Goal: Task Accomplishment & Management: Manage account settings

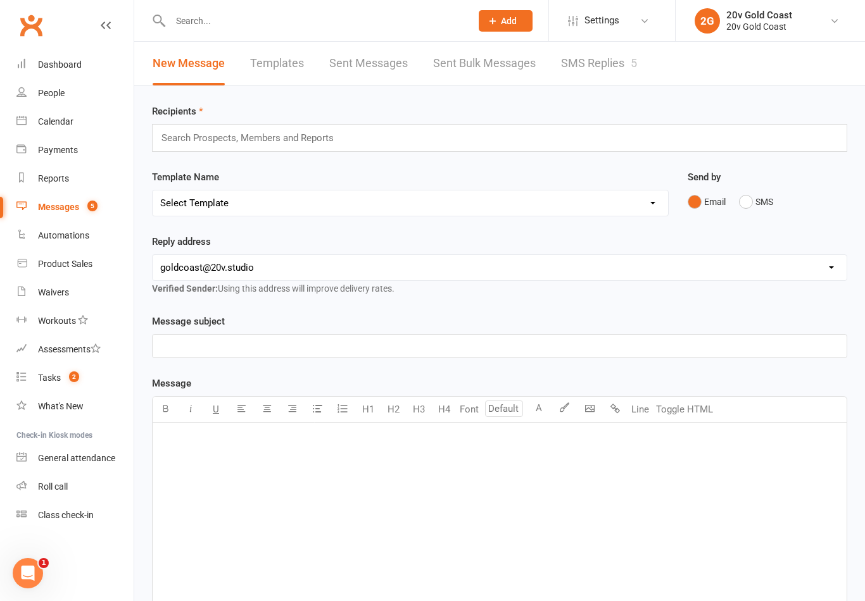
click at [596, 78] on link "SMS Replies 5" at bounding box center [599, 64] width 76 height 44
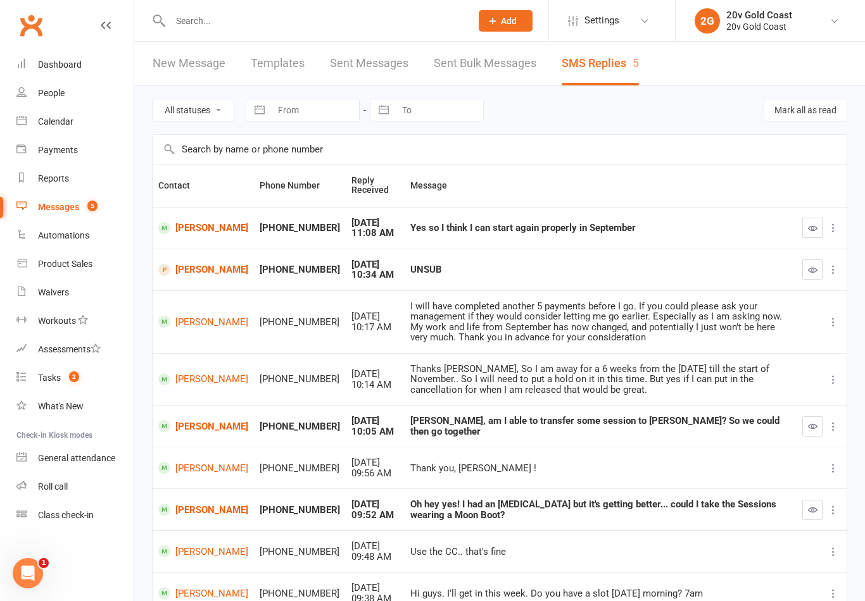
click at [815, 508] on icon "button" at bounding box center [812, 509] width 9 height 9
click at [57, 127] on div "Calendar" at bounding box center [55, 121] width 35 height 10
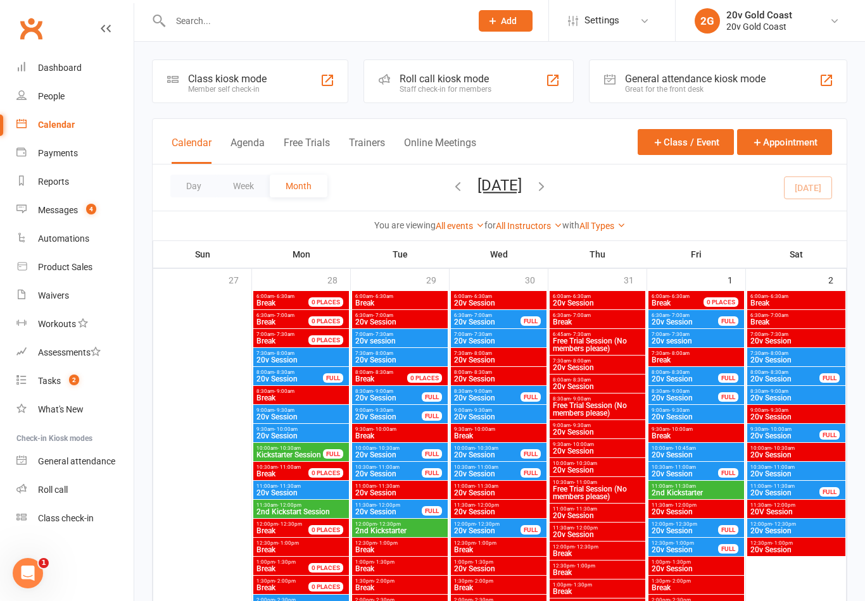
click at [247, 142] on button "Agenda" at bounding box center [247, 150] width 34 height 27
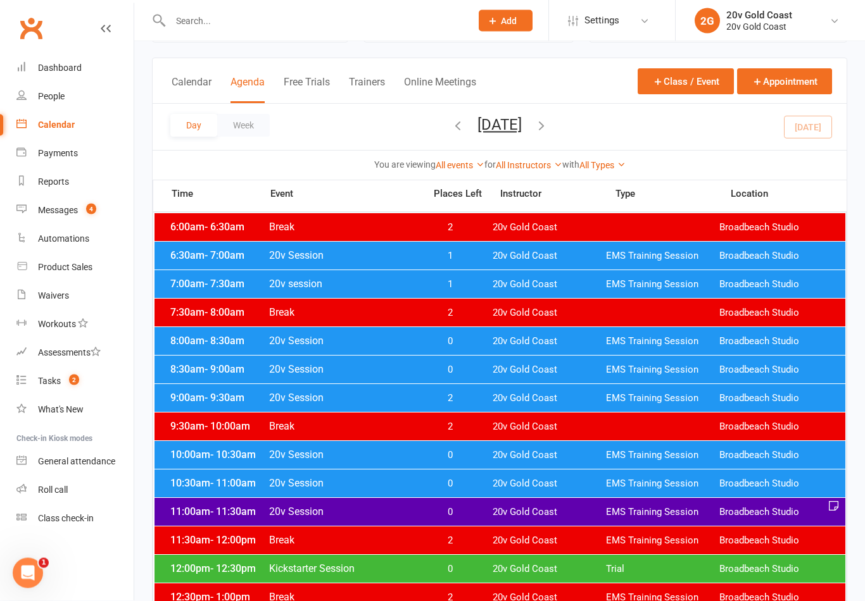
scroll to position [59, 0]
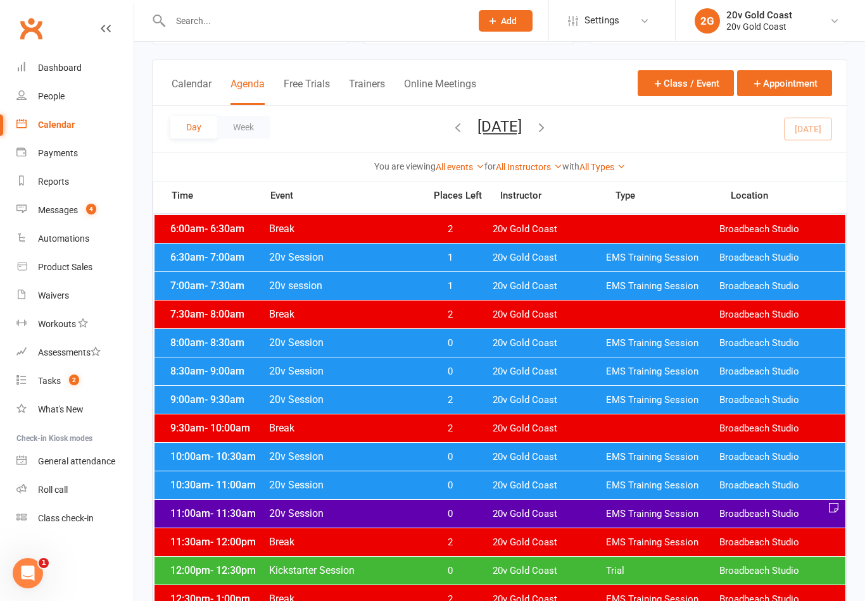
click at [521, 131] on button "[DATE]" at bounding box center [499, 127] width 44 height 18
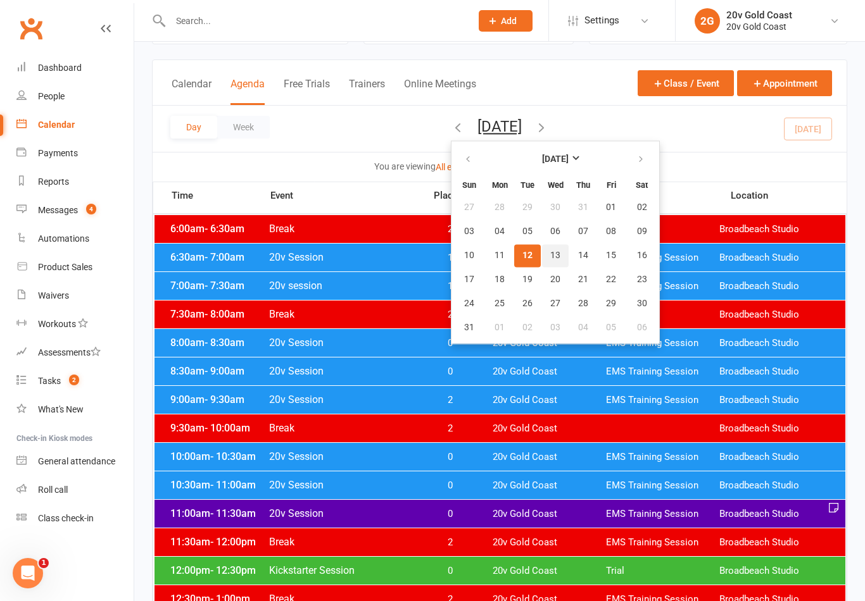
click at [542, 251] on button "13" at bounding box center [555, 255] width 27 height 23
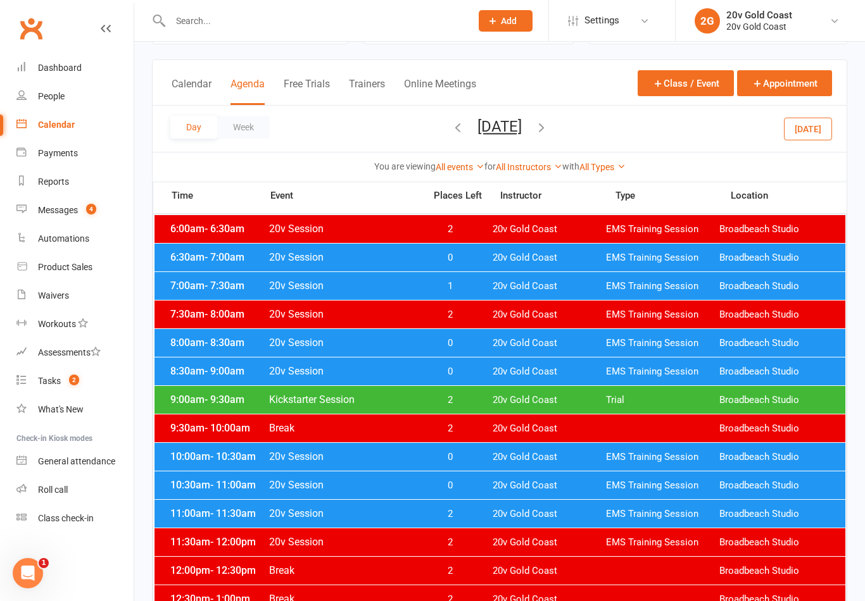
click at [694, 259] on span "EMS Training Session" at bounding box center [662, 258] width 113 height 12
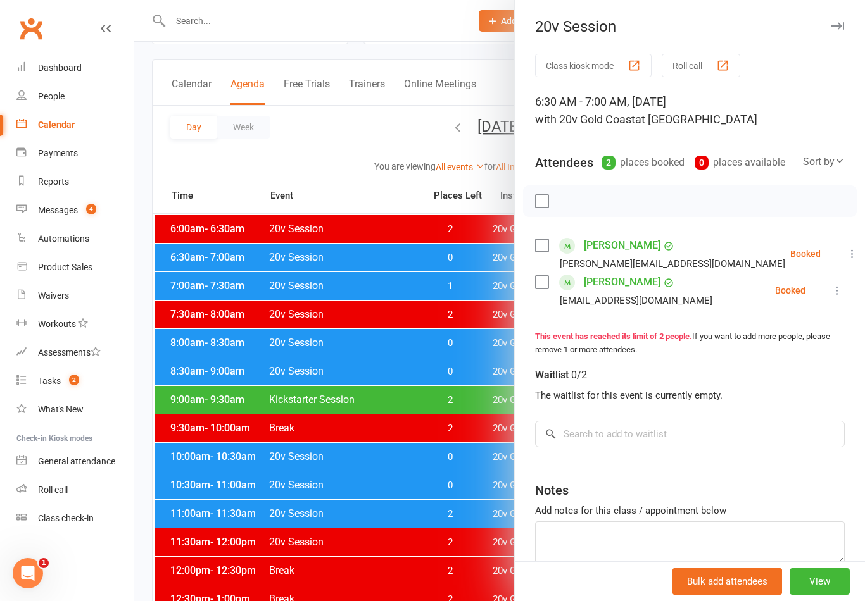
click at [226, 292] on div at bounding box center [499, 300] width 730 height 601
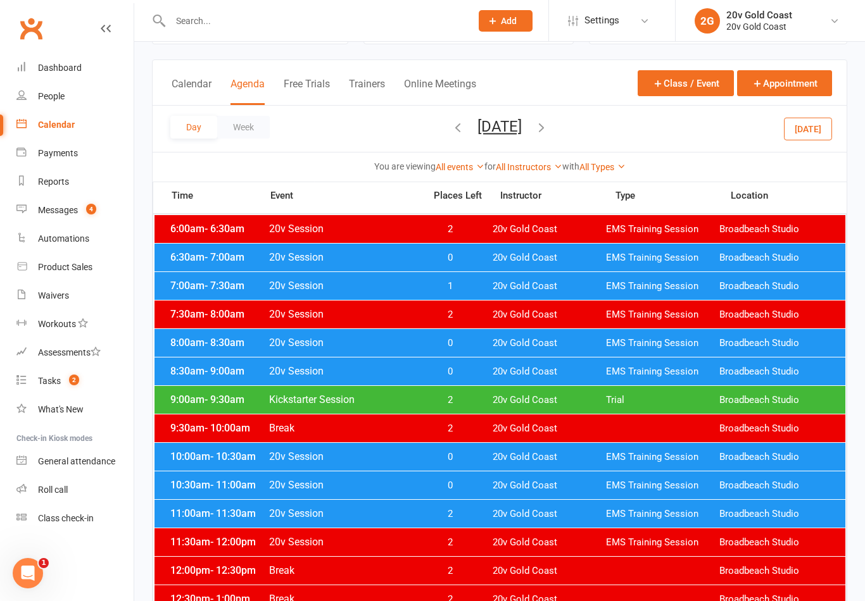
click at [223, 287] on span "- 7:30am" at bounding box center [224, 286] width 40 height 12
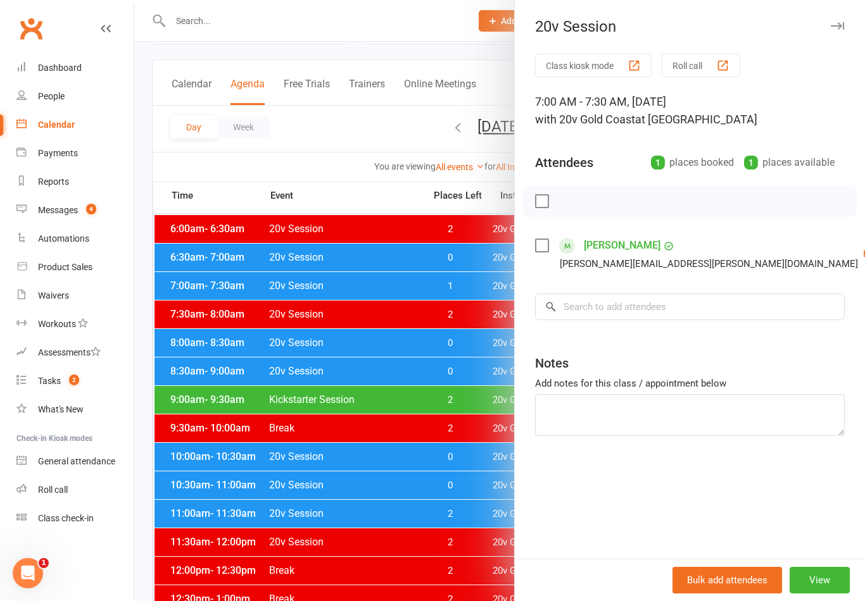
click at [211, 342] on div at bounding box center [499, 300] width 730 height 601
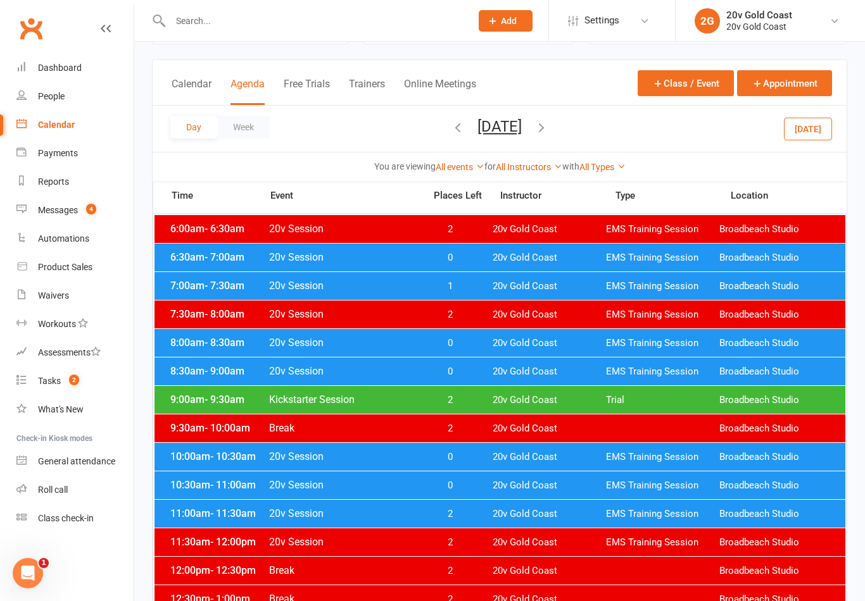
click at [210, 343] on span "- 8:30am" at bounding box center [224, 343] width 40 height 12
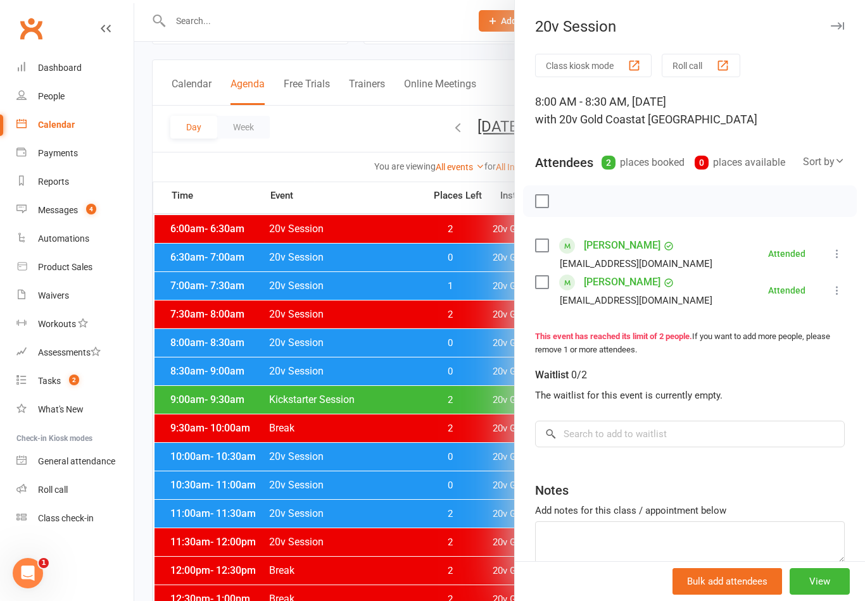
click at [835, 266] on li "Camila Cabrera camila_150497@hotmail.com Attended More info Remove Mark absent …" at bounding box center [689, 253] width 309 height 37
click at [834, 255] on icon at bounding box center [836, 253] width 13 height 13
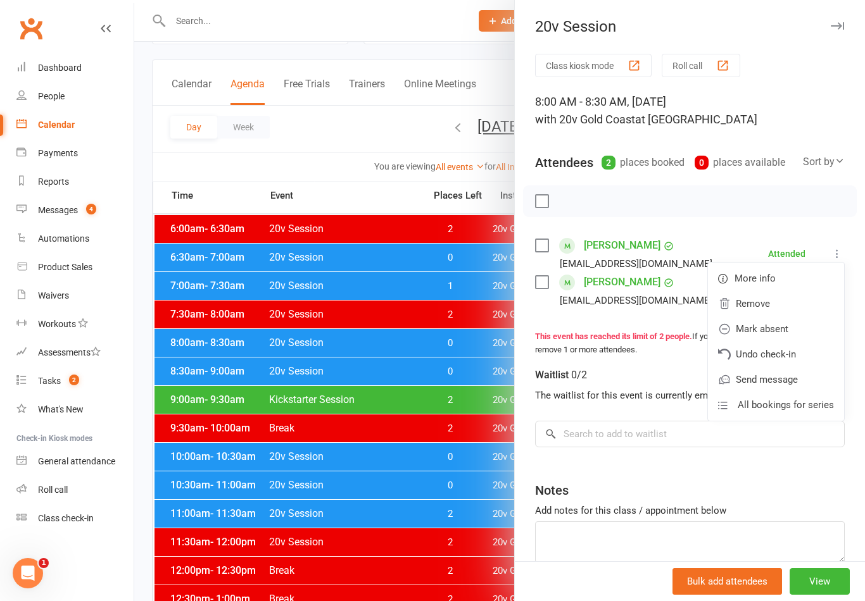
click at [786, 354] on link "Undo check-in" at bounding box center [776, 354] width 136 height 25
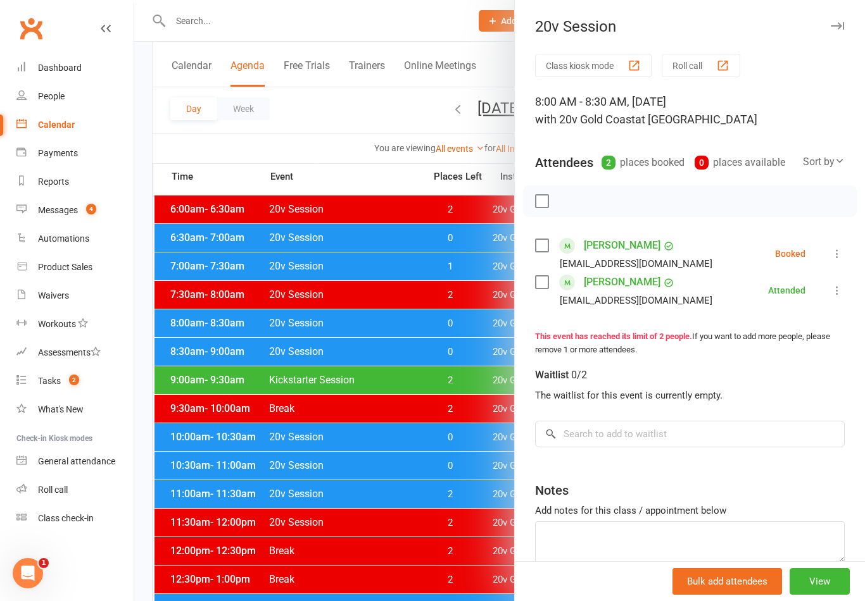
click at [830, 301] on li "Leandro Obrecht laobrecht@gmail.com Attended More info Remove Mark absent Undo …" at bounding box center [689, 290] width 309 height 37
click at [831, 290] on icon at bounding box center [836, 290] width 13 height 13
click at [789, 391] on link "Undo check-in" at bounding box center [776, 390] width 136 height 25
click at [413, 485] on div at bounding box center [499, 300] width 730 height 601
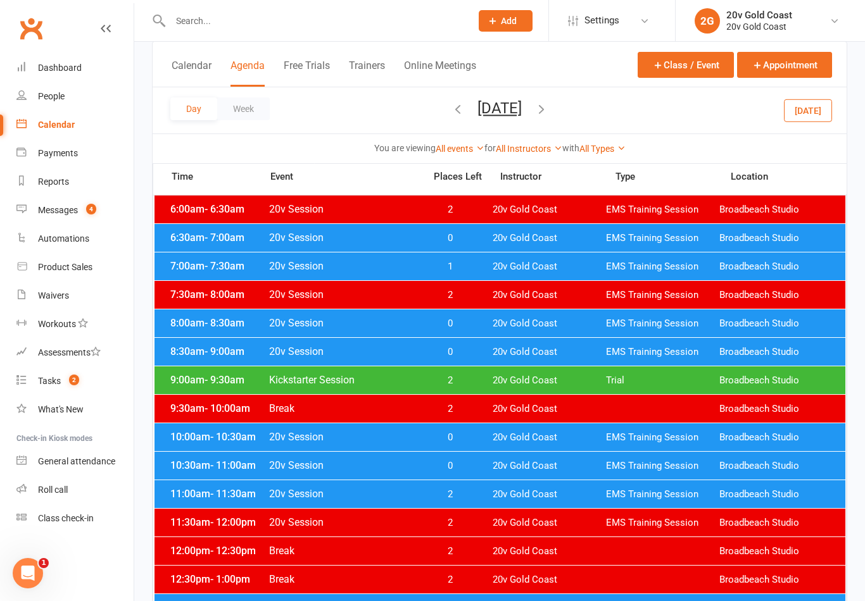
click at [473, 355] on span "0" at bounding box center [449, 352] width 66 height 12
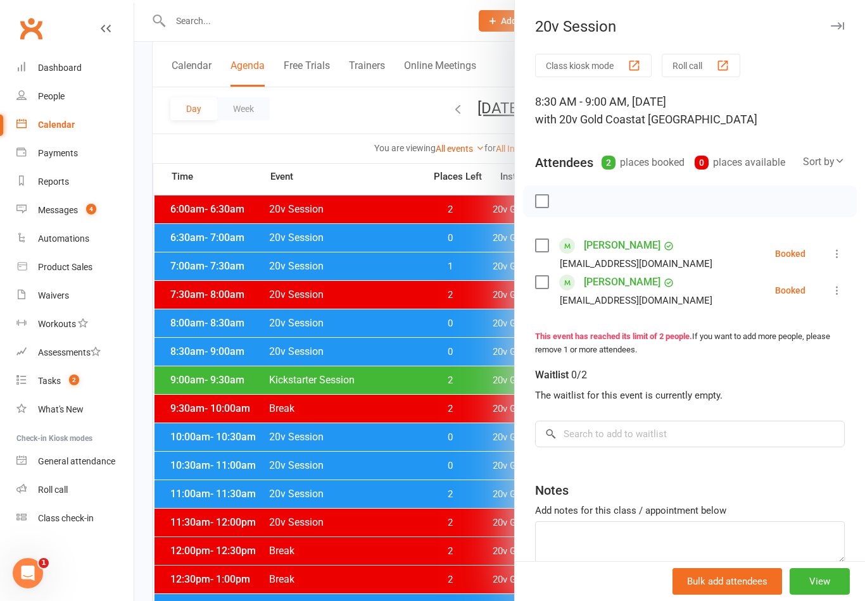
click at [453, 389] on div at bounding box center [499, 300] width 730 height 601
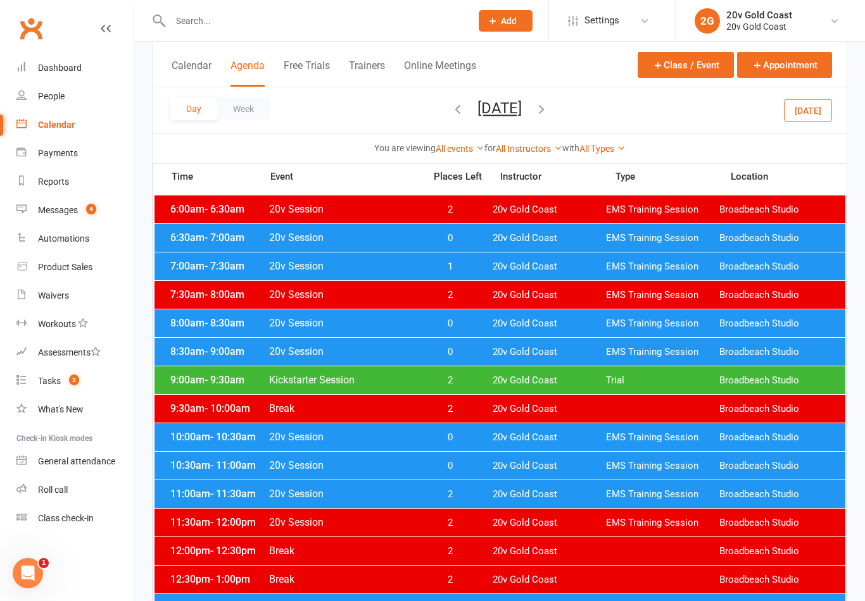
click at [492, 382] on div "9:00am - 9:30am Kickstarter Session 2 20v Gold Coast Trial Broadbeach Studio" at bounding box center [499, 380] width 690 height 28
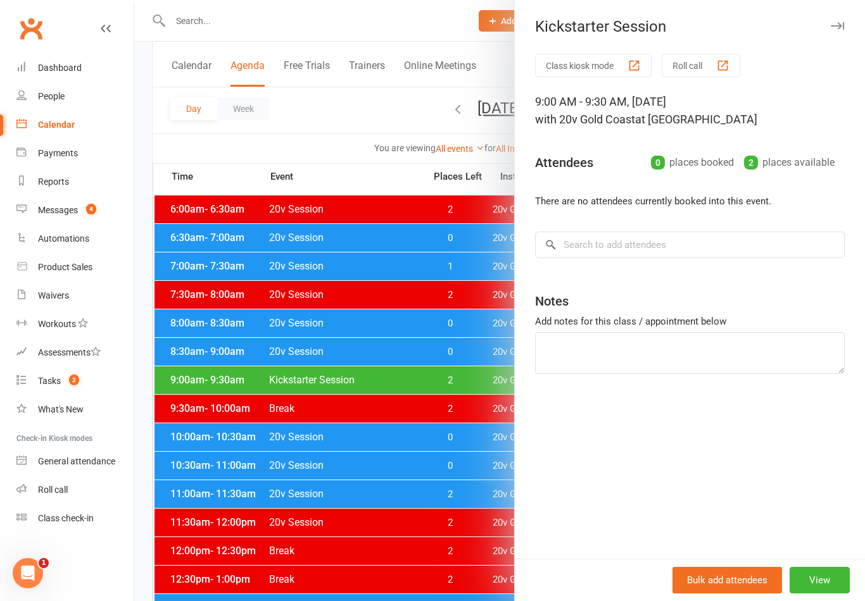
click at [467, 427] on div at bounding box center [499, 300] width 730 height 601
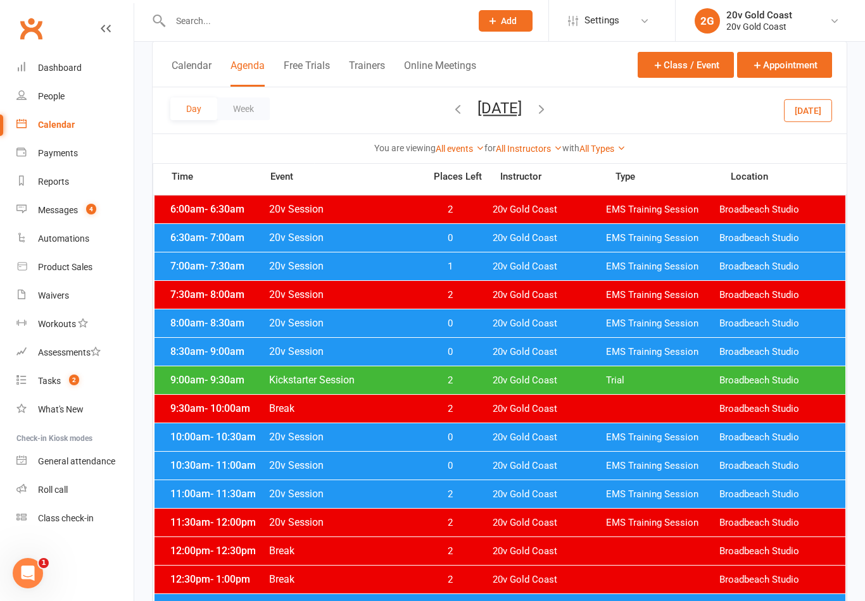
click at [473, 440] on span "0" at bounding box center [449, 438] width 66 height 12
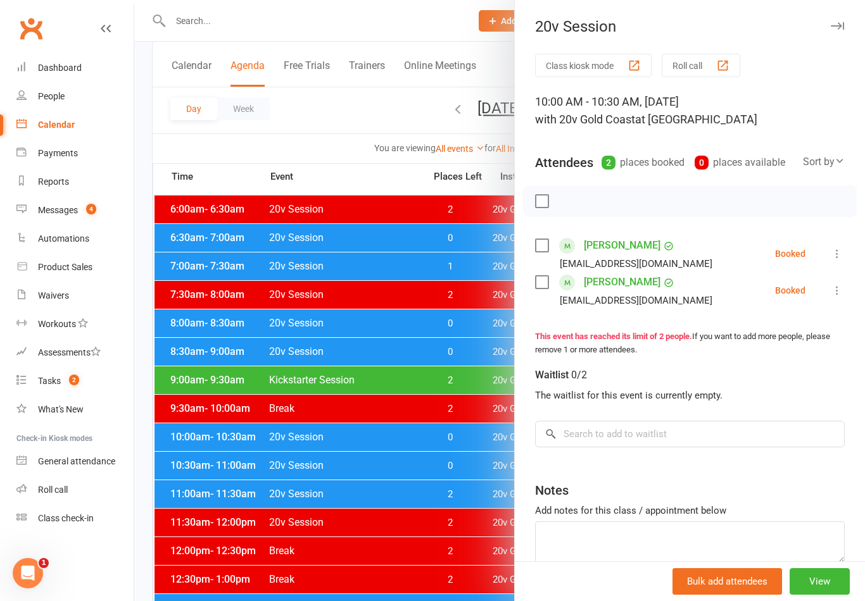
click at [421, 518] on div at bounding box center [499, 300] width 730 height 601
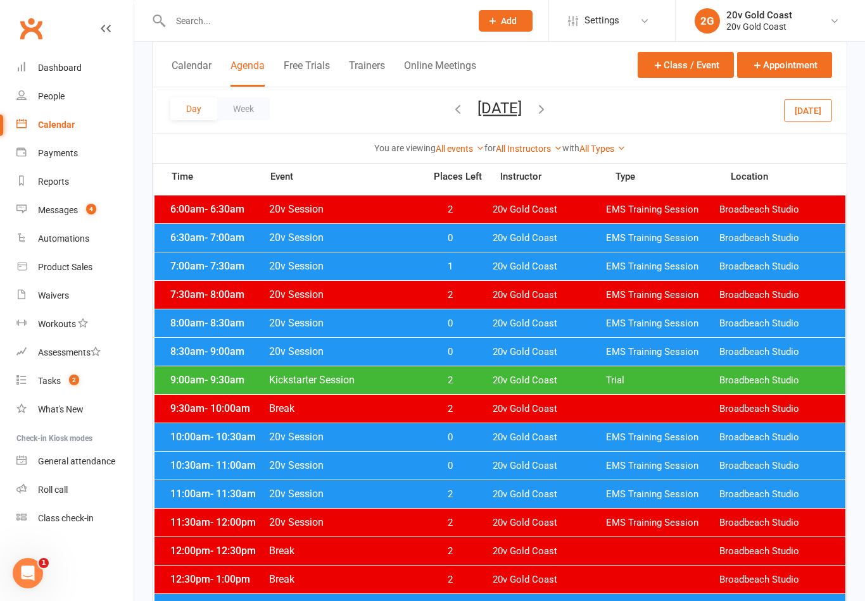
click at [487, 477] on div "10:30am - 11:00am 20v Session 0 20v Gold Coast EMS Training Session Broadbeach …" at bounding box center [499, 466] width 690 height 28
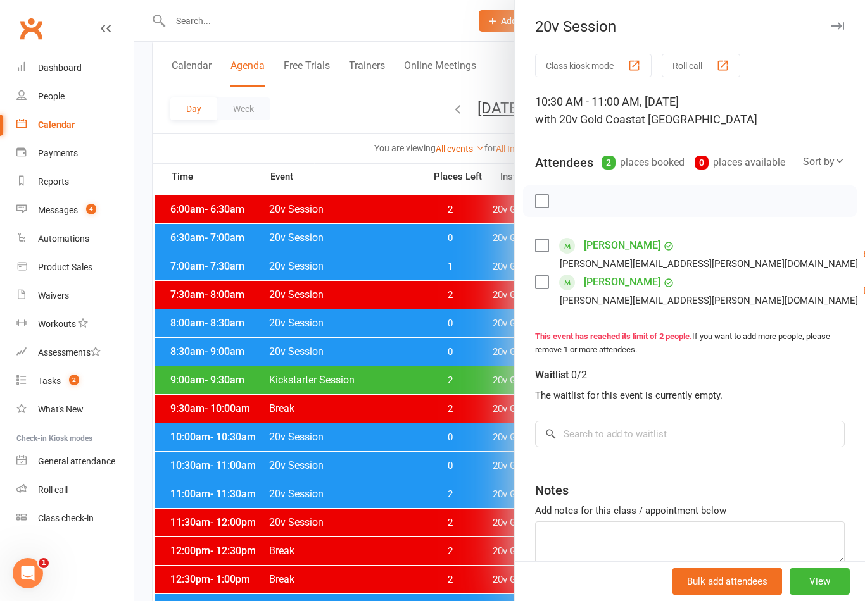
click at [433, 507] on div at bounding box center [499, 300] width 730 height 601
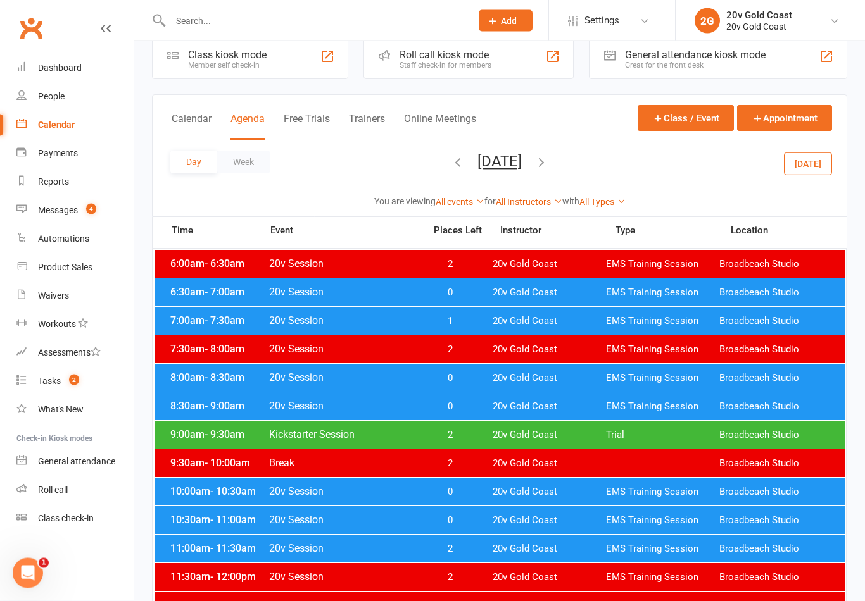
scroll to position [0, 0]
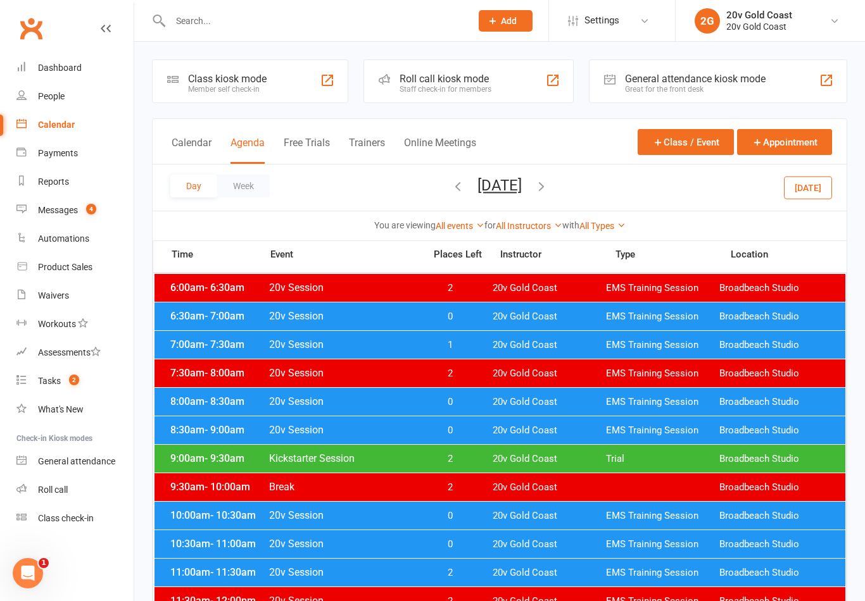
click at [815, 187] on button "[DATE]" at bounding box center [808, 187] width 48 height 23
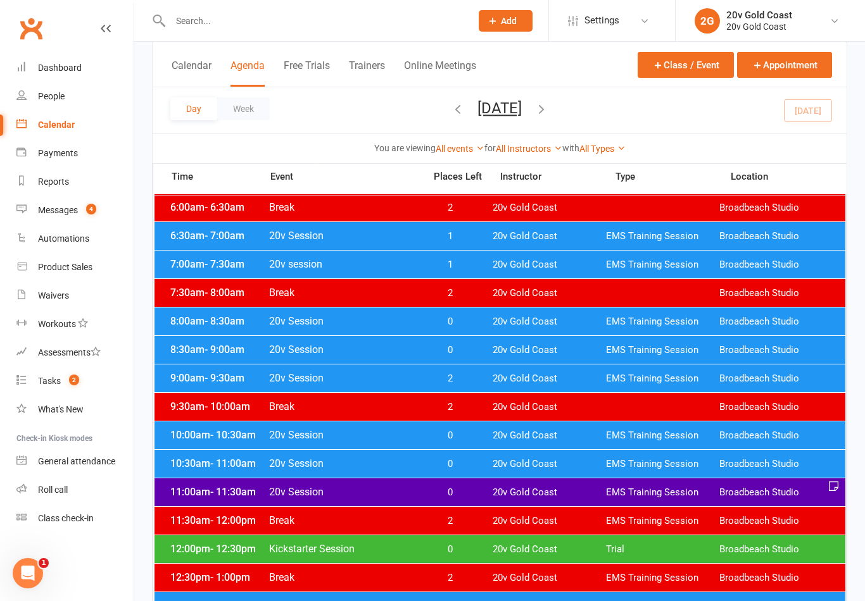
scroll to position [80, 0]
click at [507, 315] on div "8:00am - 8:30am 20v Session 0 20v Gold Coast EMS Training Session Broadbeach St…" at bounding box center [499, 322] width 690 height 28
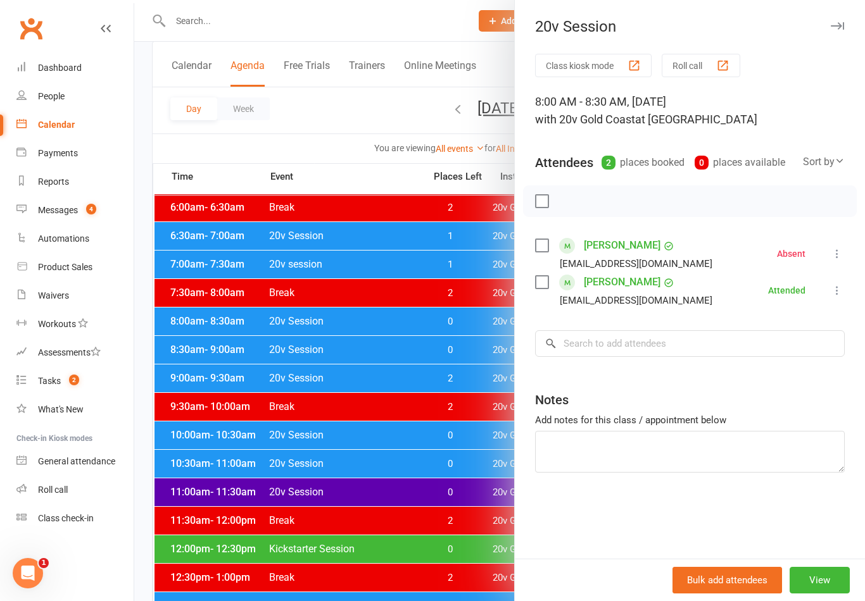
click at [454, 474] on div at bounding box center [499, 300] width 730 height 601
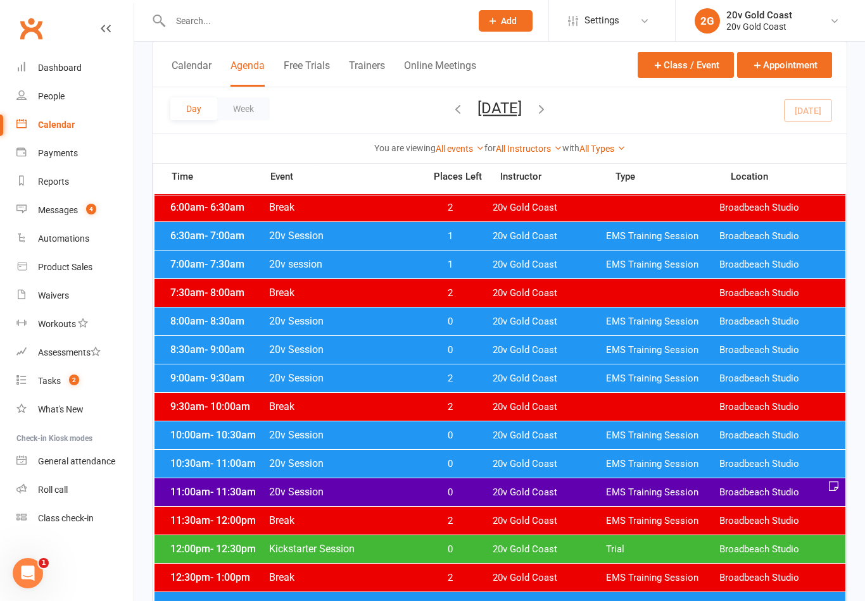
click at [492, 351] on div "8:30am - 9:00am 20v Session 0 20v Gold Coast EMS Training Session Broadbeach St…" at bounding box center [499, 350] width 690 height 28
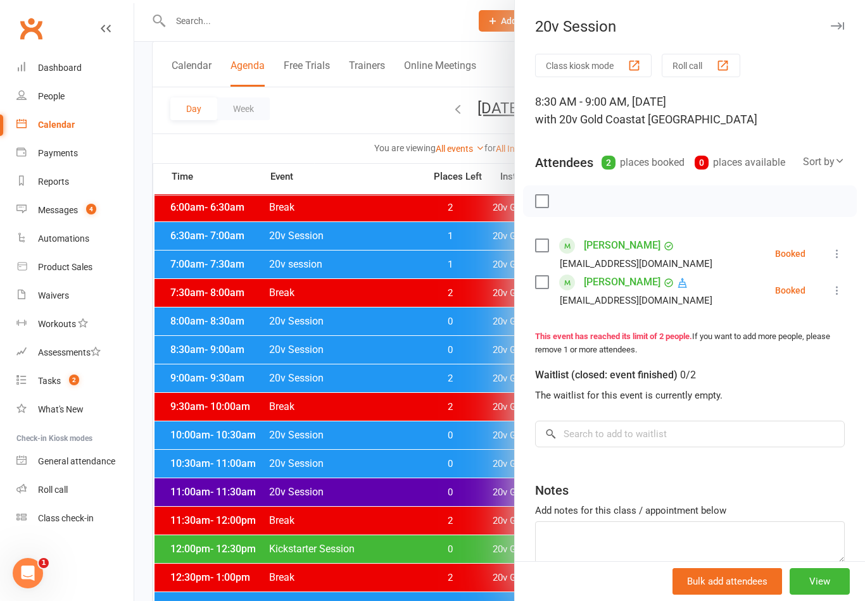
click at [832, 254] on icon at bounding box center [836, 253] width 13 height 13
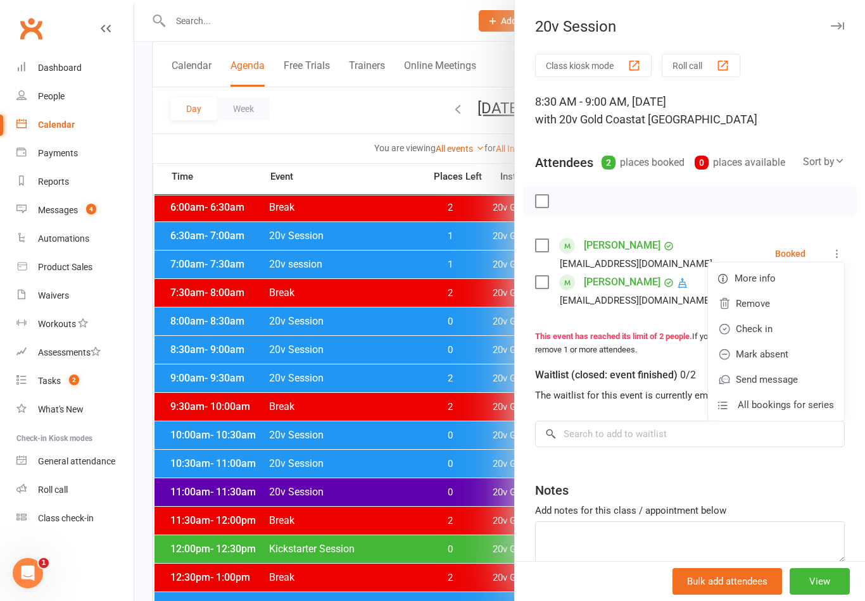
click at [784, 335] on link "Check in" at bounding box center [776, 328] width 136 height 25
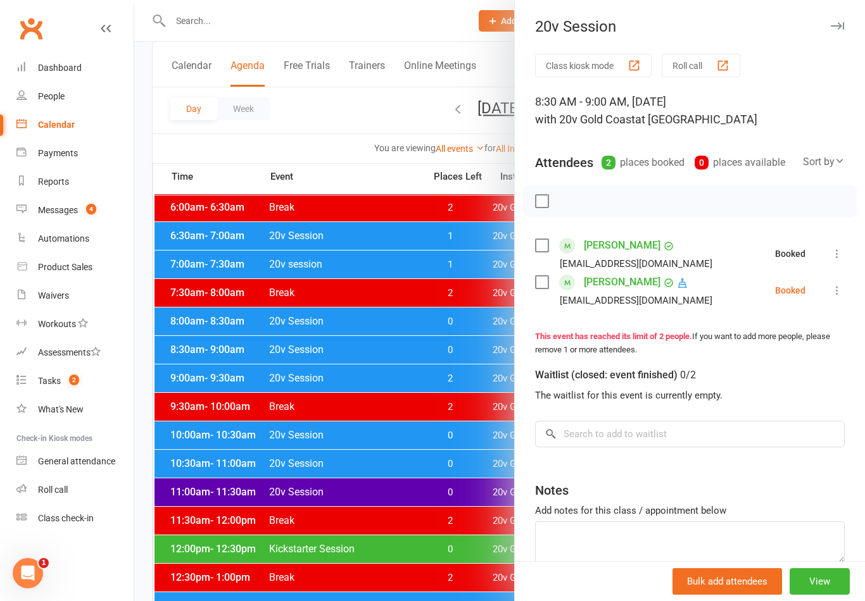
click at [837, 297] on button at bounding box center [836, 290] width 15 height 15
click at [765, 377] on link "Check in" at bounding box center [776, 365] width 136 height 25
click at [454, 384] on div at bounding box center [499, 300] width 730 height 601
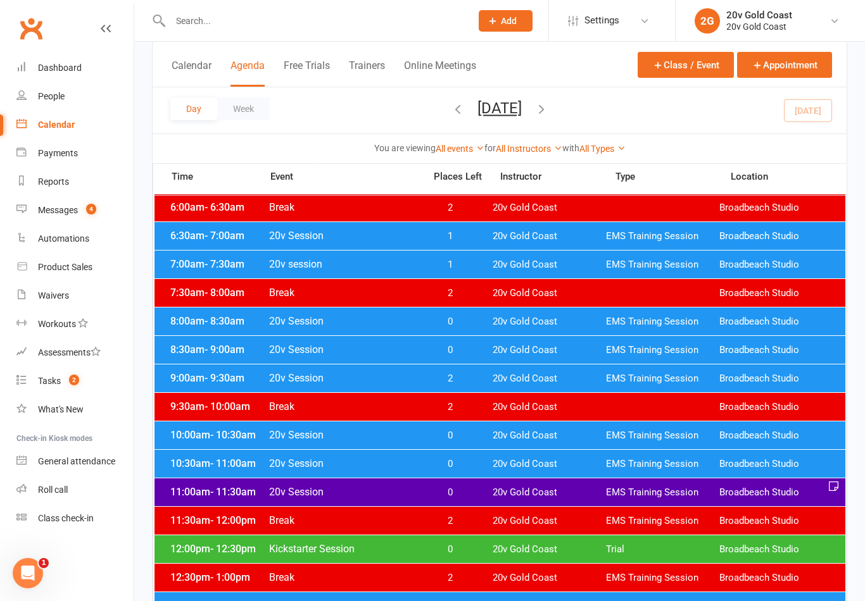
click at [468, 437] on span "0" at bounding box center [449, 436] width 66 height 12
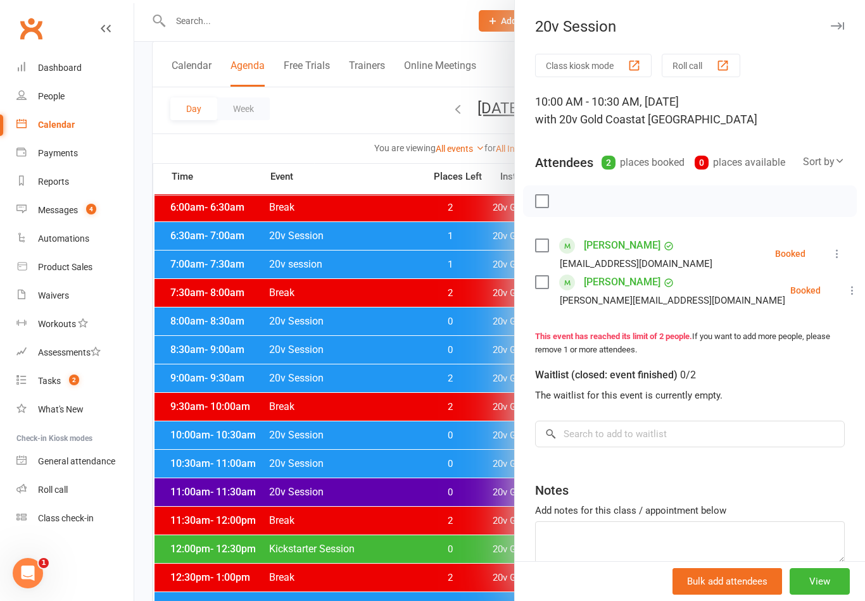
click at [837, 254] on icon at bounding box center [836, 253] width 13 height 13
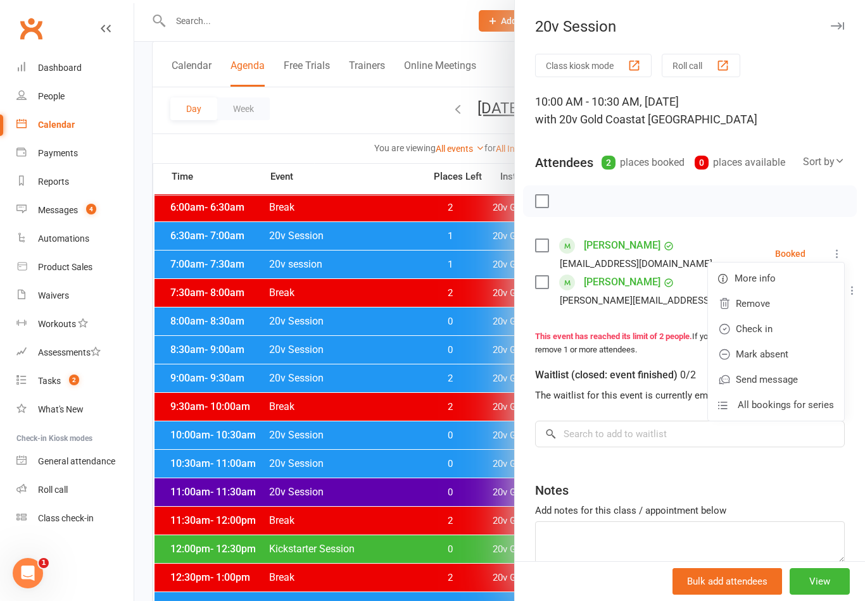
click at [793, 330] on link "Check in" at bounding box center [776, 328] width 136 height 25
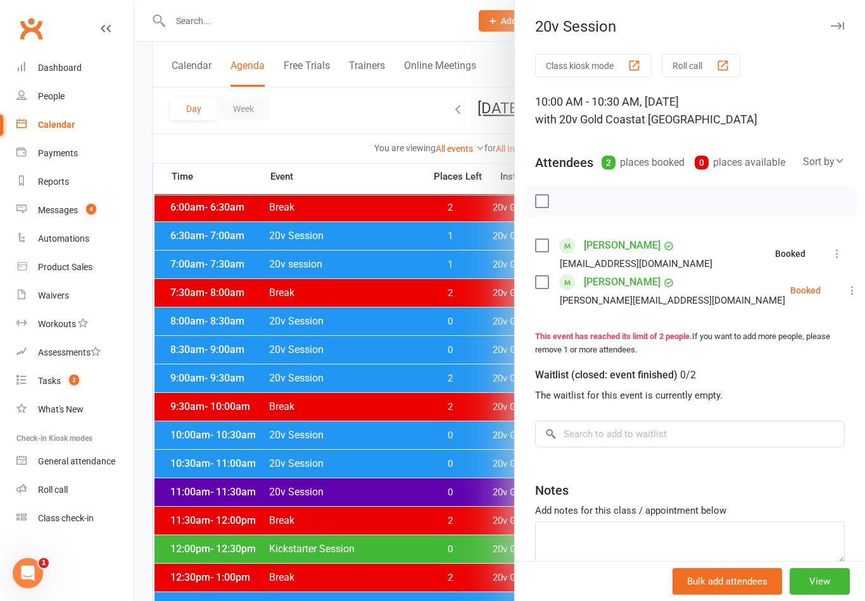
click at [846, 297] on icon at bounding box center [852, 290] width 13 height 13
click at [773, 363] on link "Check in" at bounding box center [791, 365] width 136 height 25
click at [457, 465] on div at bounding box center [499, 300] width 730 height 601
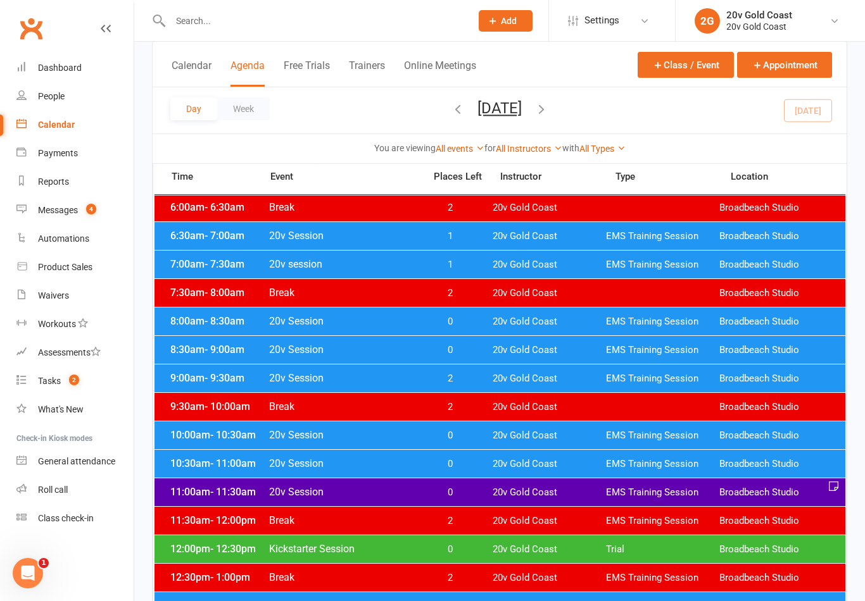
click at [468, 463] on span "0" at bounding box center [449, 464] width 66 height 12
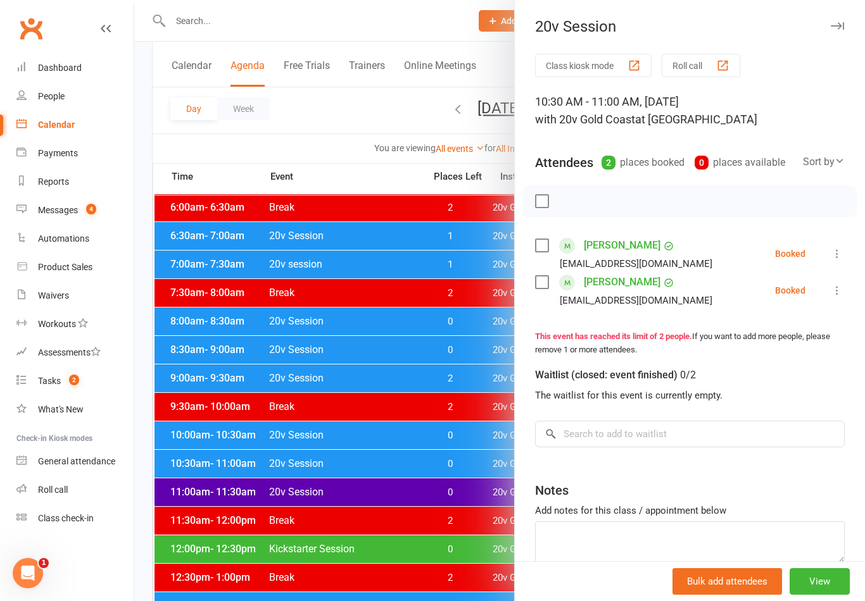
click at [837, 256] on icon at bounding box center [836, 253] width 13 height 13
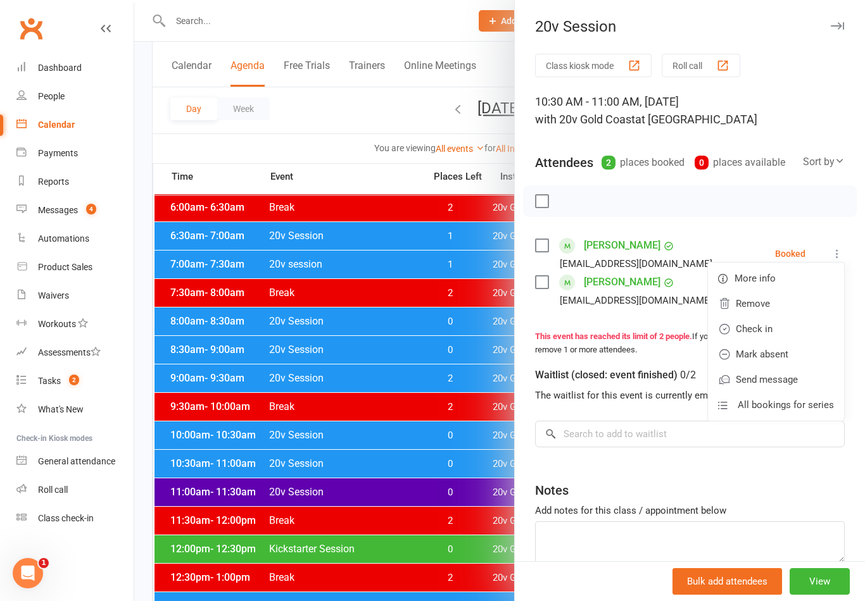
click at [793, 327] on link "Check in" at bounding box center [776, 328] width 136 height 25
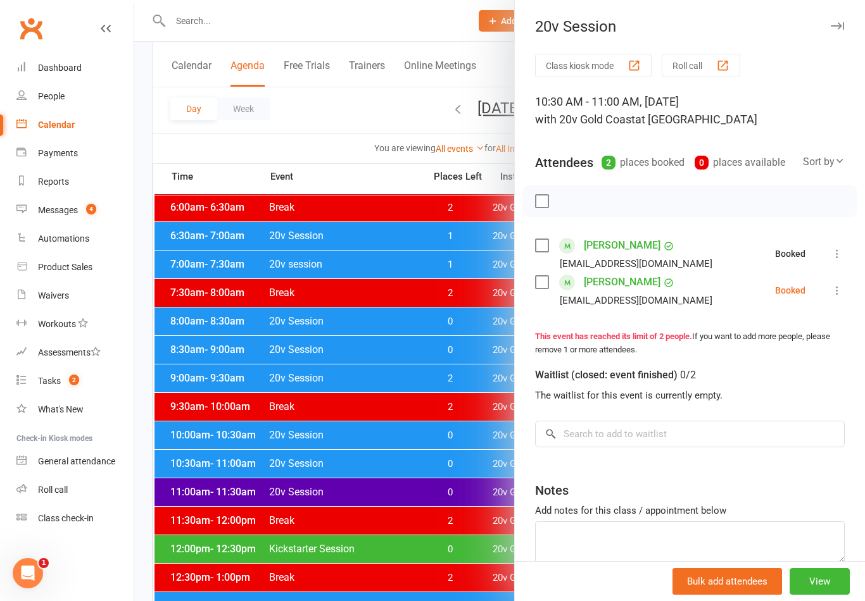
click at [838, 297] on button at bounding box center [836, 290] width 15 height 15
click at [777, 365] on link "Check in" at bounding box center [776, 365] width 136 height 25
click at [469, 529] on div at bounding box center [499, 300] width 730 height 601
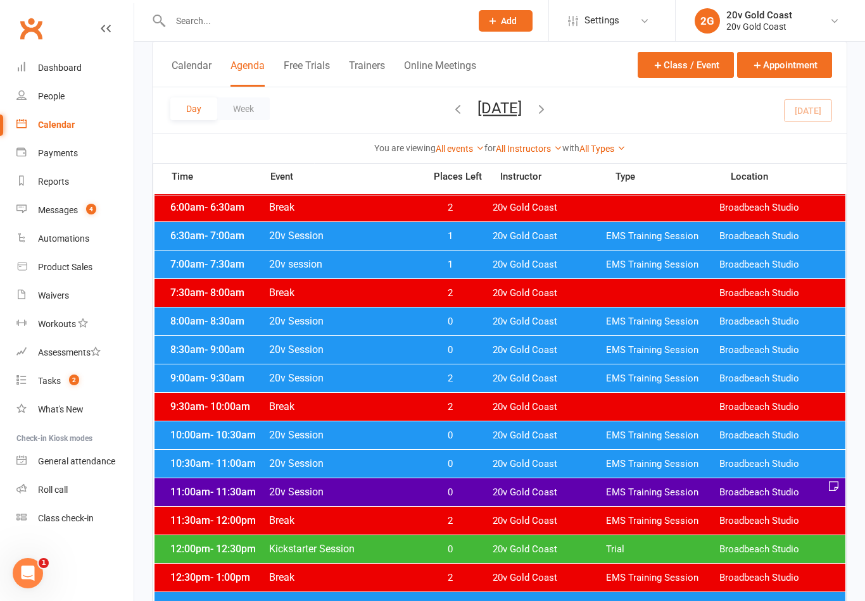
click at [514, 493] on span "20v Gold Coast" at bounding box center [548, 493] width 113 height 12
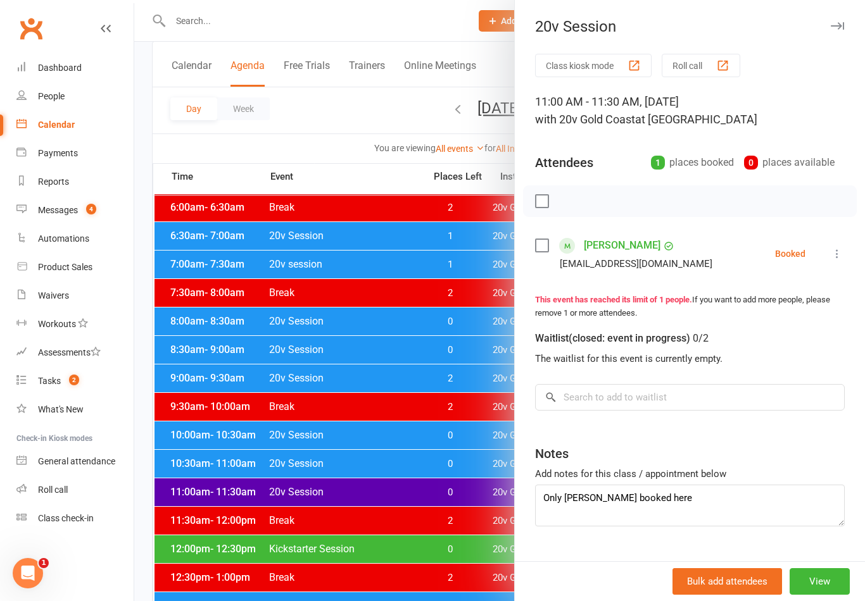
click at [841, 259] on icon at bounding box center [836, 253] width 13 height 13
click at [794, 332] on link "Check in" at bounding box center [776, 328] width 136 height 25
click at [474, 515] on div at bounding box center [499, 300] width 730 height 601
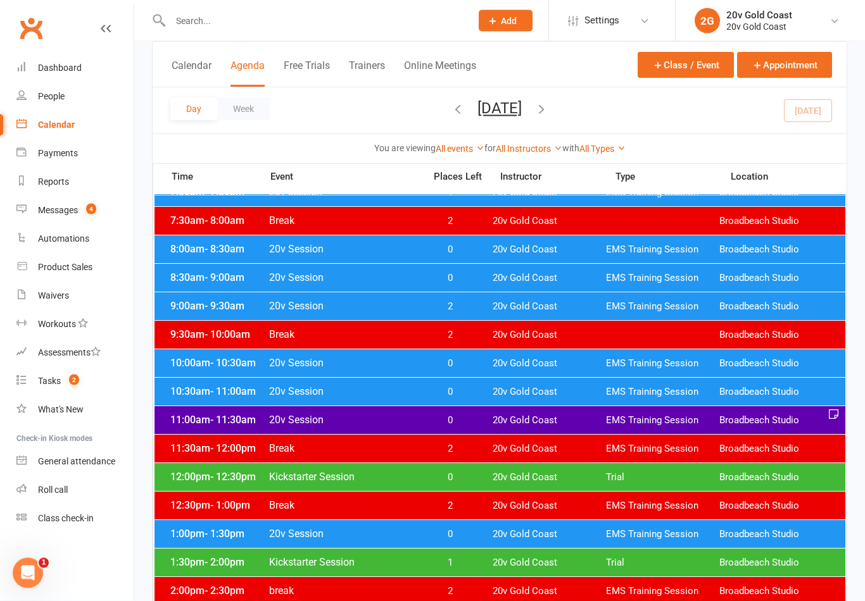
scroll to position [152, 0]
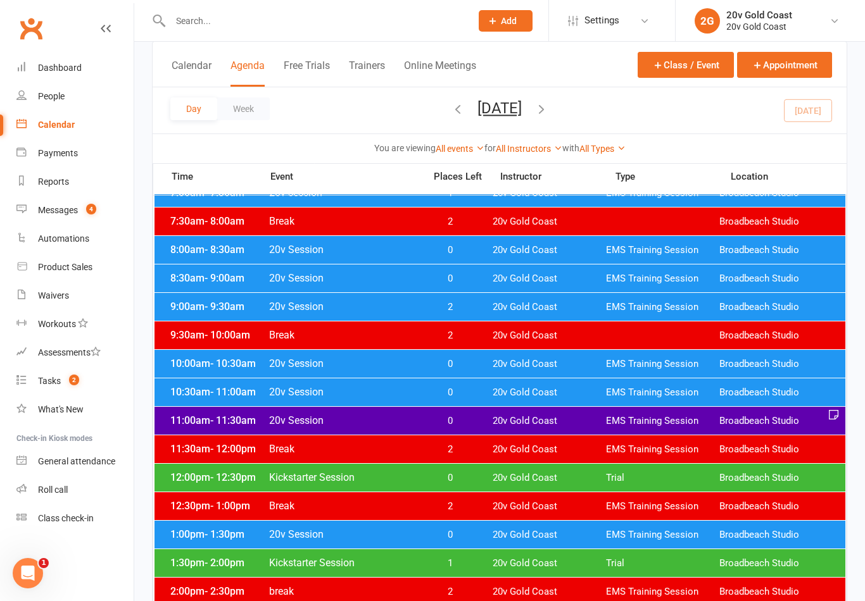
click at [532, 475] on span "20v Gold Coast" at bounding box center [548, 478] width 113 height 12
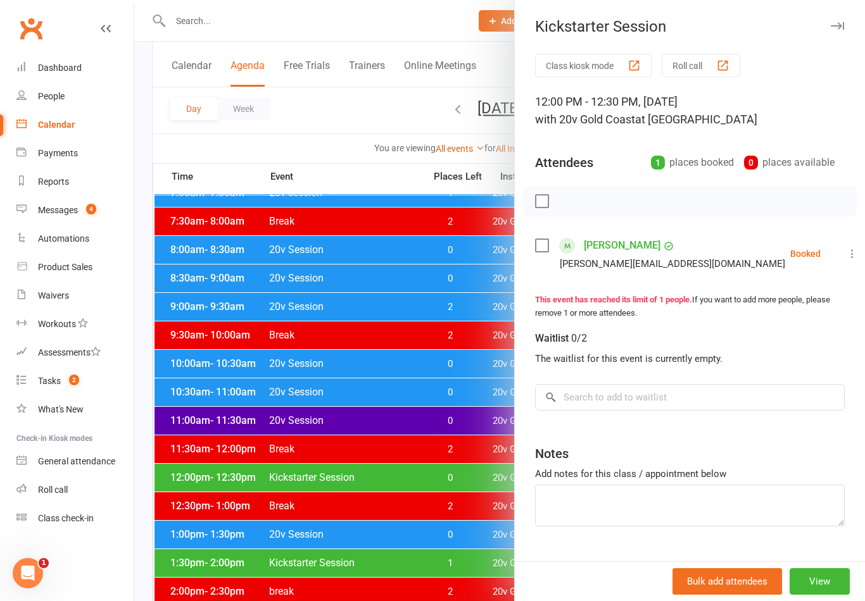
click at [485, 561] on div at bounding box center [499, 300] width 730 height 601
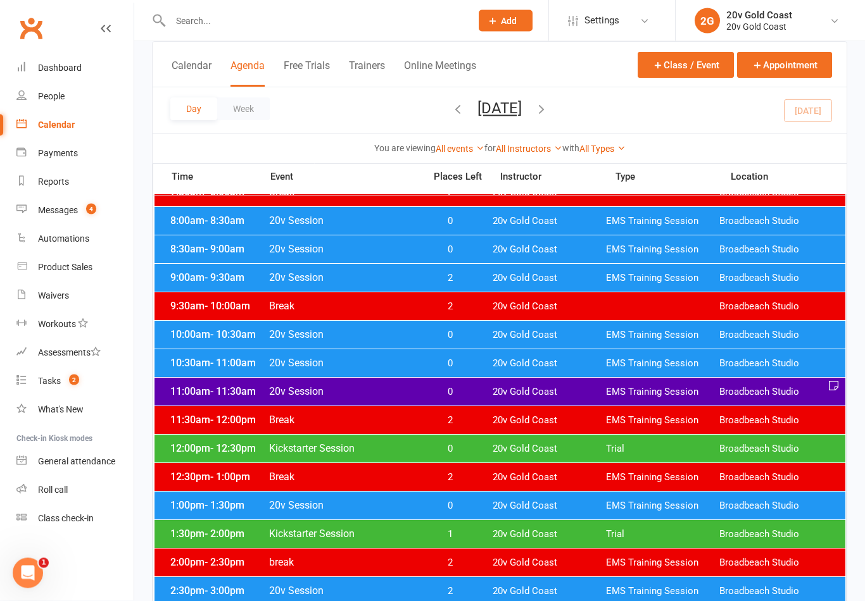
scroll to position [182, 0]
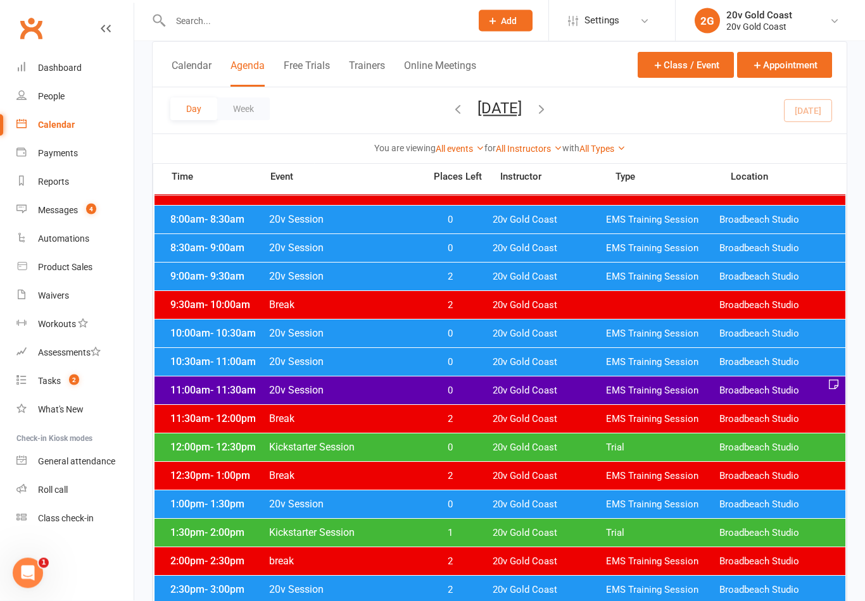
click at [492, 510] on div "1:00pm - 1:30pm 20v Session 0 20v Gold Coast EMS Training Session Broadbeach St…" at bounding box center [499, 505] width 690 height 28
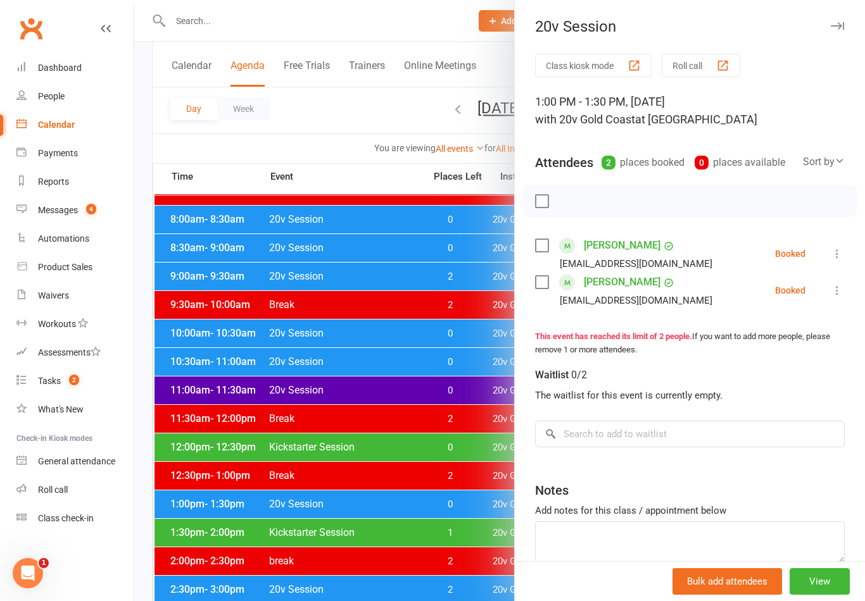
click at [477, 539] on div at bounding box center [499, 300] width 730 height 601
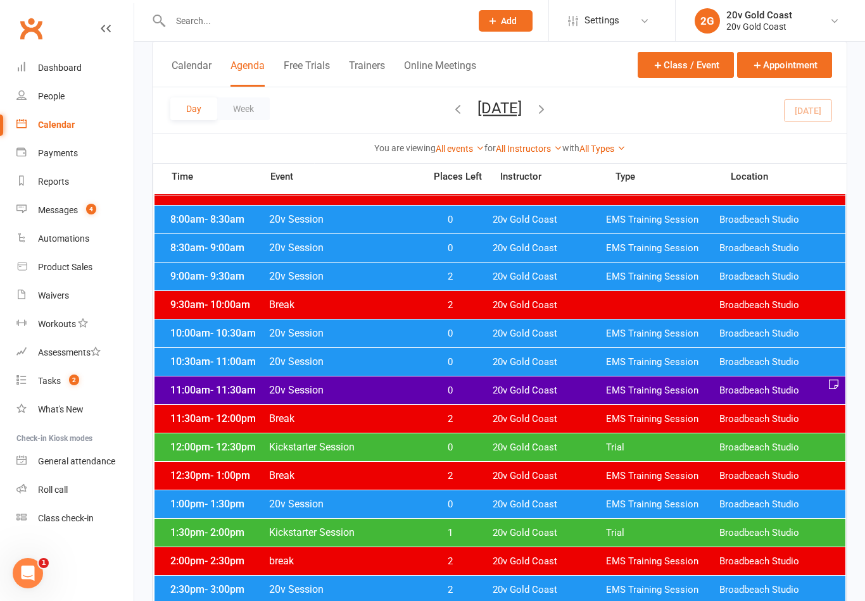
click at [495, 506] on span "20v Gold Coast" at bounding box center [548, 505] width 113 height 12
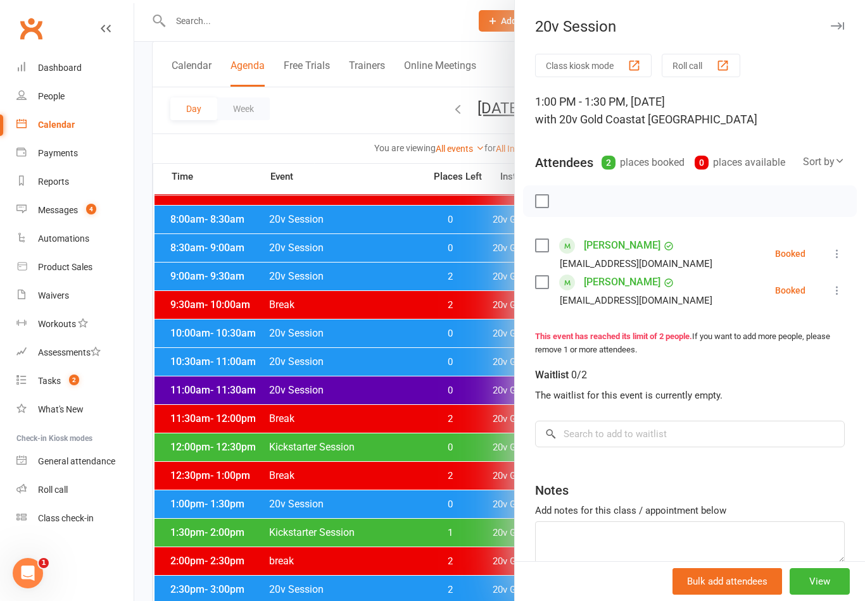
click at [458, 533] on div at bounding box center [499, 300] width 730 height 601
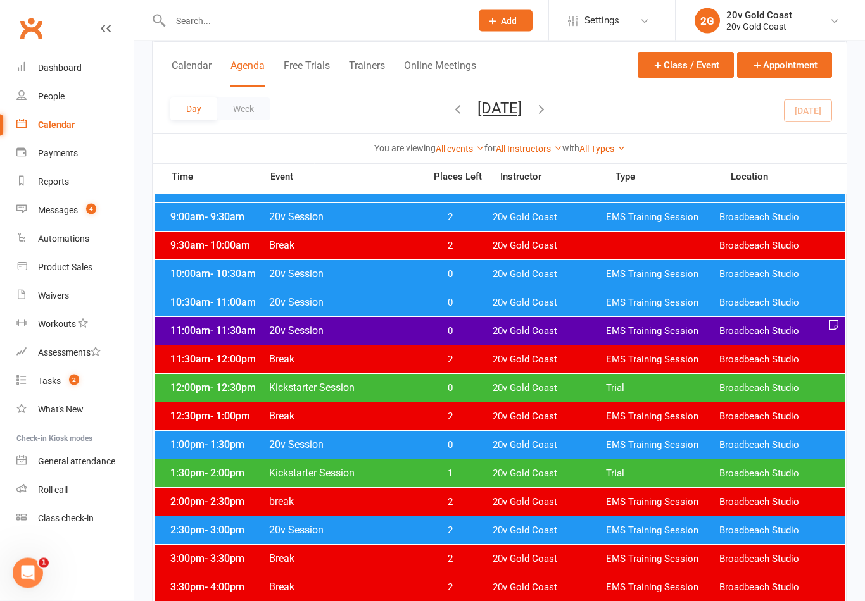
scroll to position [244, 0]
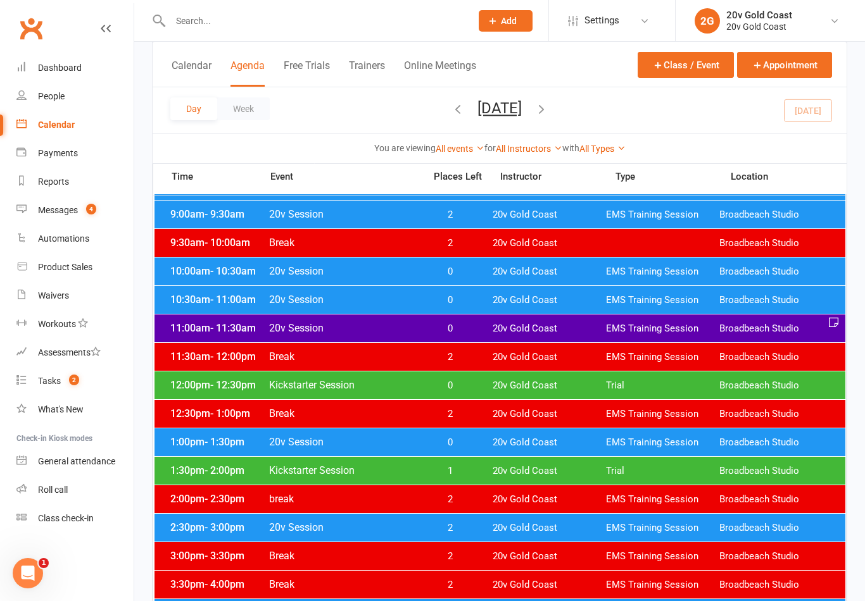
click at [544, 477] on span "20v Gold Coast" at bounding box center [548, 471] width 113 height 12
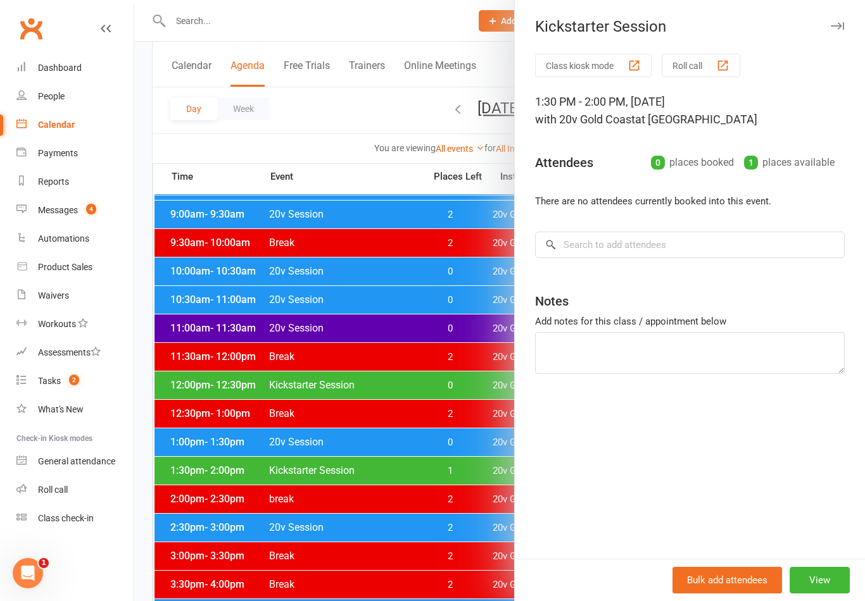
click at [479, 537] on div at bounding box center [499, 300] width 730 height 601
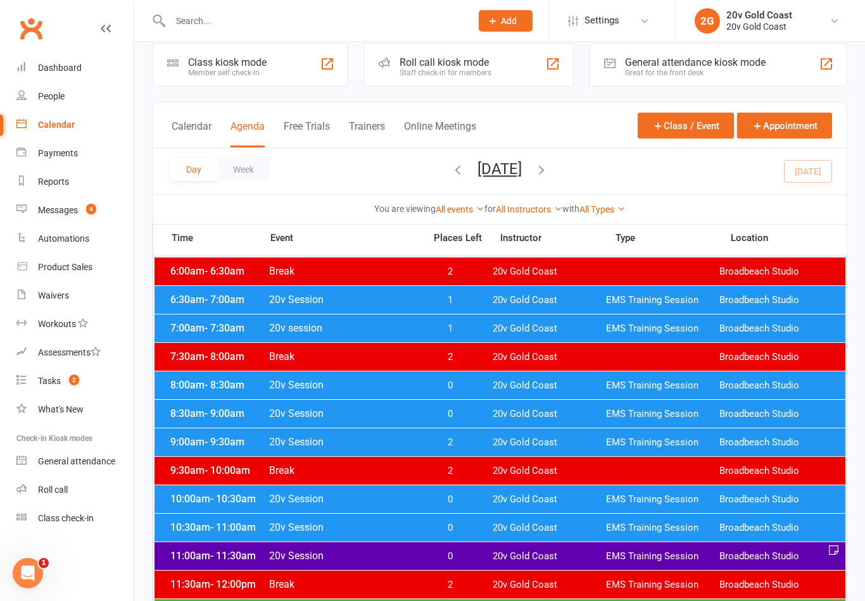
scroll to position [0, 0]
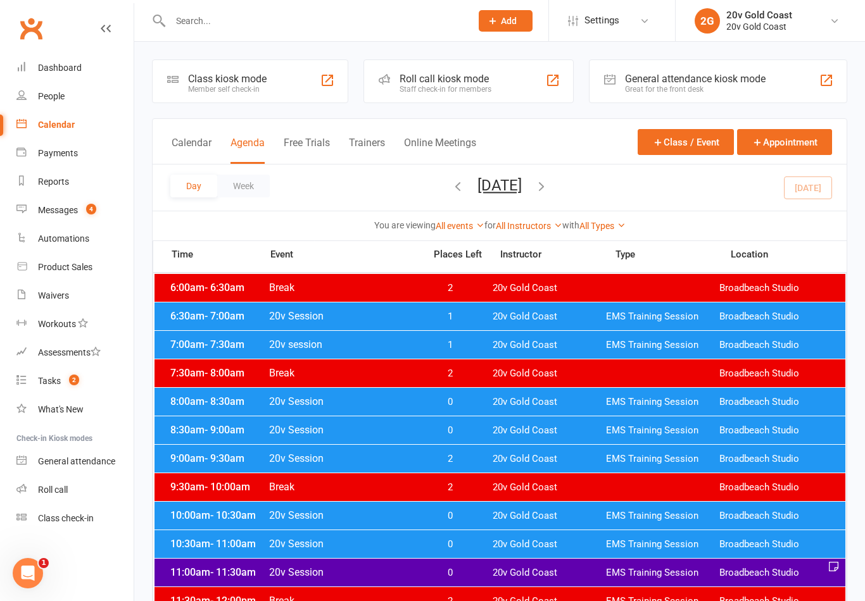
click at [87, 216] on link "Messages 4" at bounding box center [74, 210] width 117 height 28
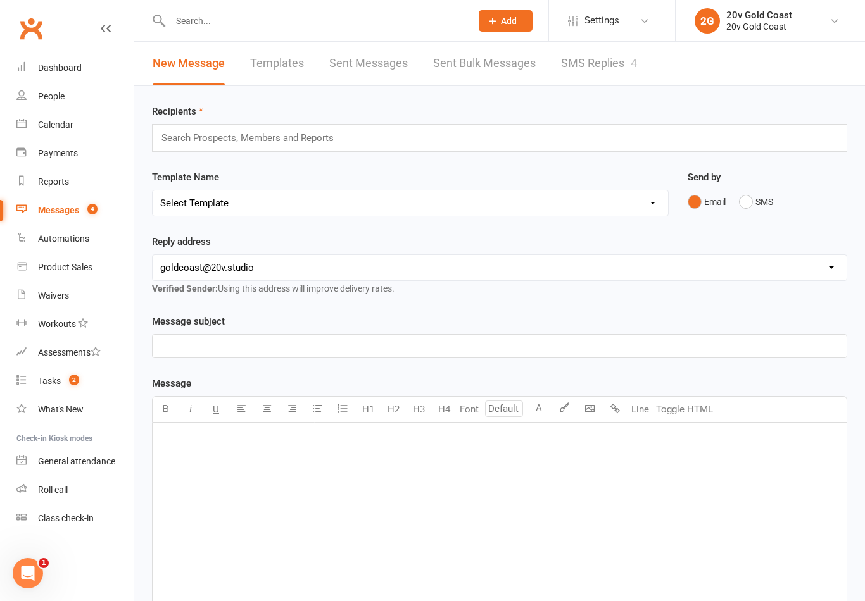
click at [613, 75] on link "SMS Replies 4" at bounding box center [599, 64] width 76 height 44
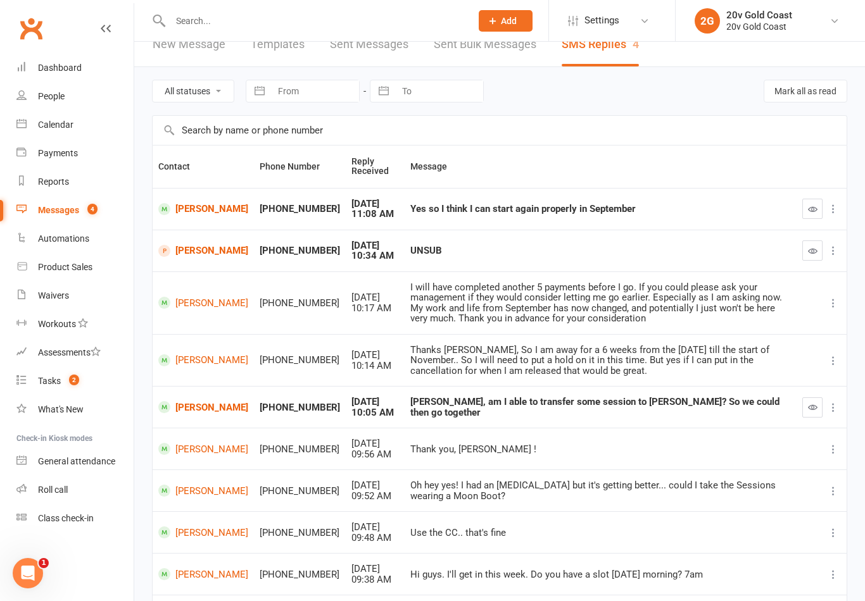
scroll to position [8, 0]
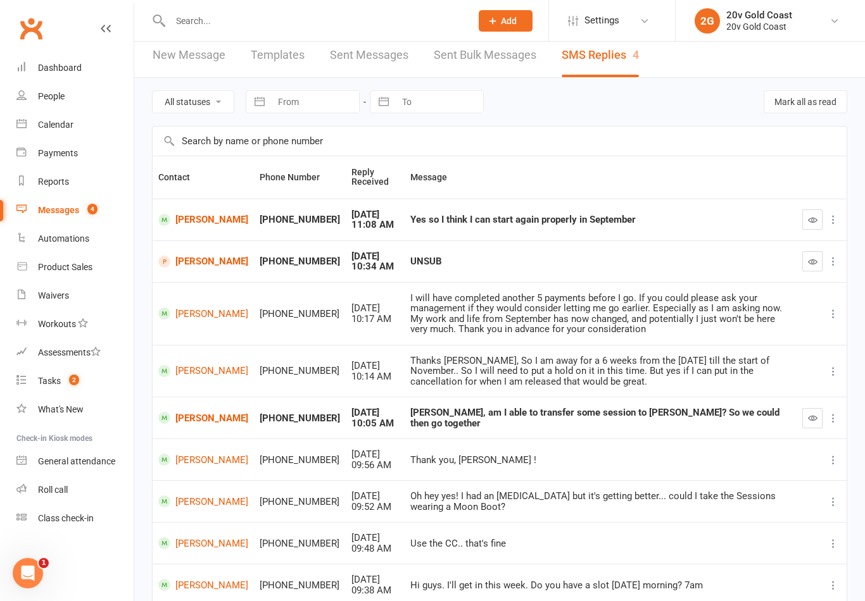
click at [203, 267] on link "[PERSON_NAME]" at bounding box center [203, 262] width 90 height 12
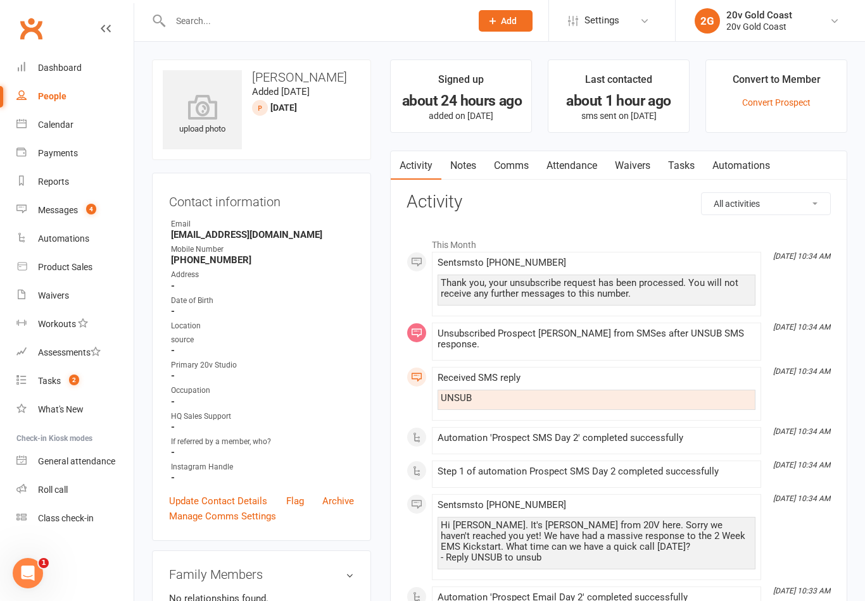
click at [63, 106] on link "People" at bounding box center [74, 96] width 117 height 28
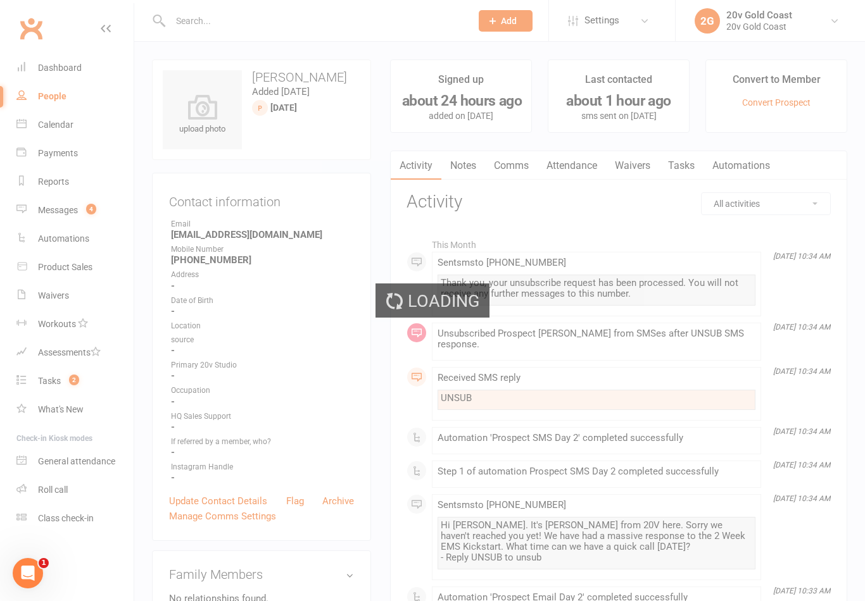
select select "100"
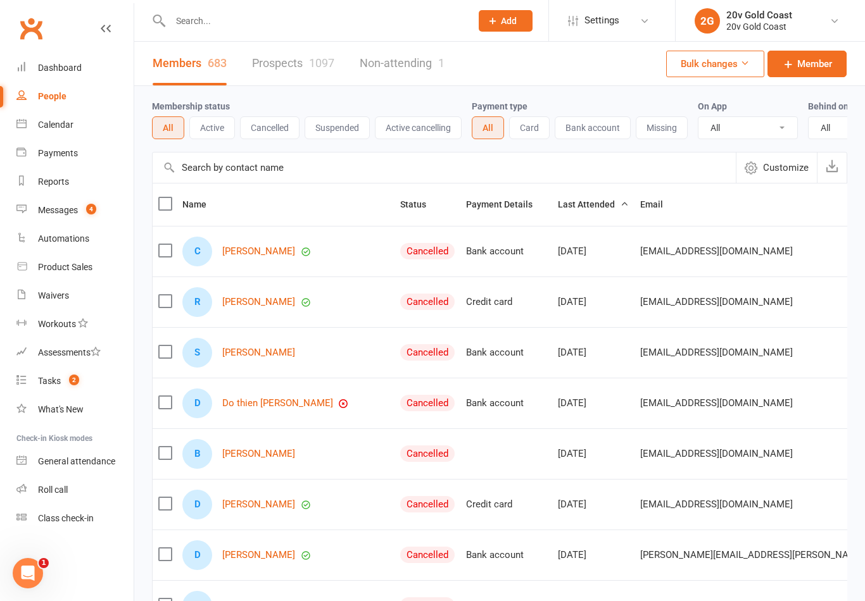
click at [306, 60] on link "Prospects 1097" at bounding box center [293, 64] width 82 height 44
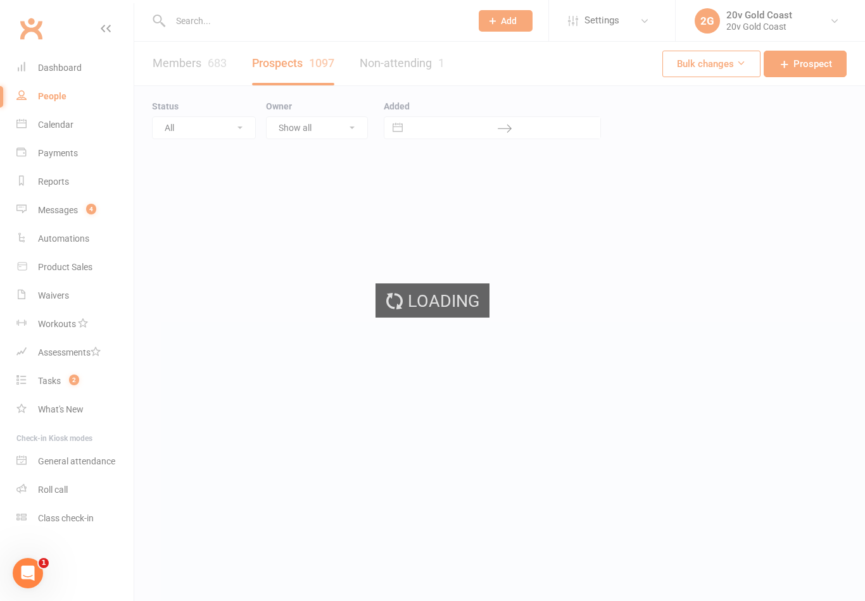
select select "100"
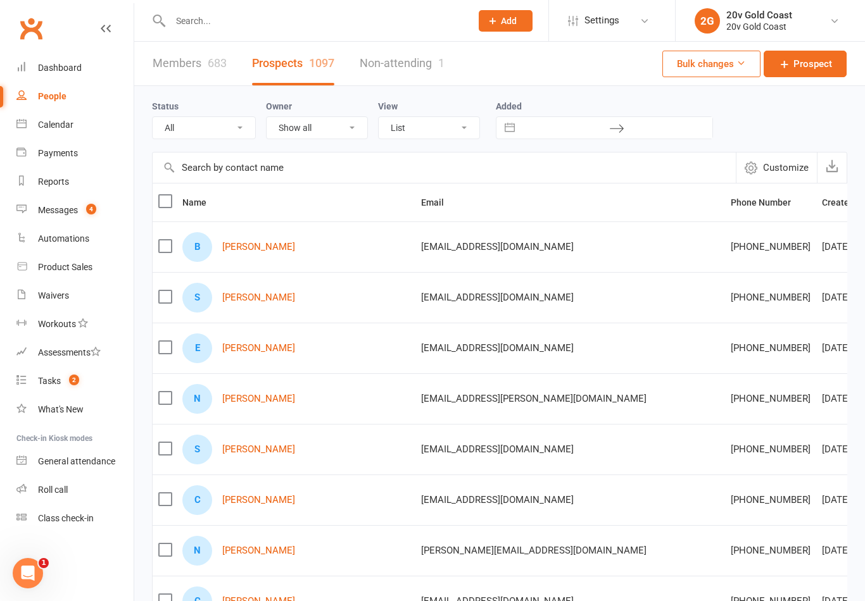
click at [77, 383] on span "2" at bounding box center [74, 380] width 10 height 11
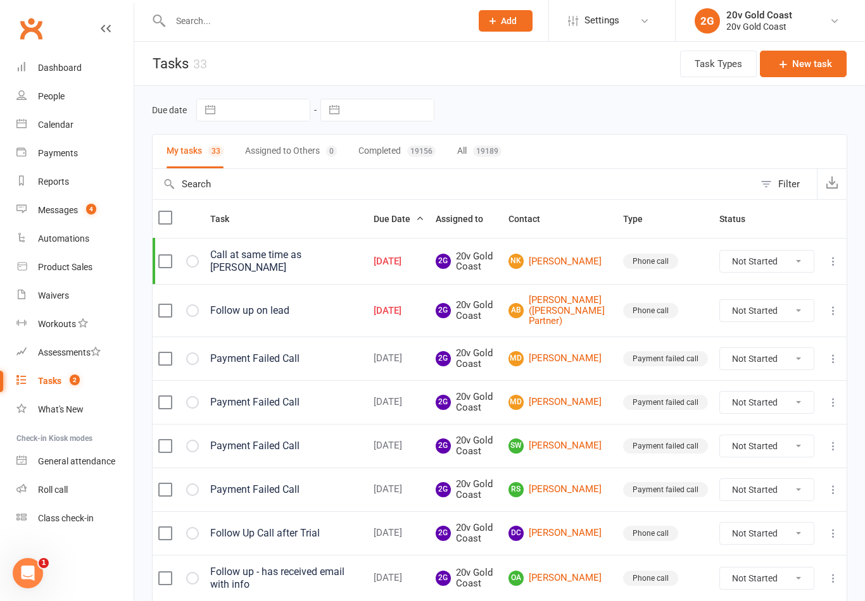
click at [103, 210] on link "Messages 4" at bounding box center [74, 210] width 117 height 28
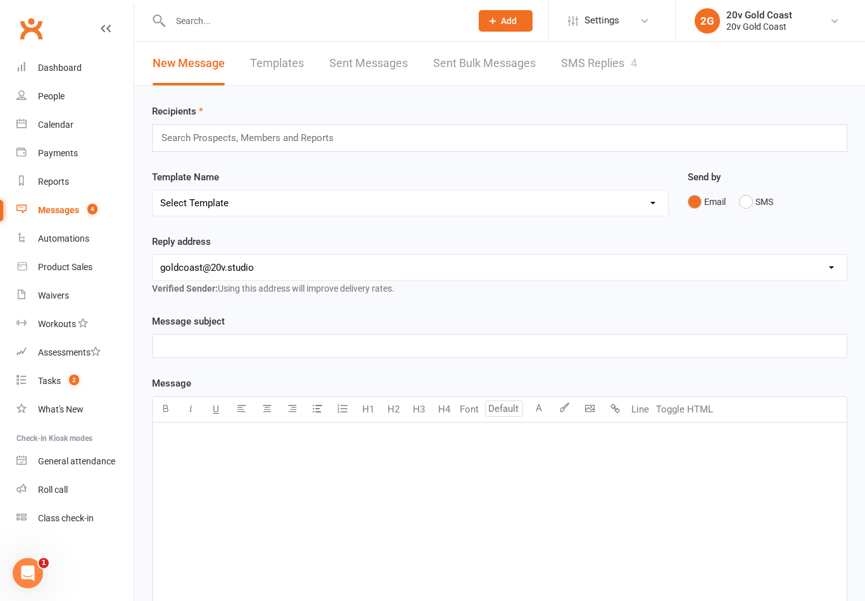
click at [589, 63] on link "SMS Replies 4" at bounding box center [599, 64] width 76 height 44
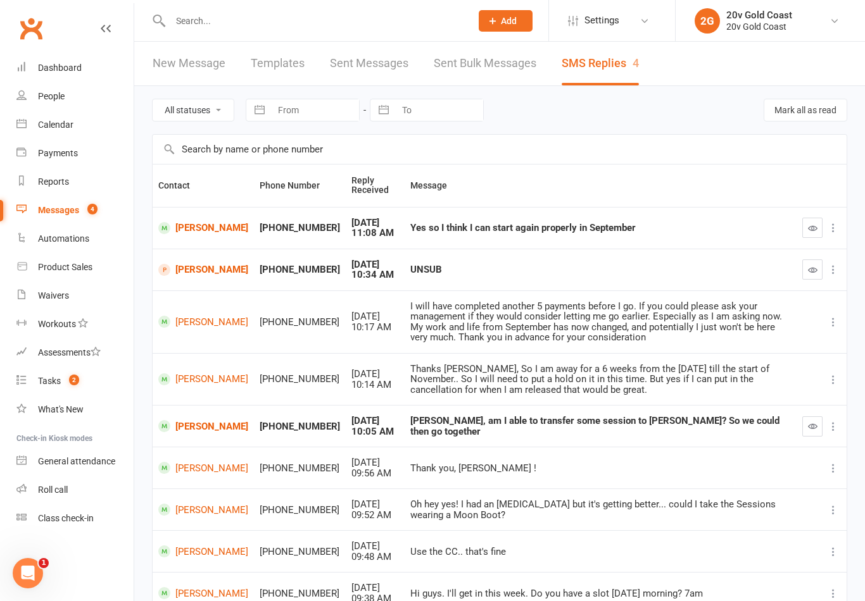
click at [811, 272] on icon "button" at bounding box center [812, 269] width 9 height 9
click at [295, 22] on input "text" at bounding box center [314, 21] width 296 height 18
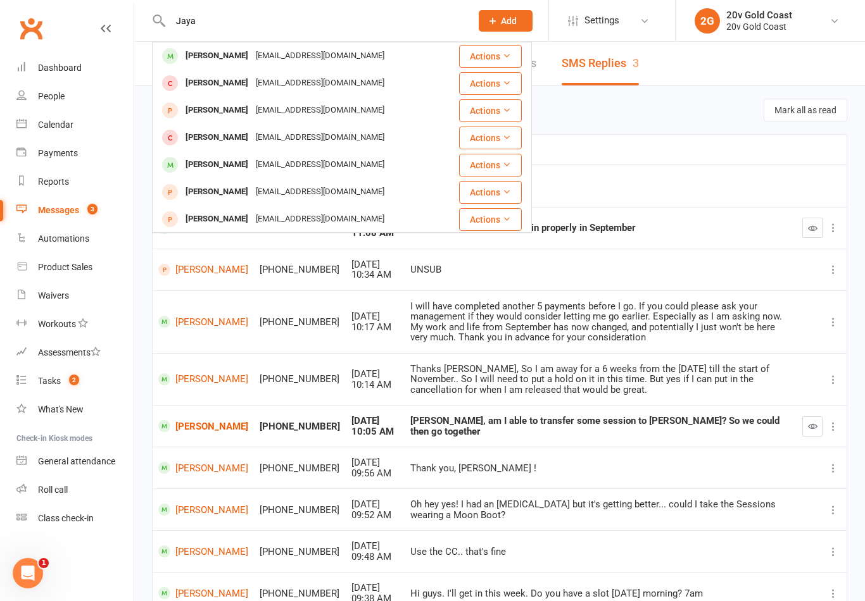
type input "Jaya"
click at [301, 60] on div "jaya.grace@outlook.com" at bounding box center [320, 56] width 136 height 18
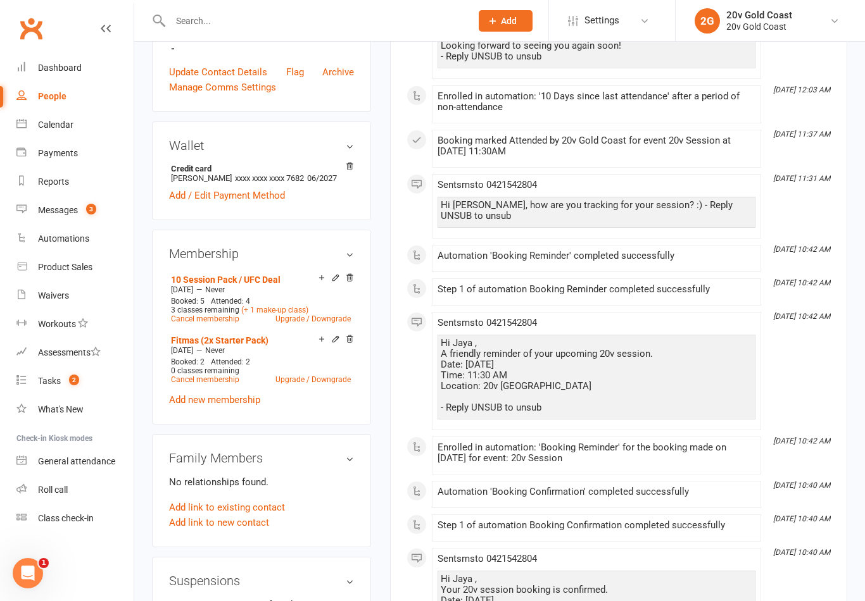
scroll to position [492, 0]
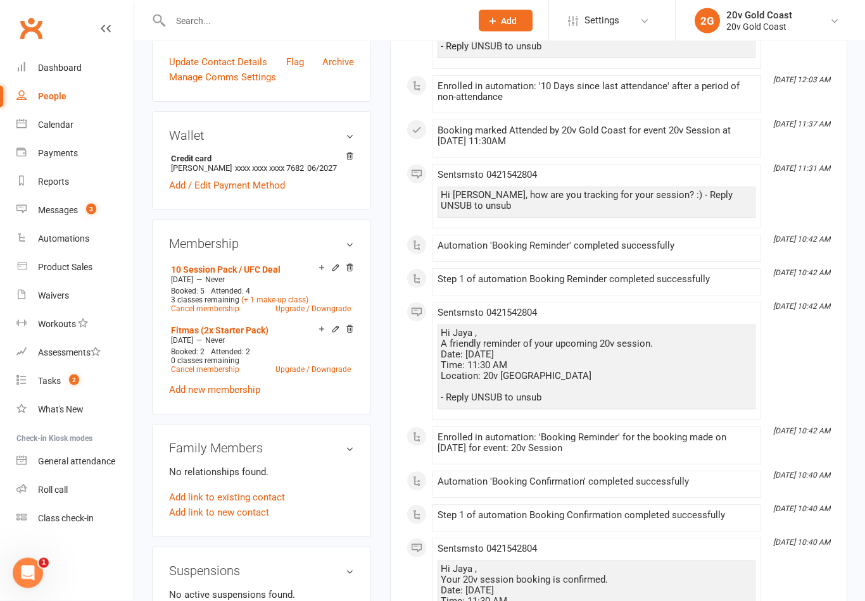
click at [94, 195] on link "Reports" at bounding box center [74, 182] width 117 height 28
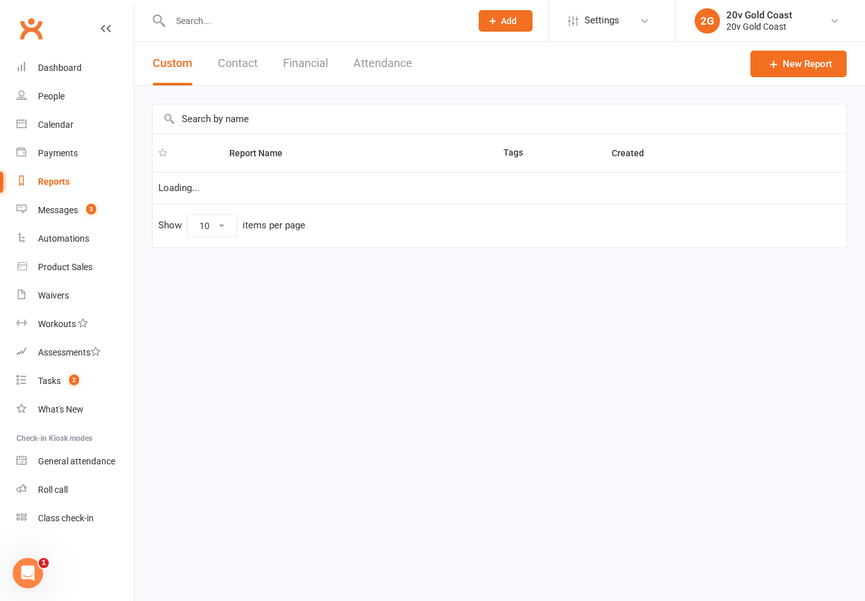
select select "100"
click at [95, 210] on span "3" at bounding box center [91, 209] width 10 height 11
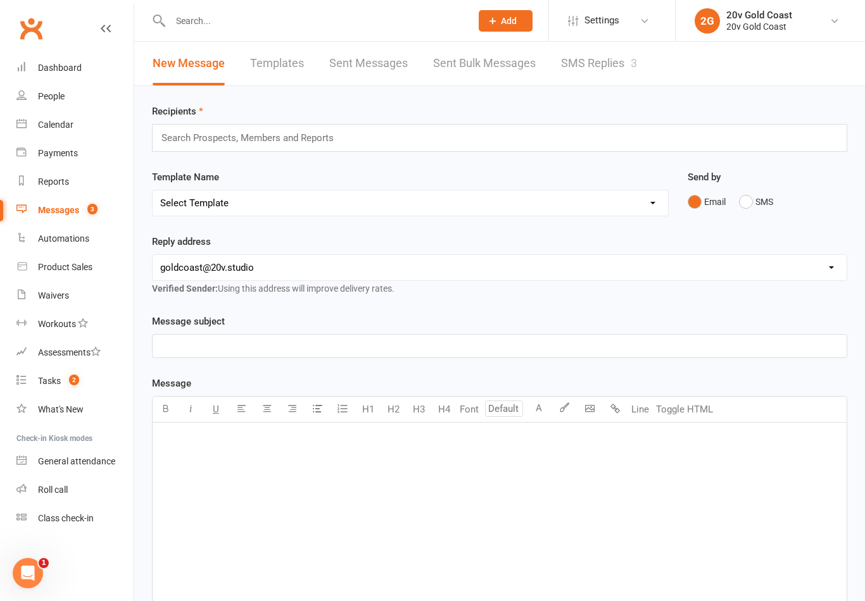
click at [605, 63] on link "SMS Replies 3" at bounding box center [599, 64] width 76 height 44
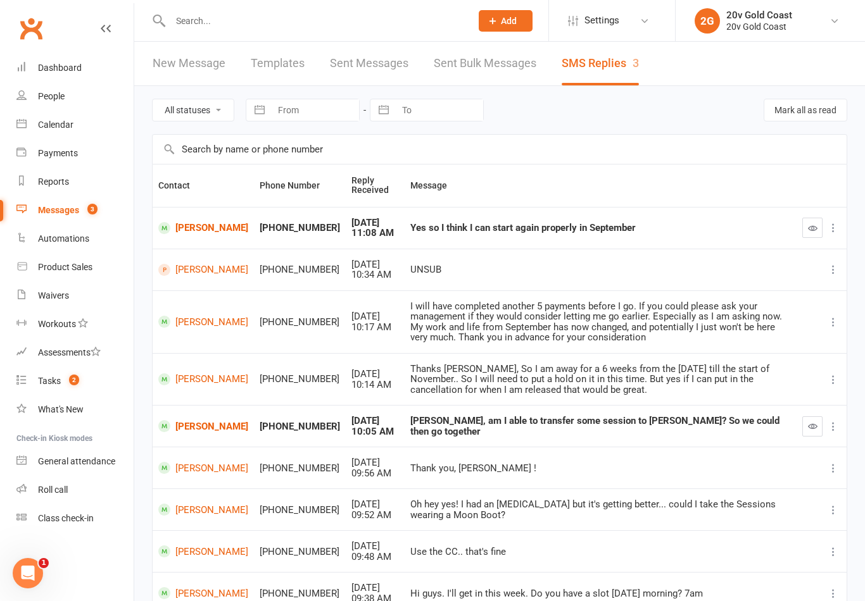
click at [190, 421] on link "[PERSON_NAME]" at bounding box center [203, 426] width 90 height 12
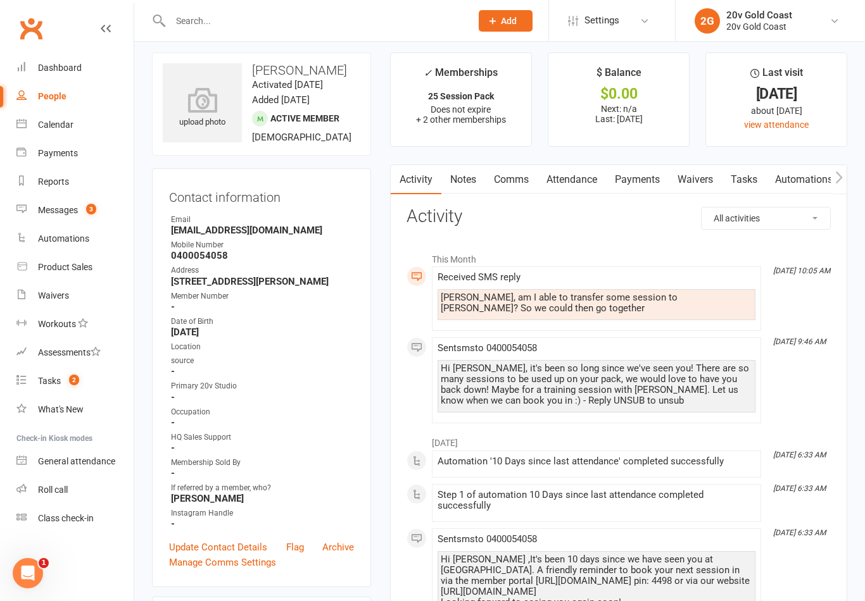
scroll to position [11, 0]
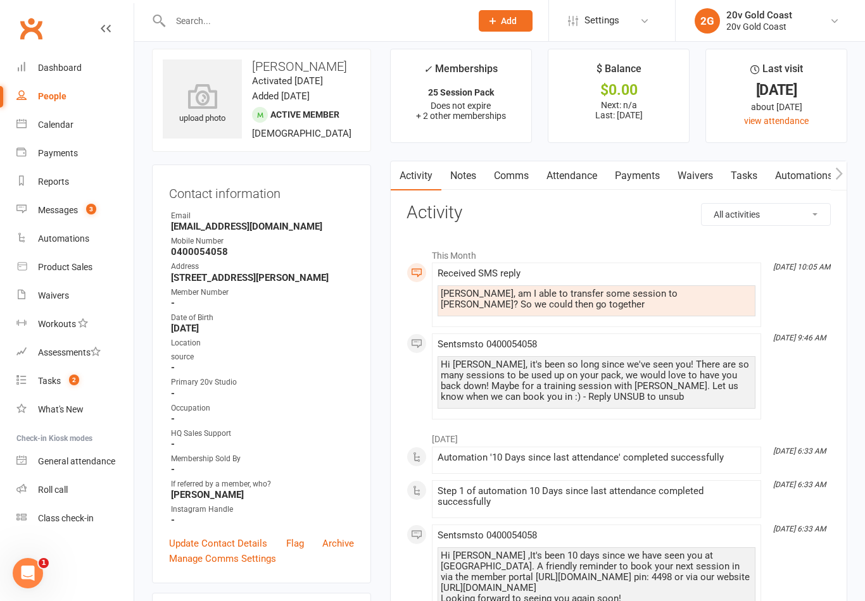
click at [468, 185] on link "Notes" at bounding box center [463, 175] width 44 height 29
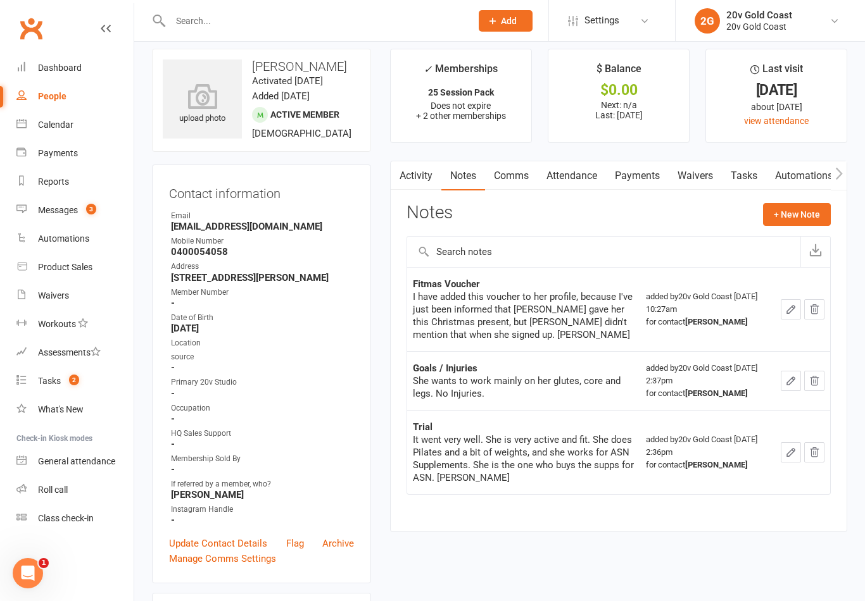
click at [524, 178] on link "Comms" at bounding box center [511, 175] width 53 height 29
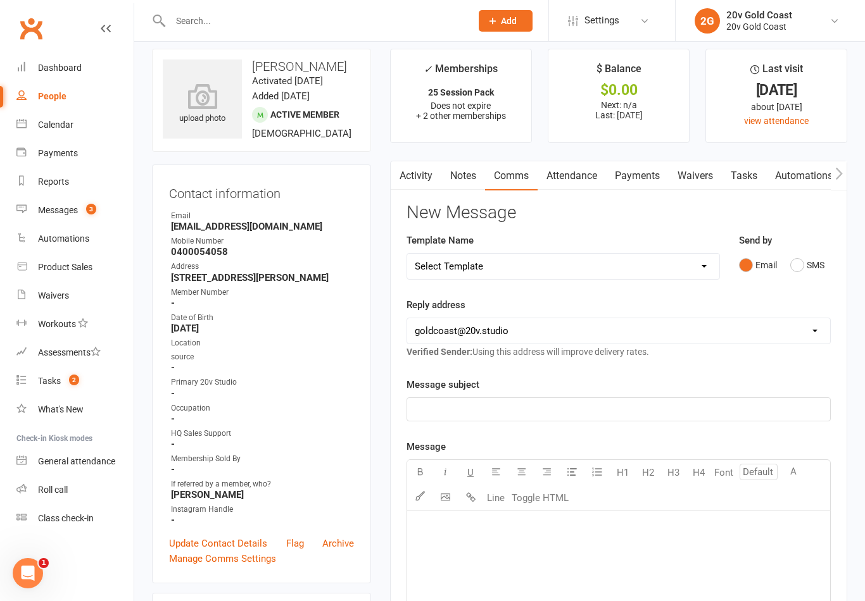
click at [799, 274] on button "SMS" at bounding box center [807, 265] width 34 height 24
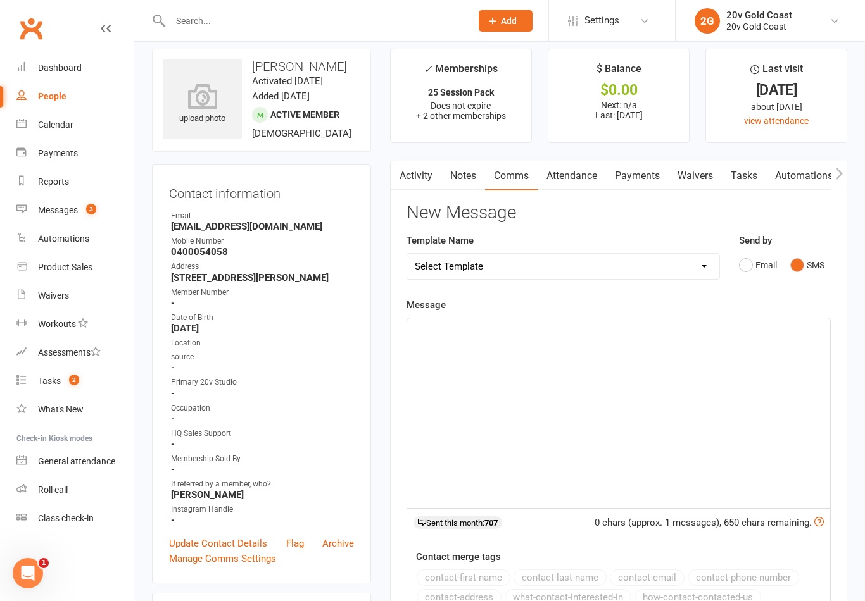
click at [658, 488] on div "﻿" at bounding box center [618, 413] width 423 height 190
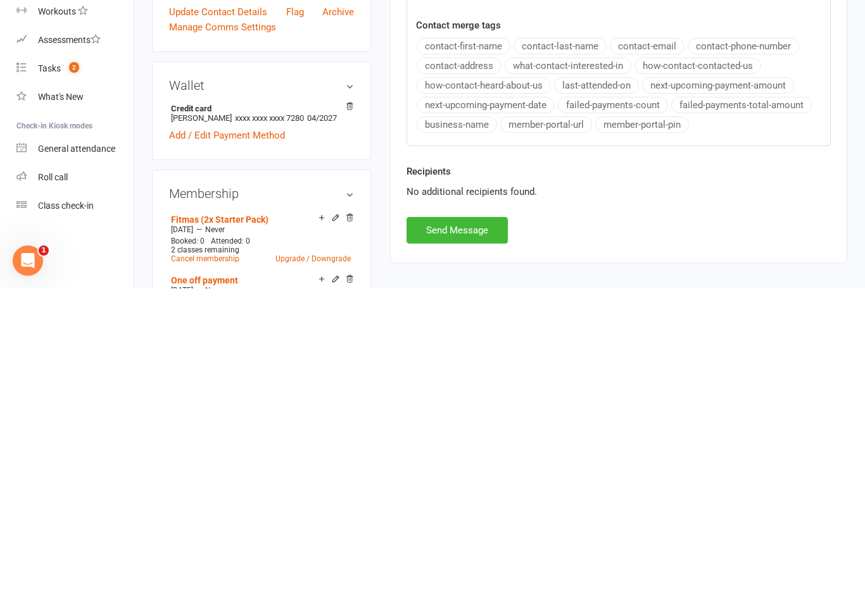
click at [489, 530] on button "Send Message" at bounding box center [456, 543] width 101 height 27
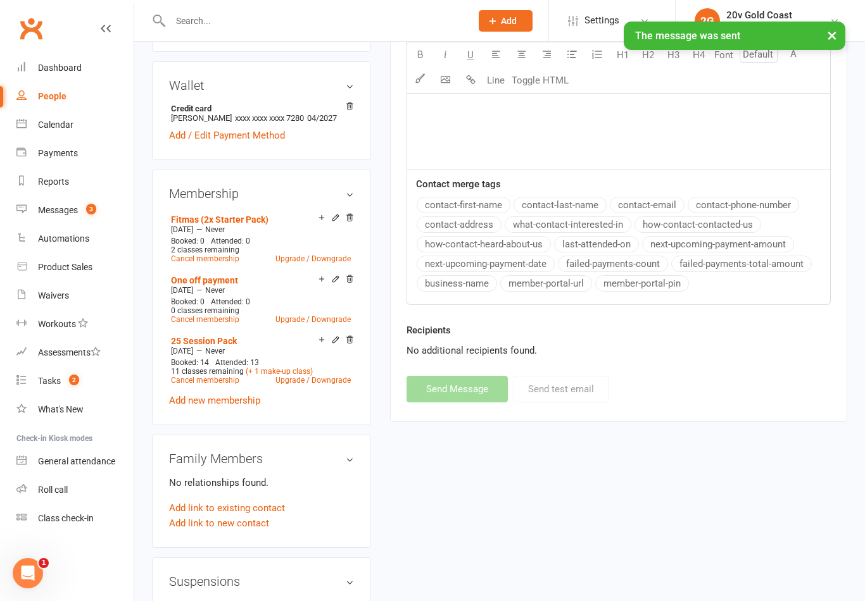
click at [83, 213] on count-badge "3" at bounding box center [88, 210] width 16 height 10
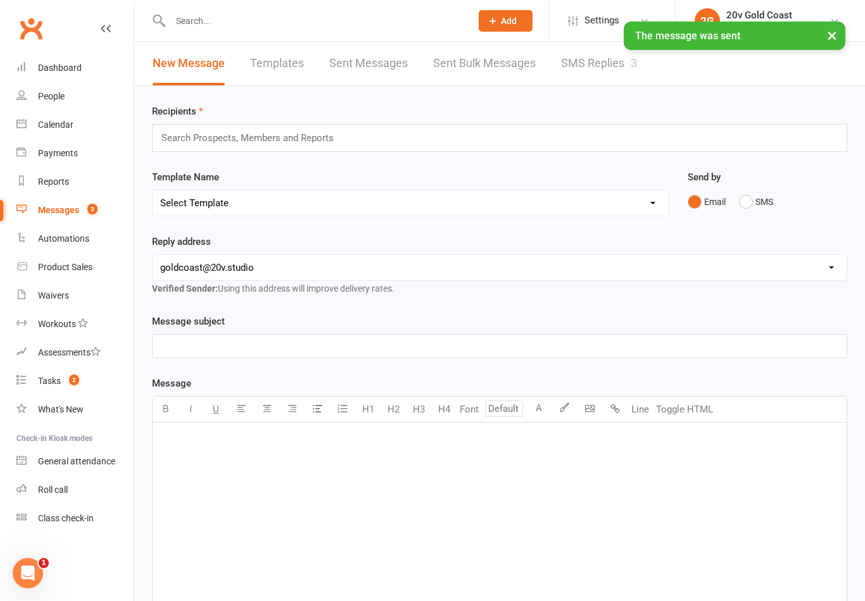
click at [588, 83] on link "SMS Replies 3" at bounding box center [599, 64] width 76 height 44
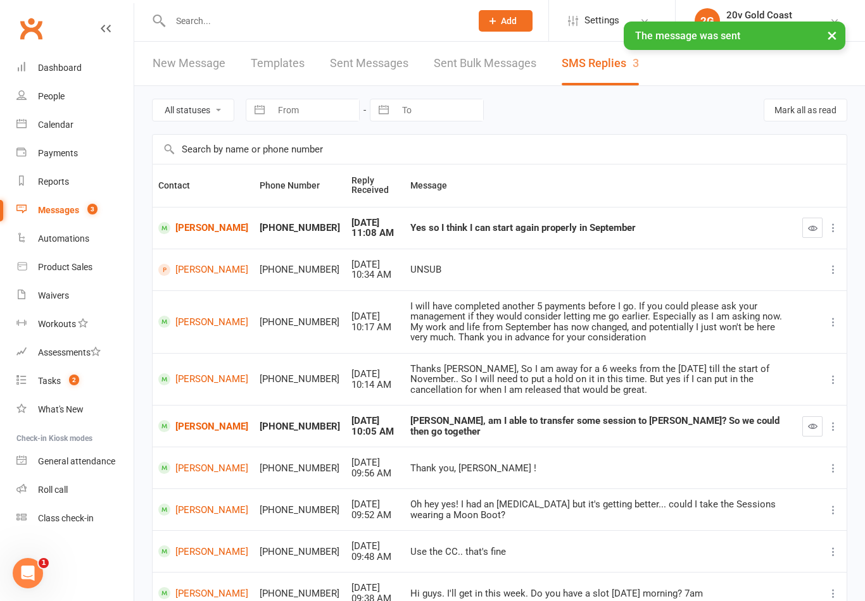
click at [805, 429] on button "button" at bounding box center [812, 426] width 20 height 20
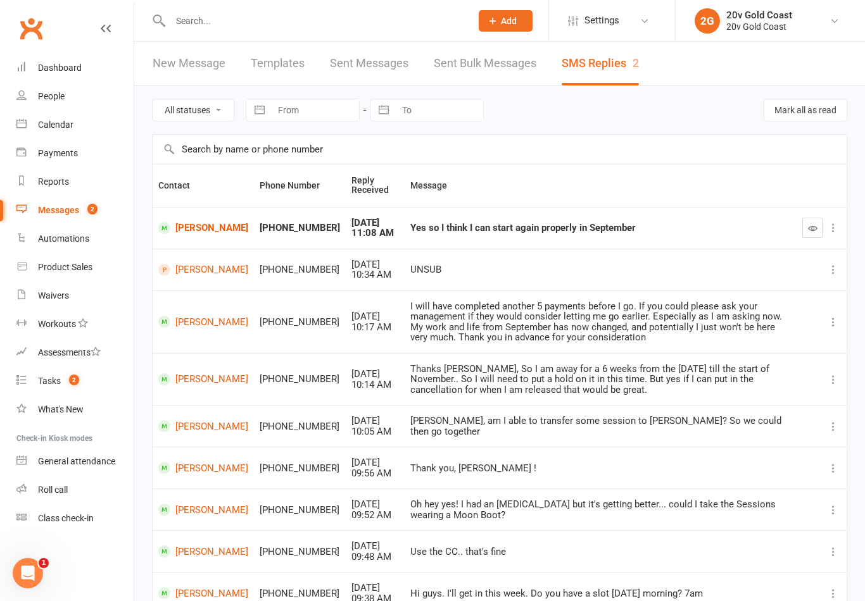
click at [65, 106] on link "People" at bounding box center [74, 96] width 117 height 28
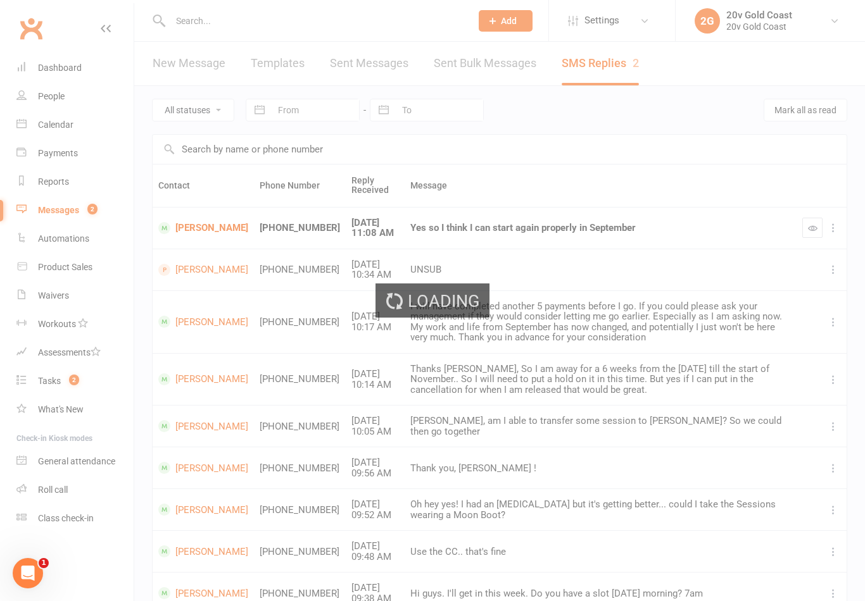
select select "100"
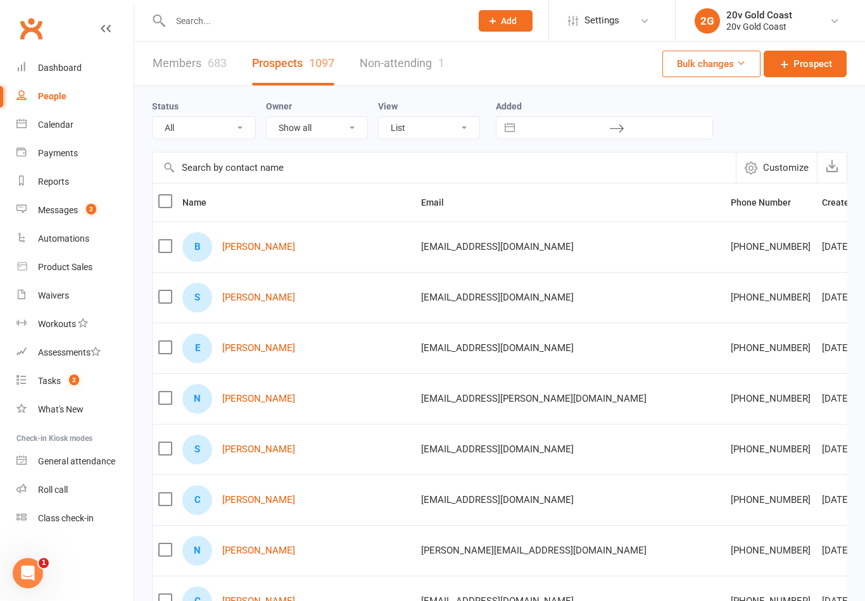
click at [73, 108] on link "People" at bounding box center [74, 96] width 117 height 28
click at [68, 130] on div "Calendar" at bounding box center [55, 125] width 35 height 10
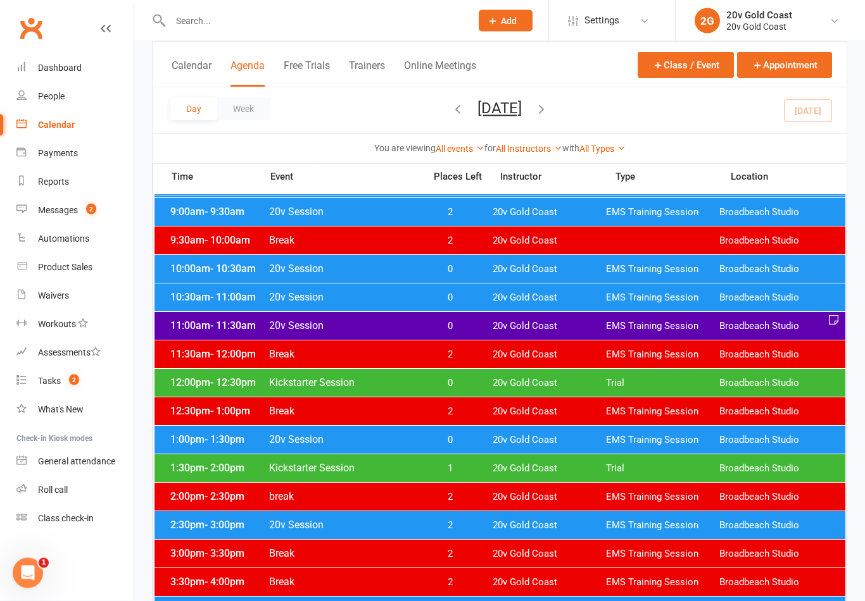
scroll to position [247, 0]
click at [454, 382] on span "0" at bounding box center [449, 383] width 66 height 12
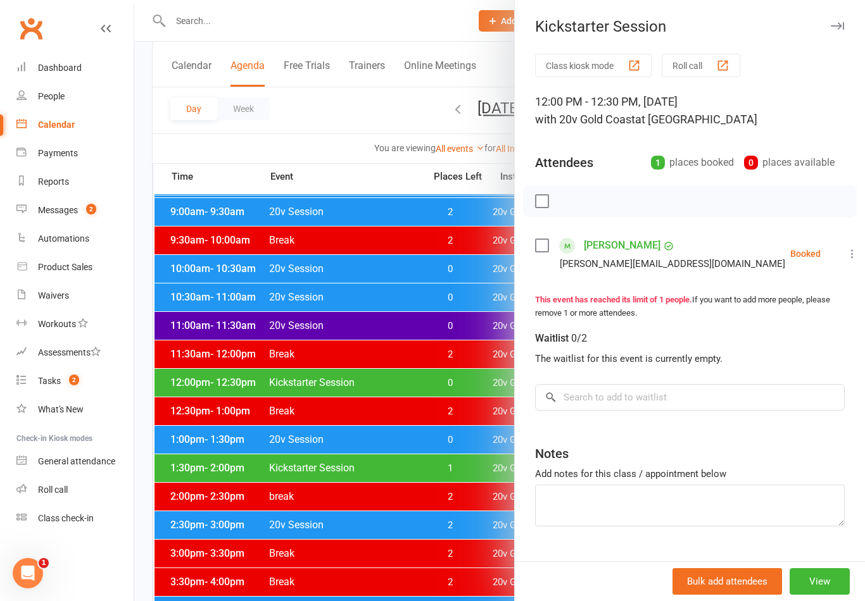
click at [468, 390] on div at bounding box center [499, 300] width 730 height 601
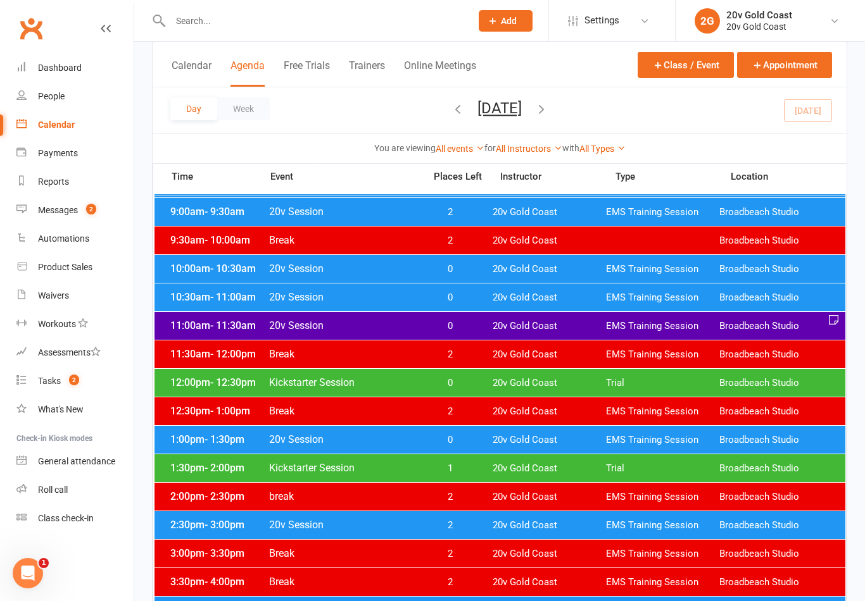
click at [461, 328] on span "0" at bounding box center [449, 326] width 66 height 12
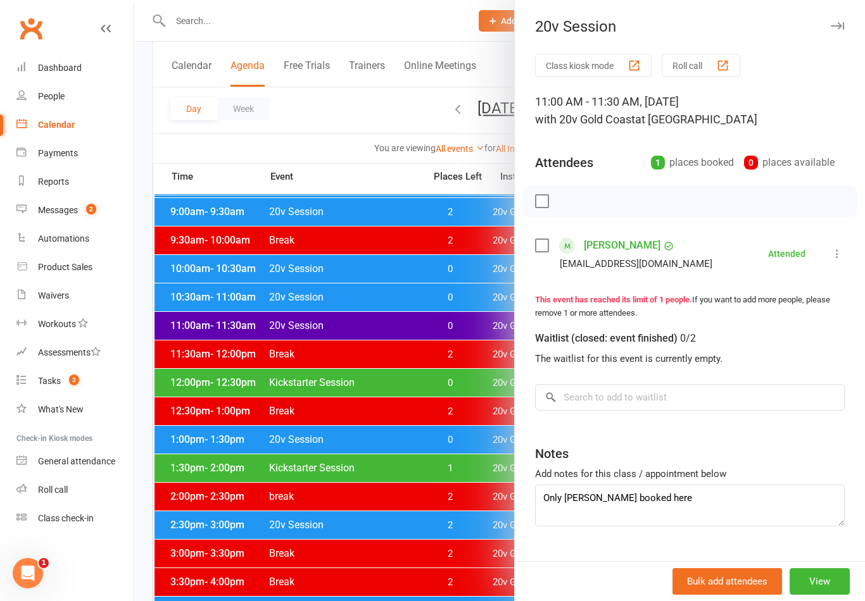
click at [627, 242] on link "[PERSON_NAME]" at bounding box center [622, 245] width 77 height 20
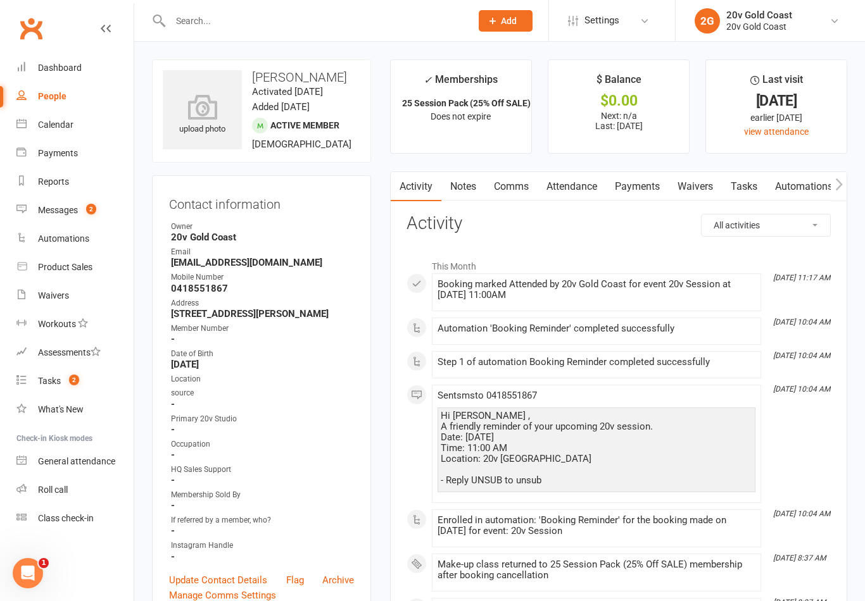
click at [510, 195] on link "Comms" at bounding box center [511, 186] width 53 height 29
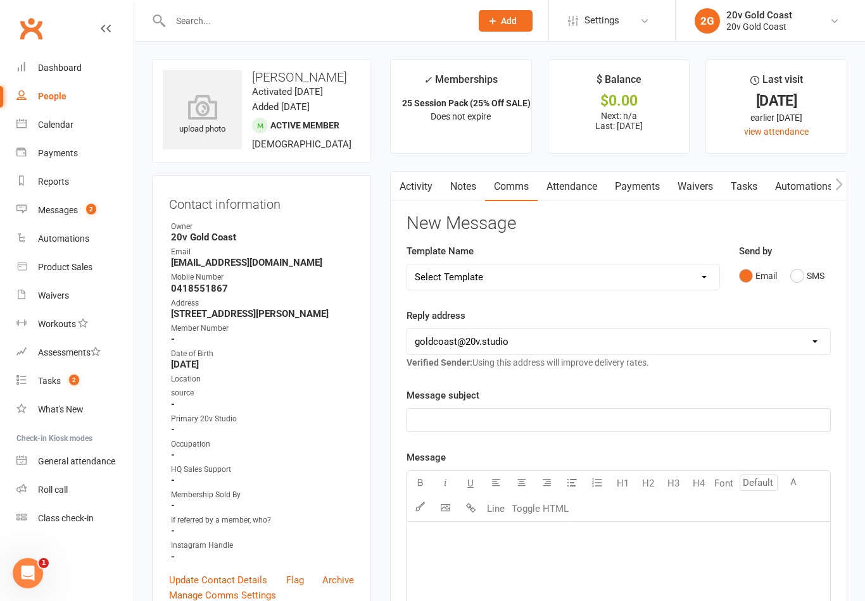
click at [802, 273] on button "SMS" at bounding box center [807, 276] width 34 height 24
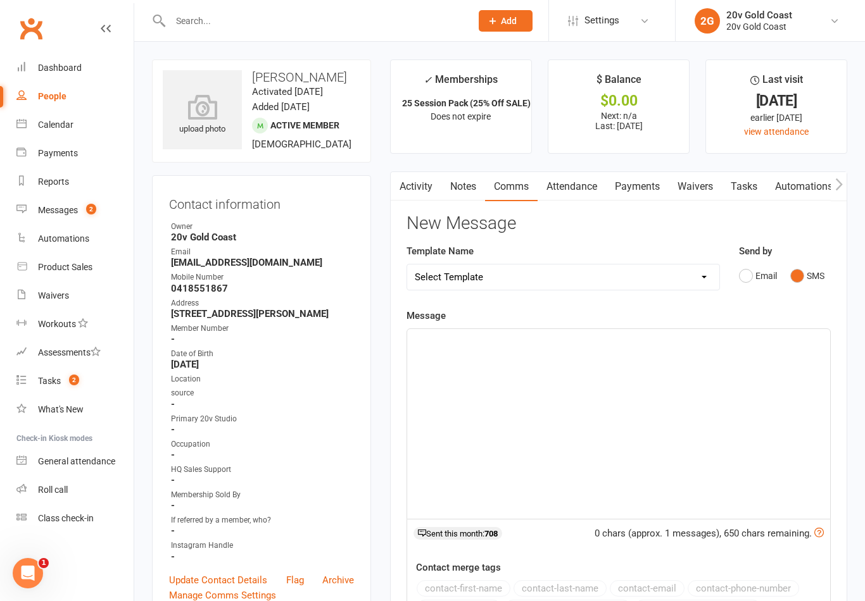
click at [642, 406] on div "﻿" at bounding box center [618, 424] width 423 height 190
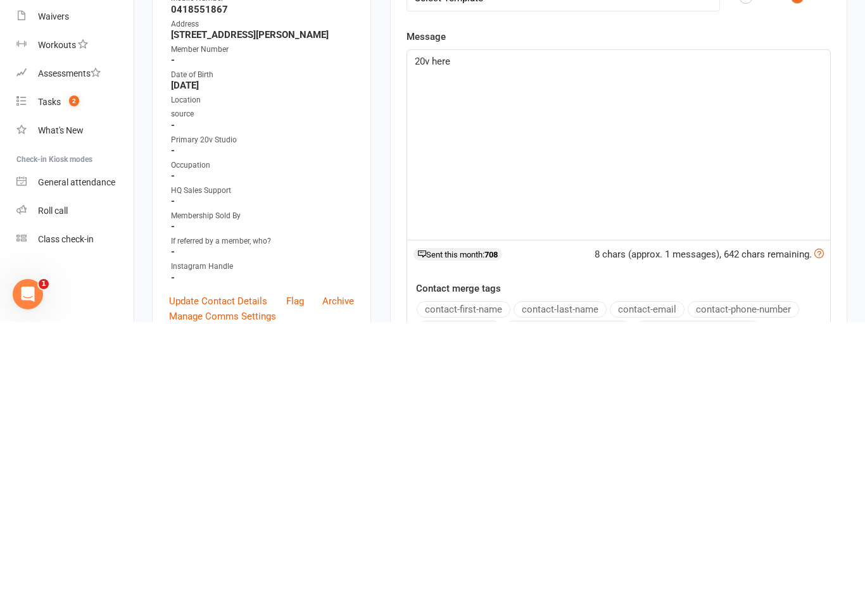
scroll to position [279, 0]
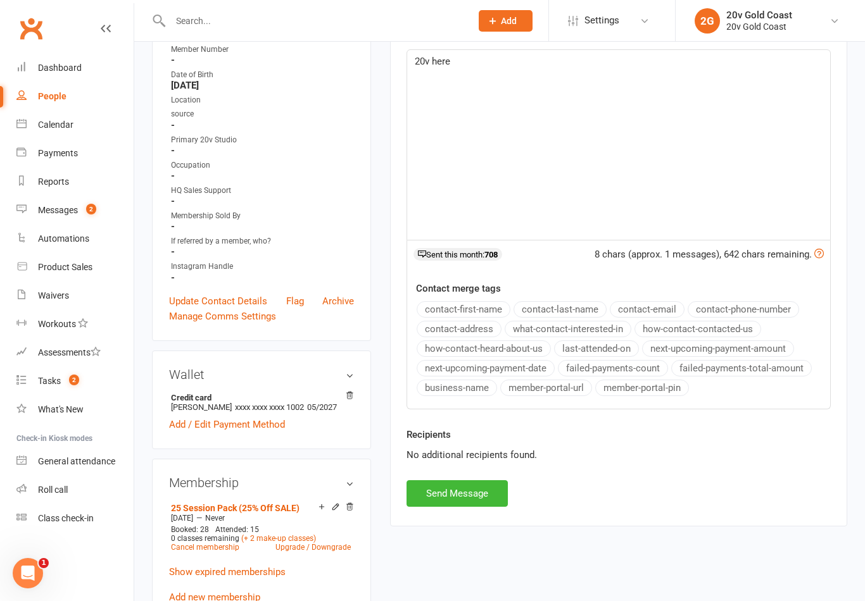
click at [491, 493] on button "Send Message" at bounding box center [456, 493] width 101 height 27
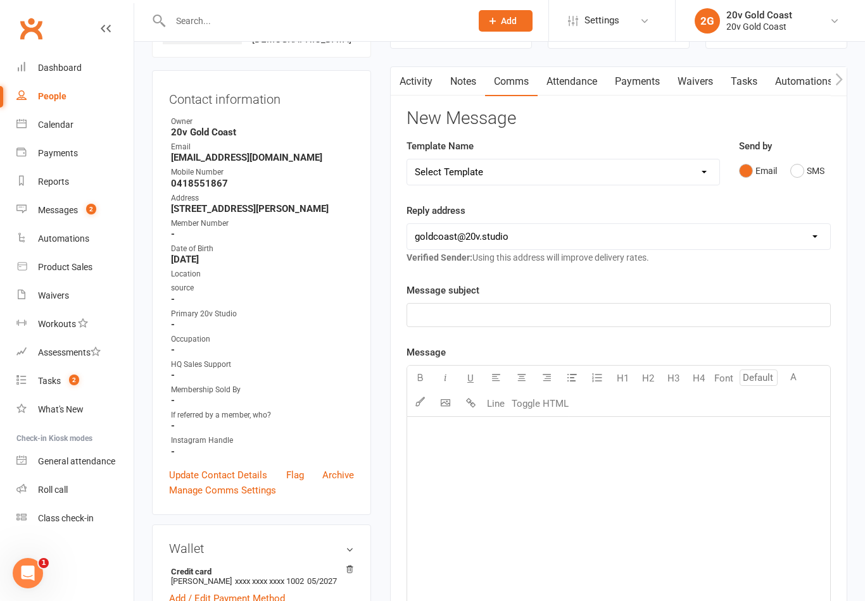
scroll to position [0, 0]
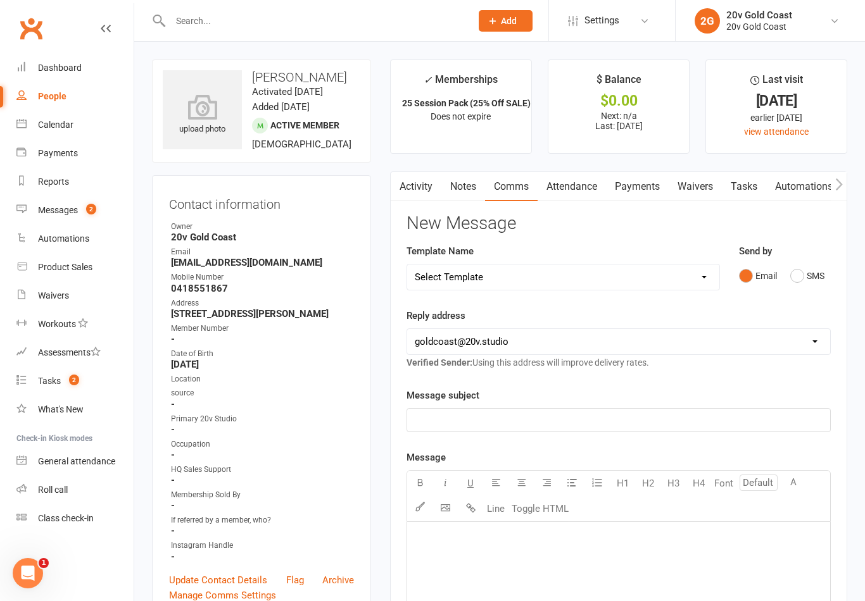
click at [418, 194] on link "Activity" at bounding box center [415, 186] width 51 height 29
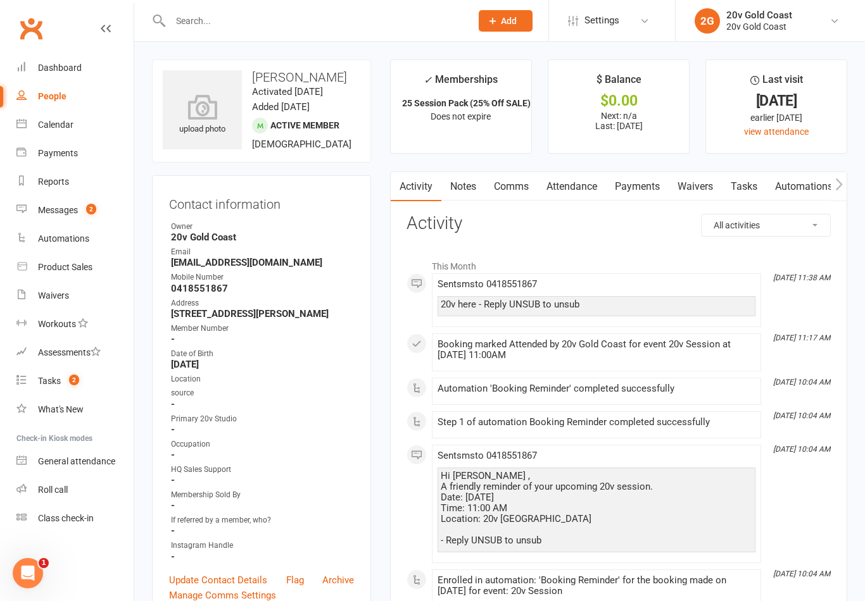
click at [288, 27] on input "text" at bounding box center [314, 21] width 296 height 18
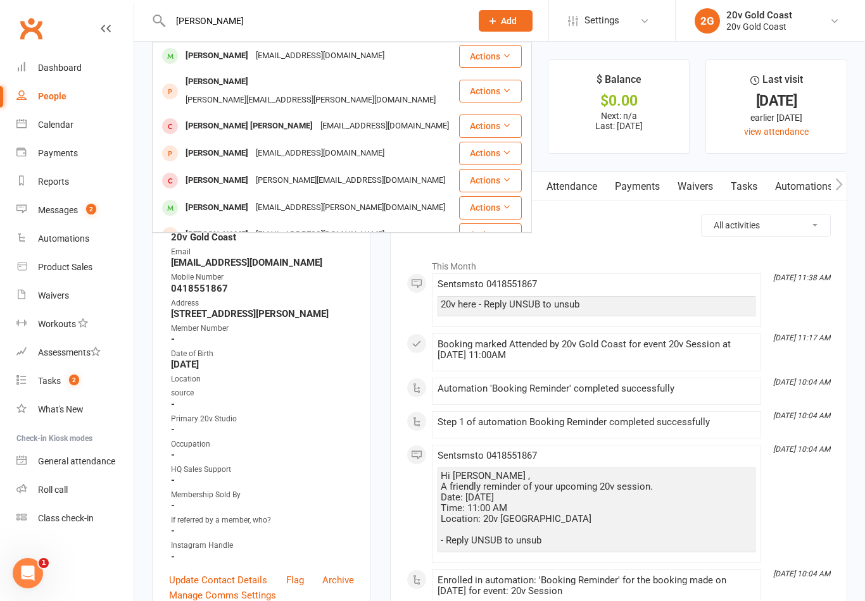
type input "Juan llored"
click at [221, 56] on div "Juan Lloreda" at bounding box center [217, 56] width 70 height 18
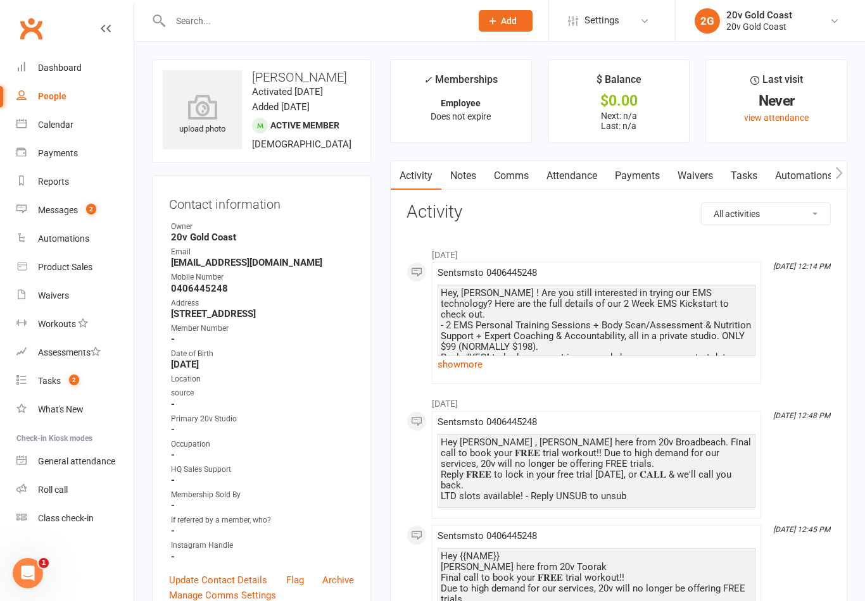
click at [516, 177] on link "Comms" at bounding box center [511, 175] width 53 height 29
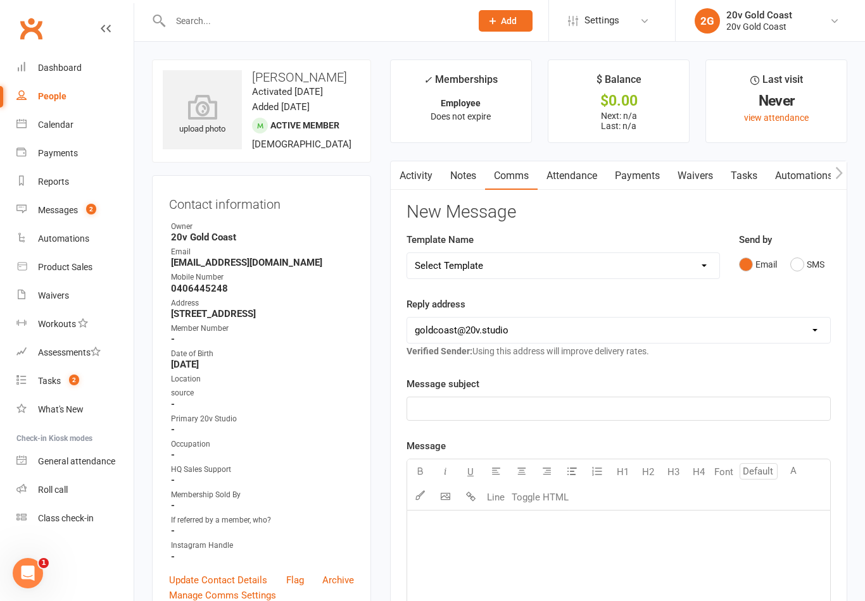
click at [785, 264] on div "Email SMS" at bounding box center [785, 265] width 92 height 24
click at [809, 268] on button "SMS" at bounding box center [807, 265] width 34 height 24
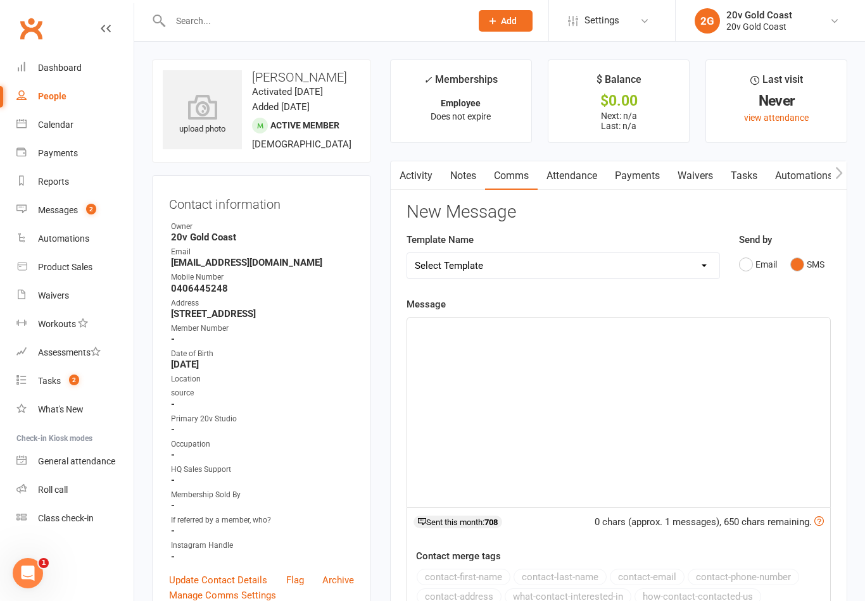
click at [678, 475] on div "﻿" at bounding box center [618, 413] width 423 height 190
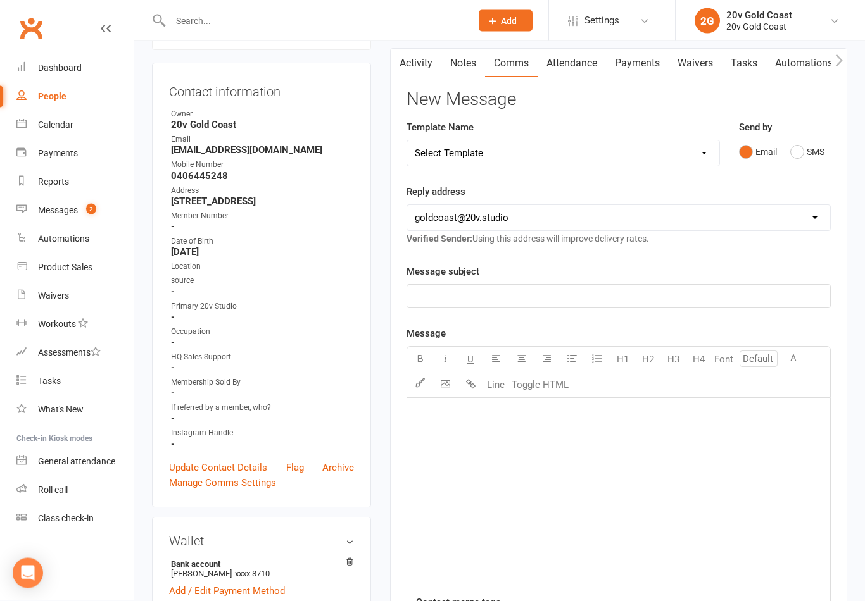
scroll to position [113, 0]
click at [806, 155] on button "SMS" at bounding box center [807, 152] width 34 height 24
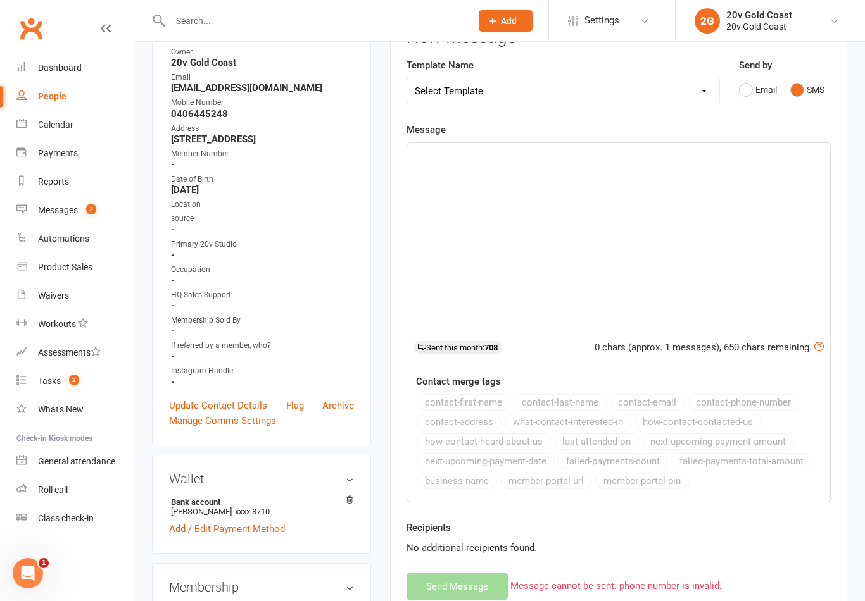
scroll to position [0, 0]
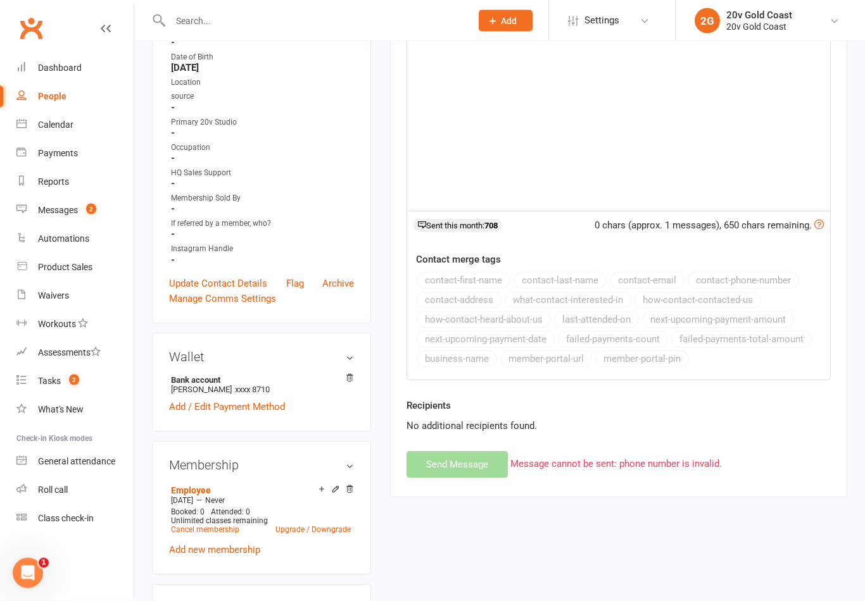
click at [246, 307] on link "Manage Comms Settings" at bounding box center [222, 299] width 107 height 15
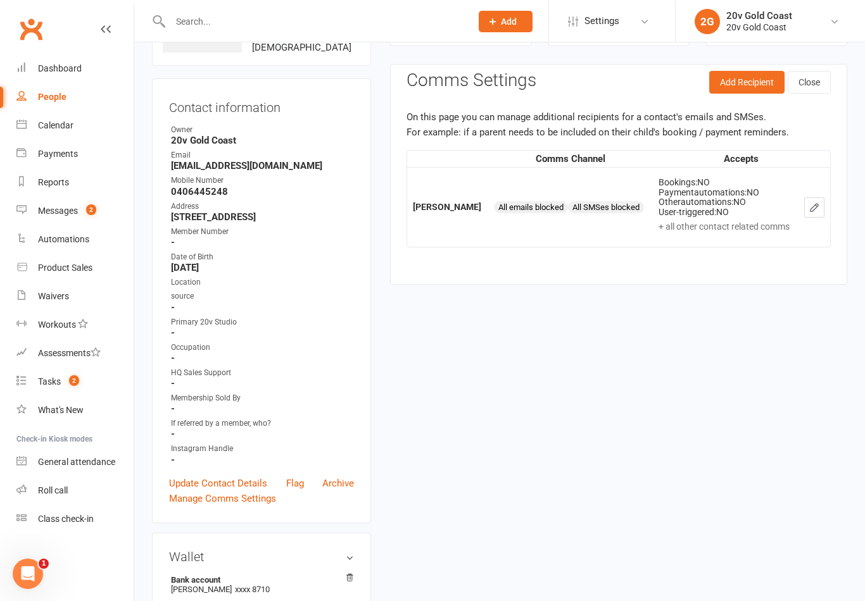
click at [820, 206] on icon "button" at bounding box center [813, 206] width 11 height 11
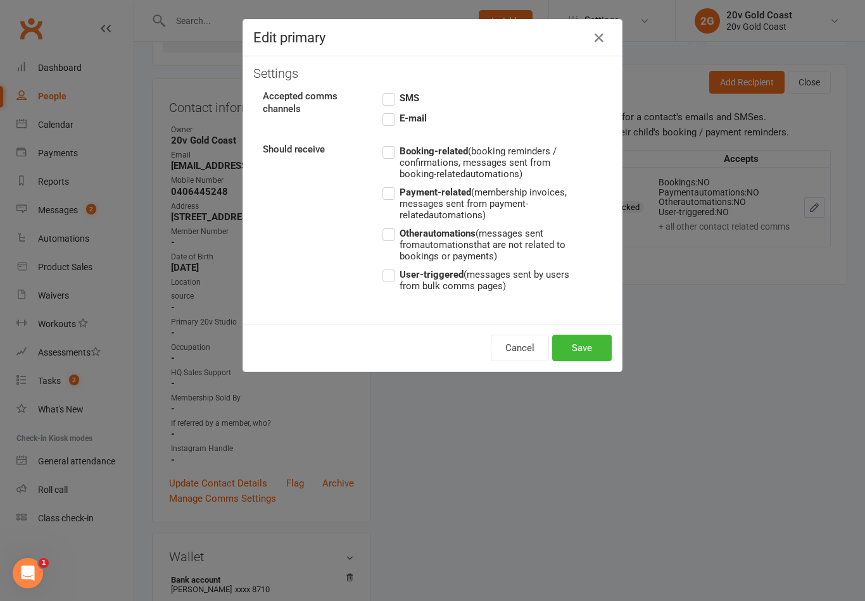
click at [387, 92] on label "SMS" at bounding box center [400, 98] width 37 height 15
click at [387, 91] on input "SMS" at bounding box center [400, 91] width 37 height 0
checkbox input "true"
click at [573, 331] on div "Cancel Save" at bounding box center [432, 348] width 378 height 47
click at [588, 368] on div "Cancel Save" at bounding box center [432, 348] width 378 height 47
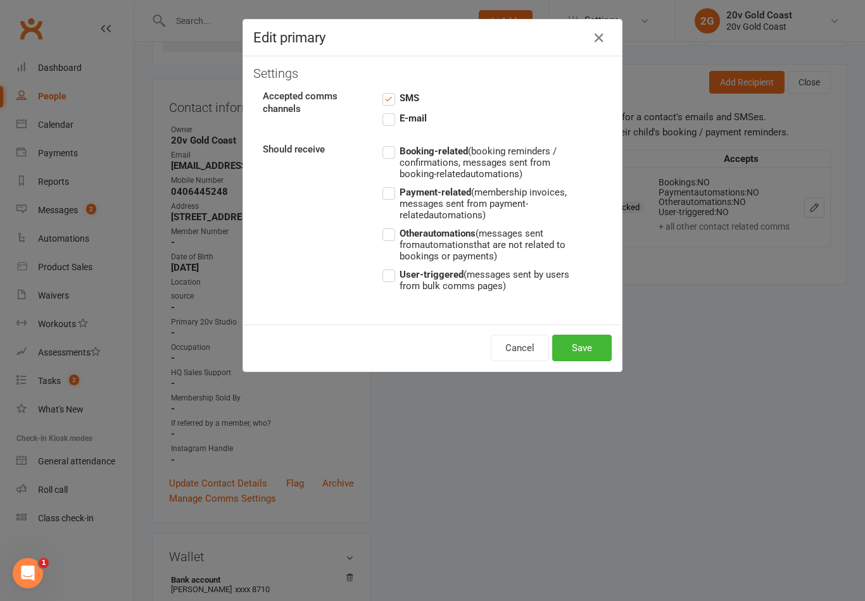
click at [599, 350] on button "Save" at bounding box center [581, 348] width 59 height 27
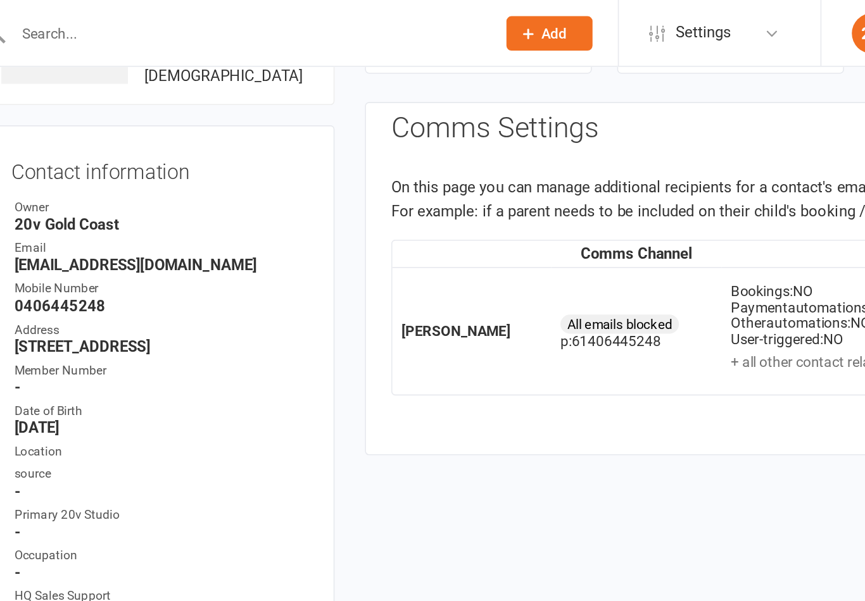
scroll to position [0, 0]
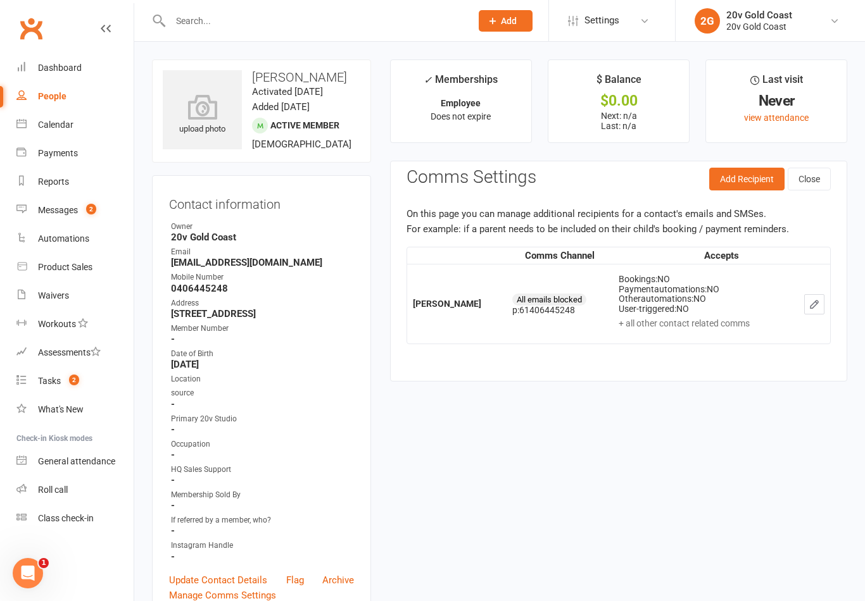
click at [815, 179] on button "Close" at bounding box center [808, 179] width 43 height 23
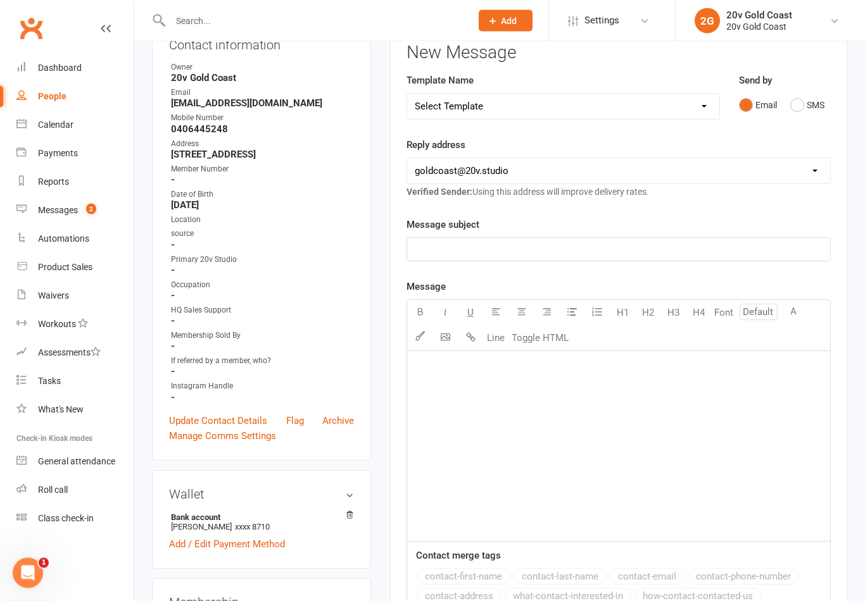
scroll to position [158, 0]
click at [803, 108] on button "SMS" at bounding box center [807, 106] width 34 height 24
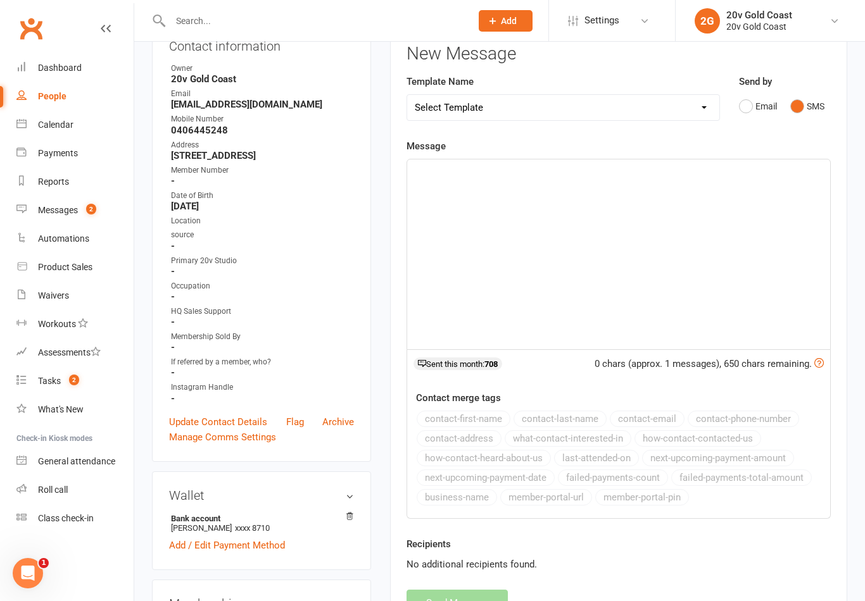
click at [620, 234] on div "﻿" at bounding box center [618, 254] width 423 height 190
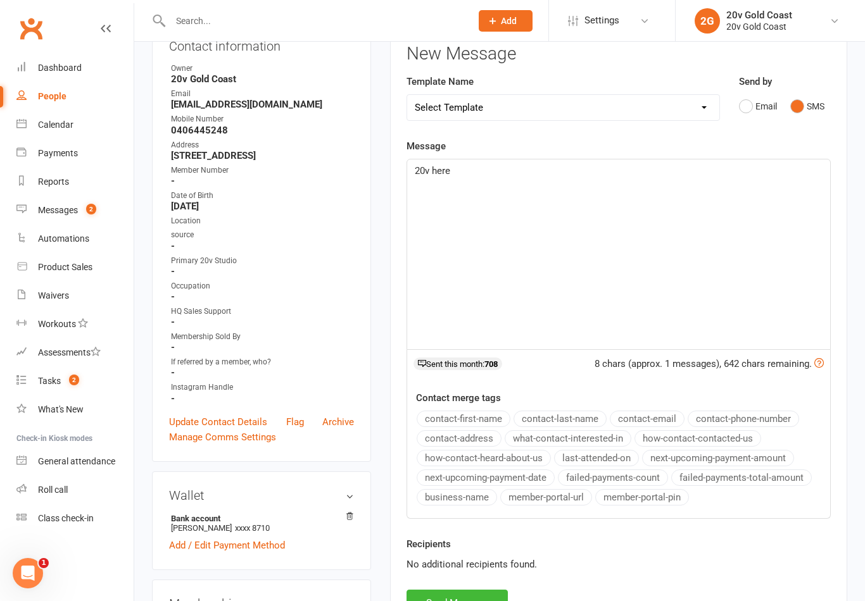
click at [472, 596] on button "Send Message" at bounding box center [456, 603] width 101 height 27
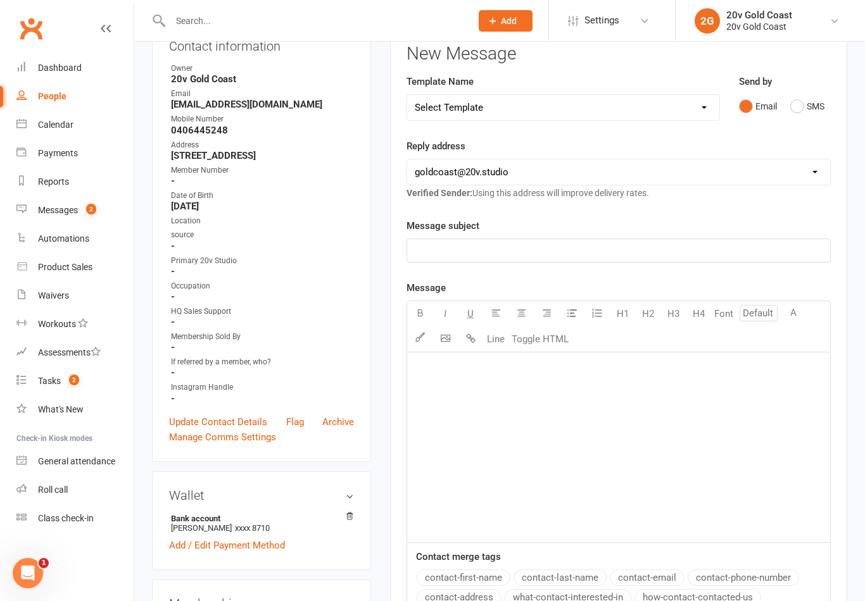
click at [59, 128] on div "Calendar" at bounding box center [55, 125] width 35 height 10
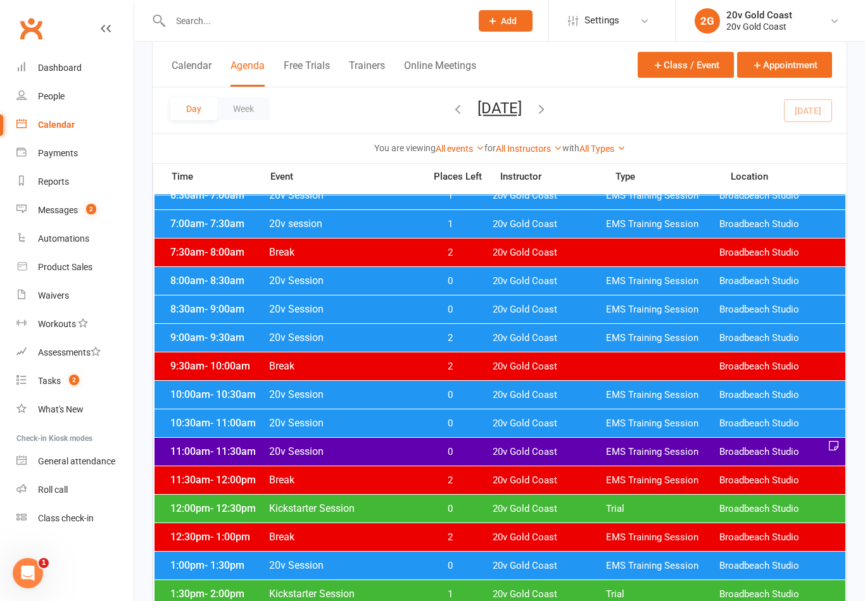
scroll to position [151, 0]
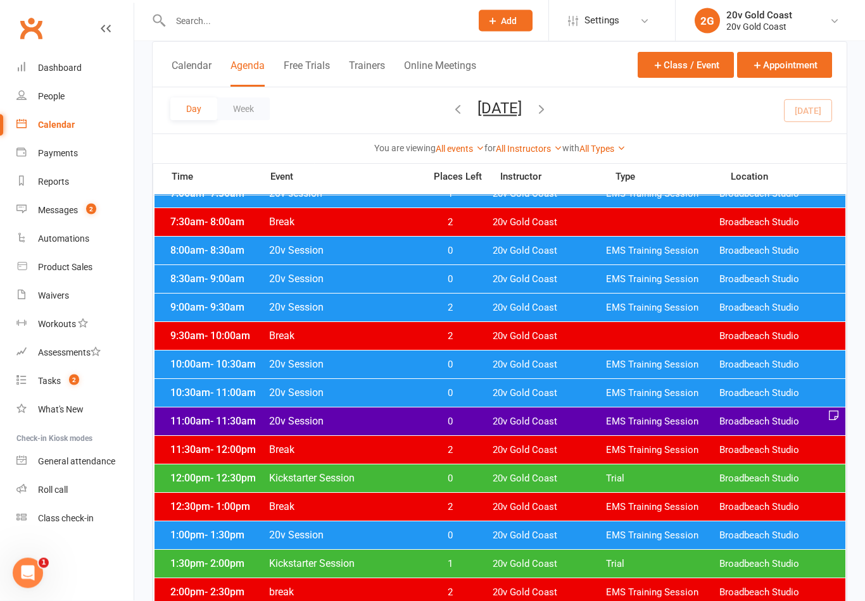
click at [455, 419] on span "0" at bounding box center [449, 422] width 66 height 12
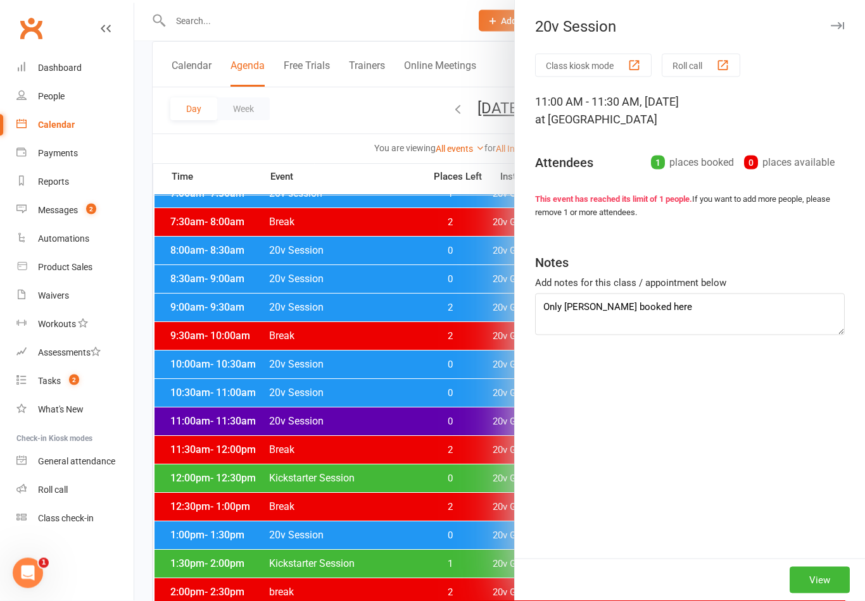
scroll to position [151, 0]
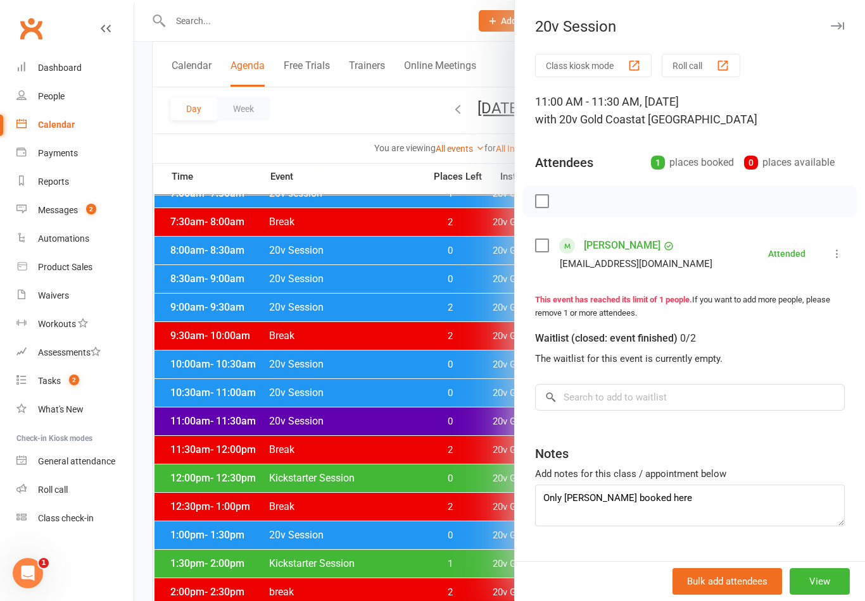
click at [623, 252] on link "[PERSON_NAME]" at bounding box center [622, 245] width 77 height 20
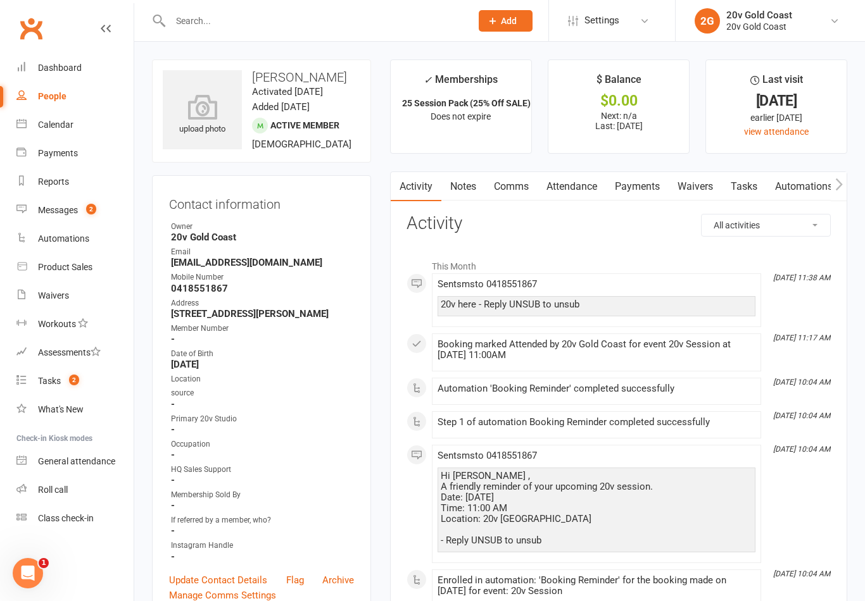
click at [512, 189] on link "Comms" at bounding box center [511, 186] width 53 height 29
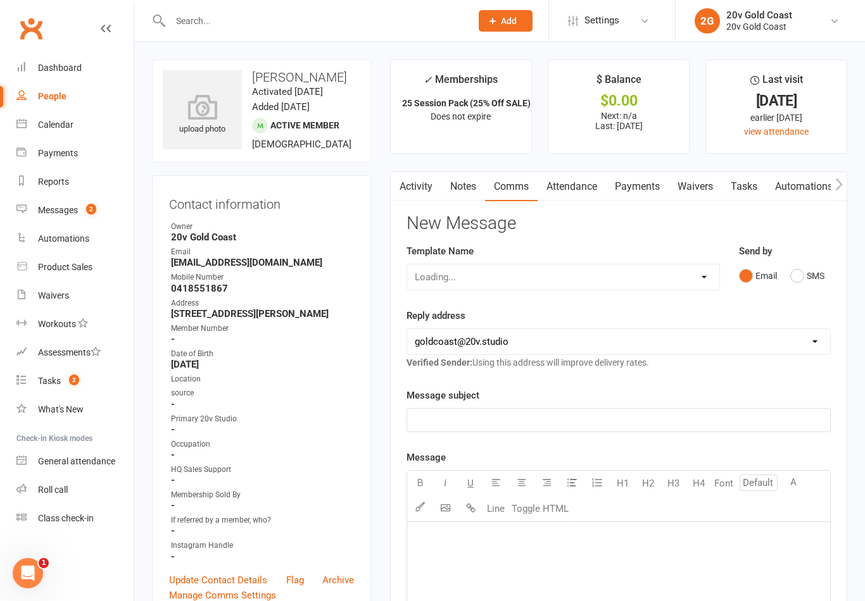
scroll to position [20, 0]
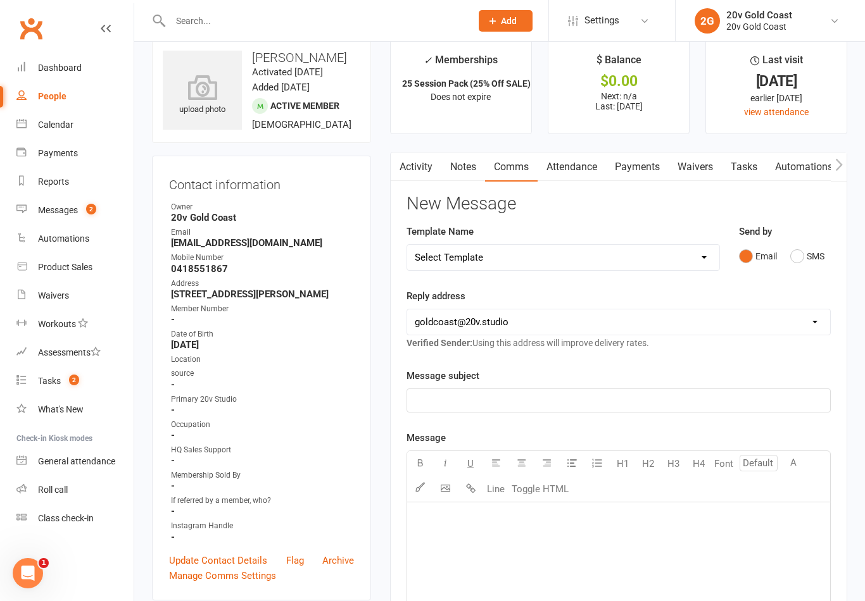
click at [805, 254] on button "SMS" at bounding box center [807, 256] width 34 height 24
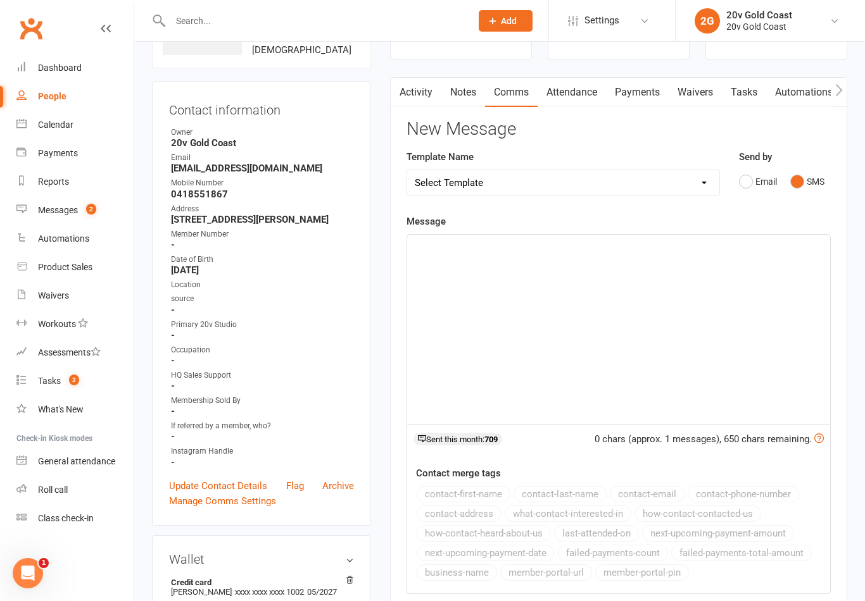
scroll to position [192, 0]
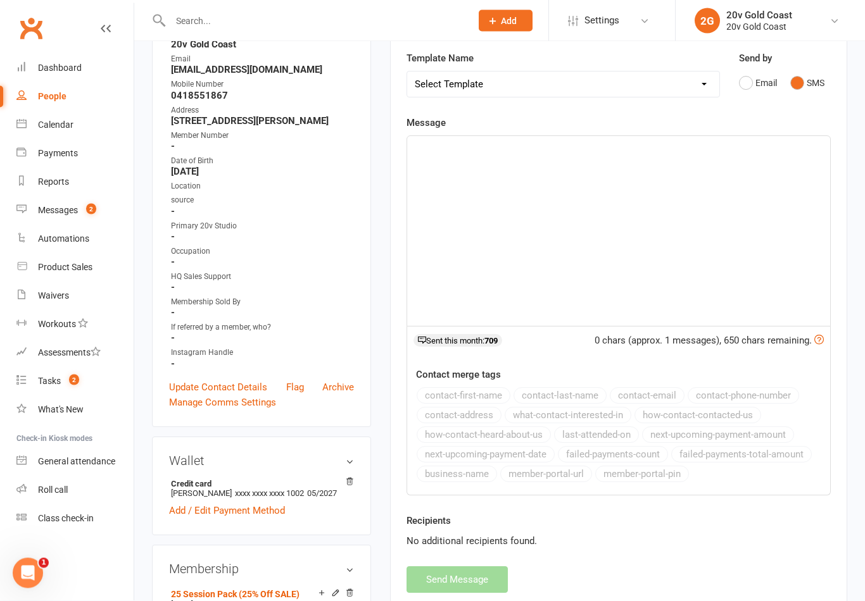
click at [618, 202] on div "﻿" at bounding box center [618, 232] width 423 height 190
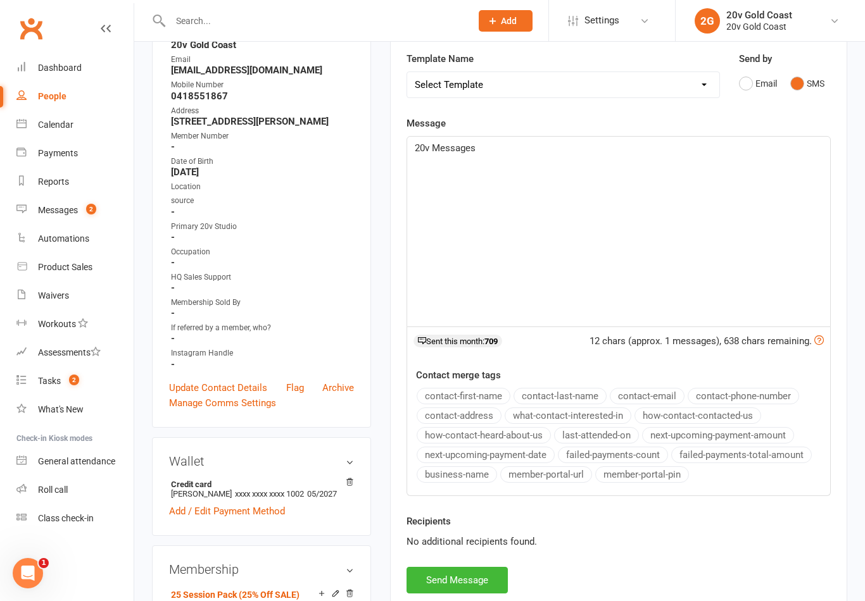
scroll to position [193, 0]
click at [466, 575] on button "Send Message" at bounding box center [456, 579] width 101 height 27
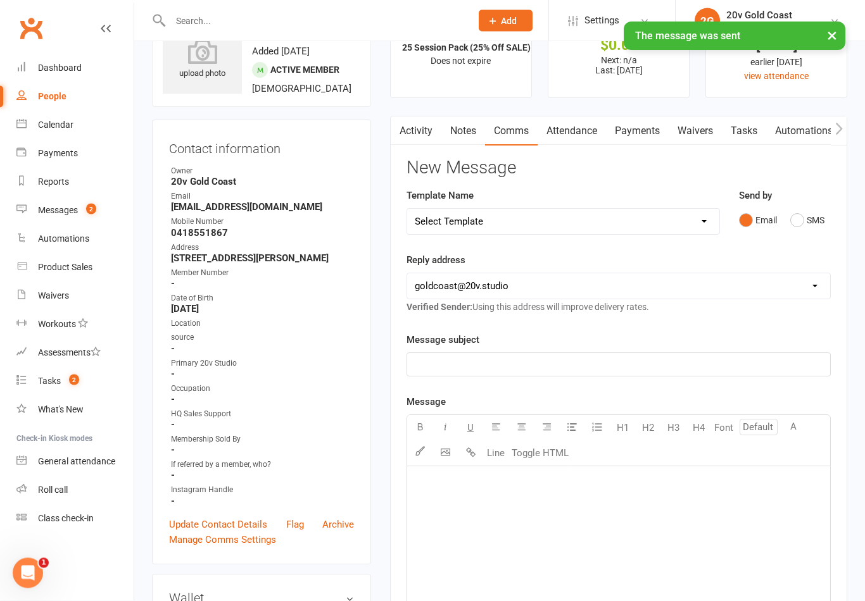
scroll to position [0, 0]
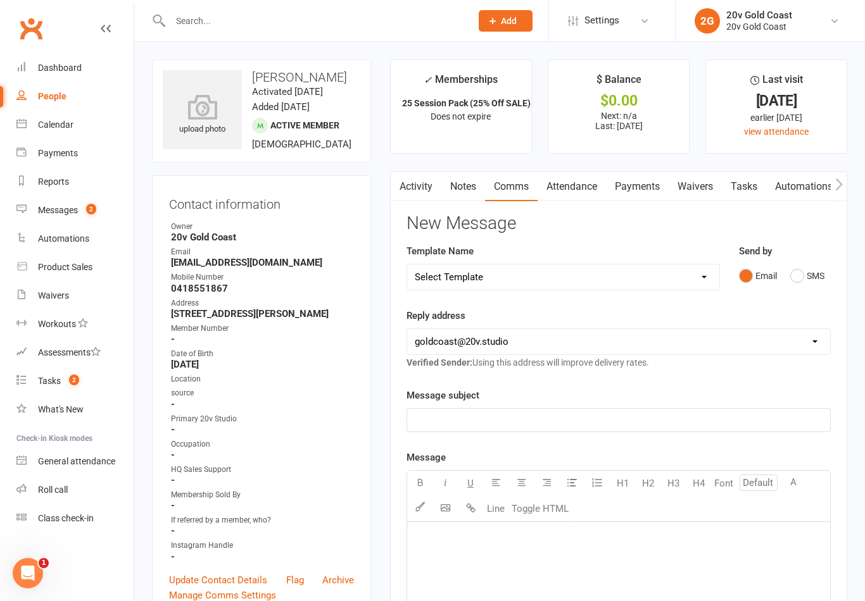
click at [65, 211] on div "Messages" at bounding box center [58, 210] width 40 height 10
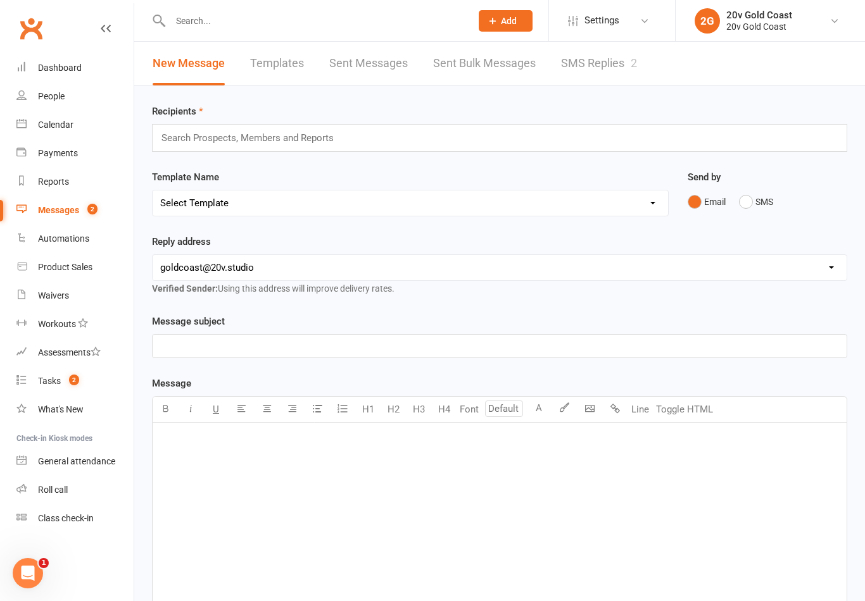
click at [613, 63] on link "SMS Replies 2" at bounding box center [599, 64] width 76 height 44
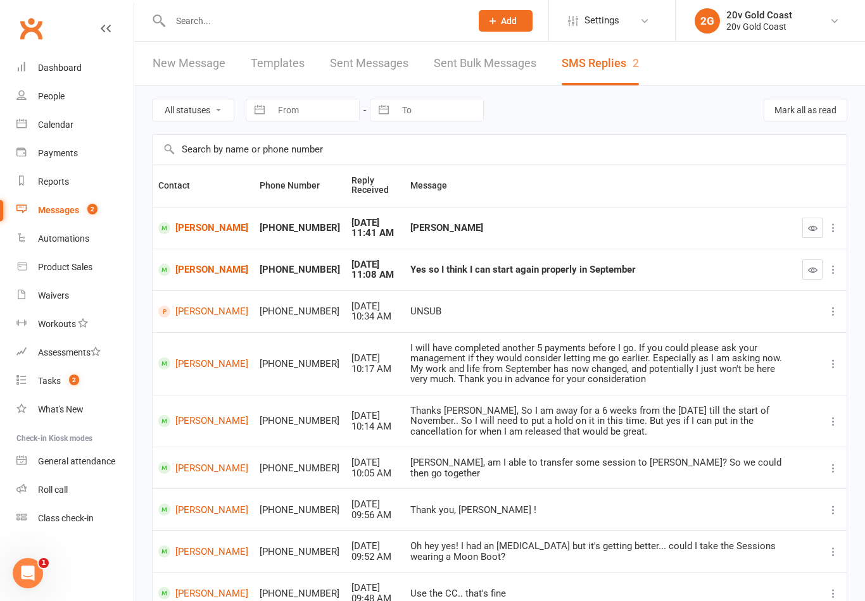
click at [193, 223] on link "[PERSON_NAME]" at bounding box center [203, 228] width 90 height 12
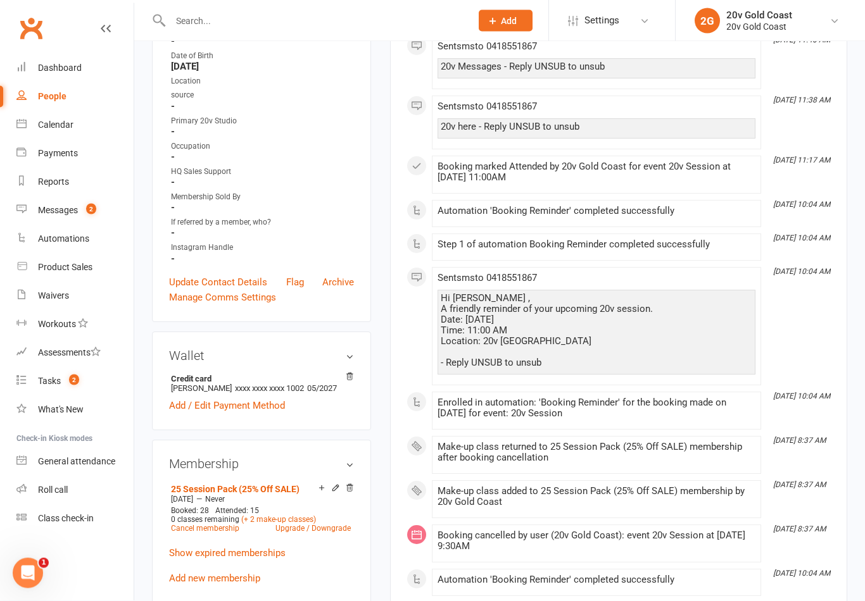
scroll to position [298, 0]
click at [236, 305] on link "Manage Comms Settings" at bounding box center [222, 297] width 107 height 15
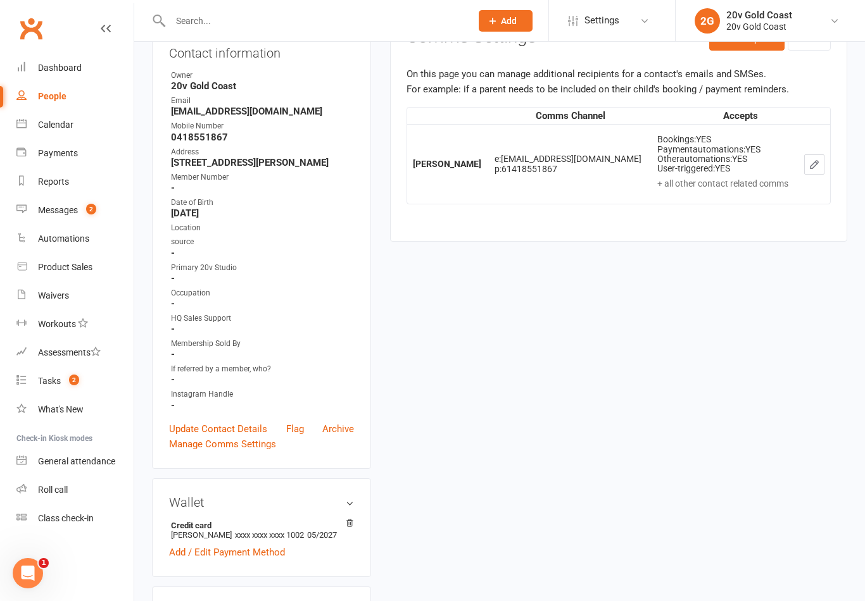
scroll to position [108, 0]
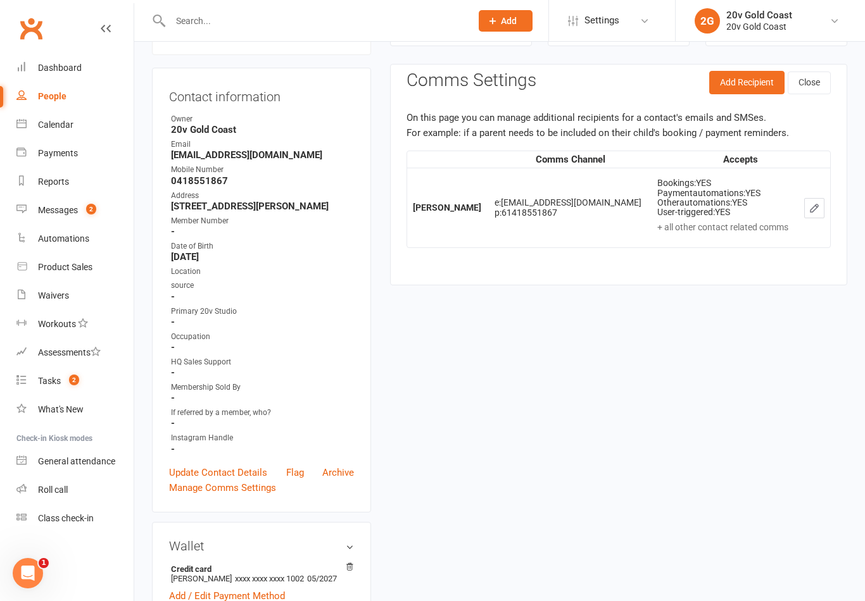
click at [823, 208] on button "button" at bounding box center [814, 208] width 20 height 20
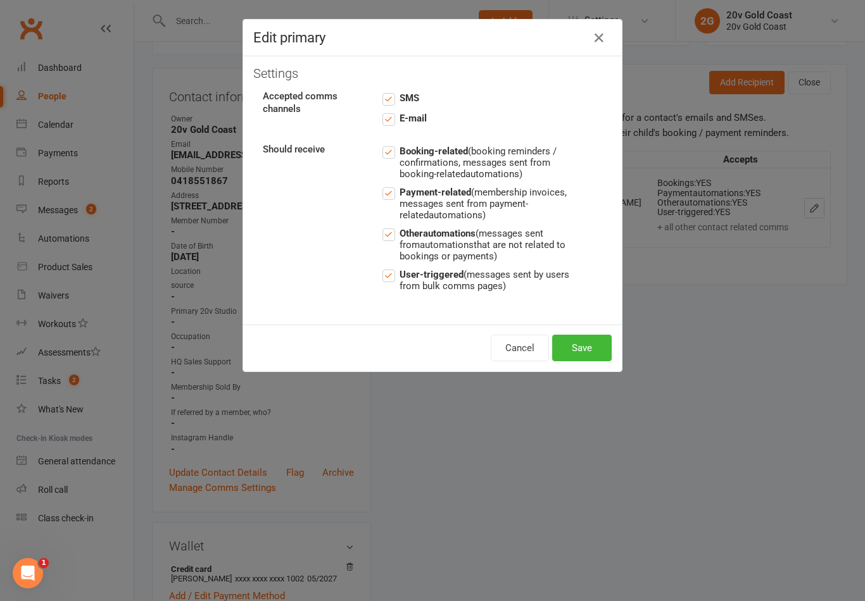
click at [601, 35] on icon "button" at bounding box center [598, 37] width 15 height 15
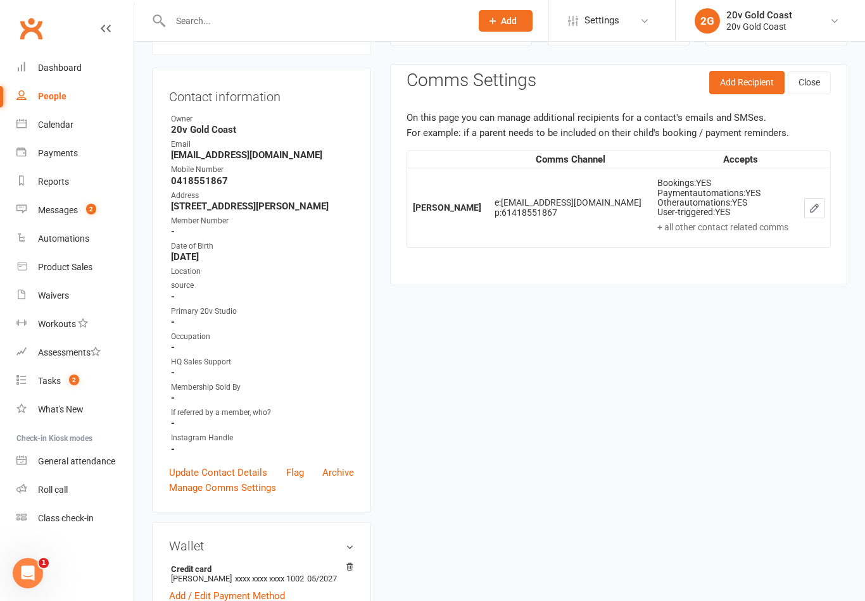
scroll to position [0, 0]
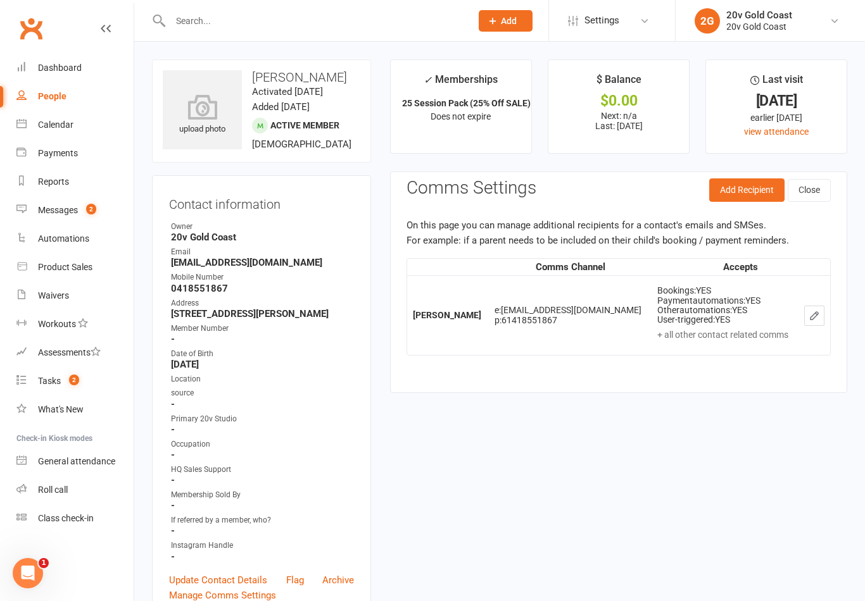
click at [814, 182] on button "Close" at bounding box center [808, 190] width 43 height 23
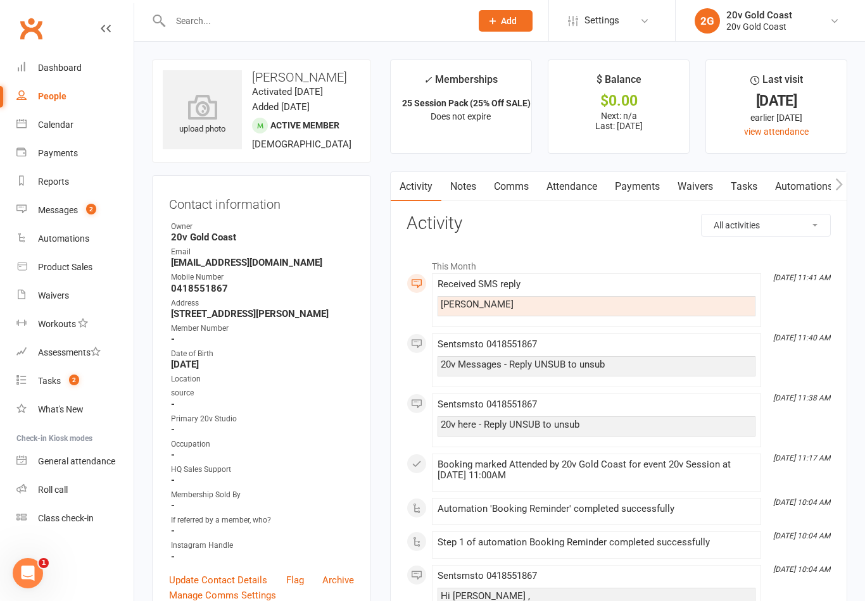
click at [518, 179] on link "Comms" at bounding box center [511, 186] width 53 height 29
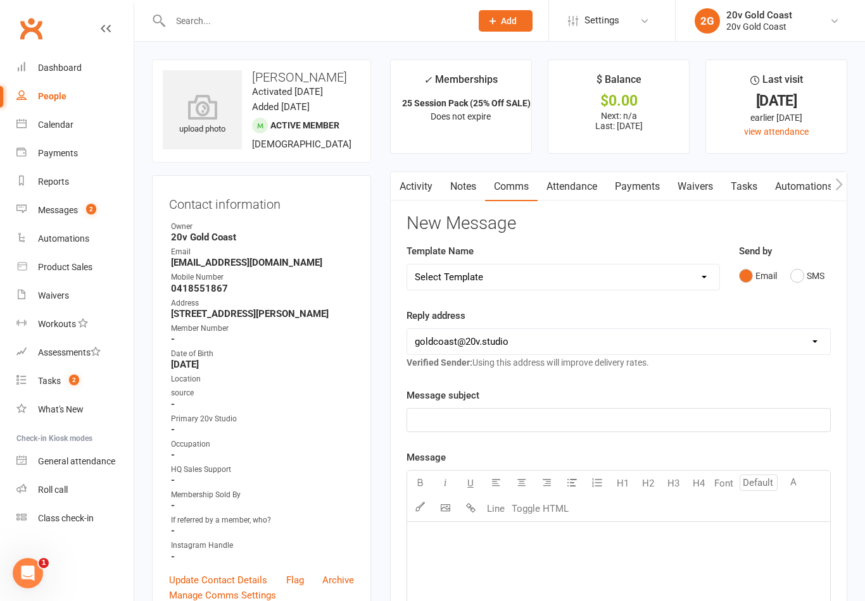
click at [802, 285] on button "SMS" at bounding box center [807, 276] width 34 height 24
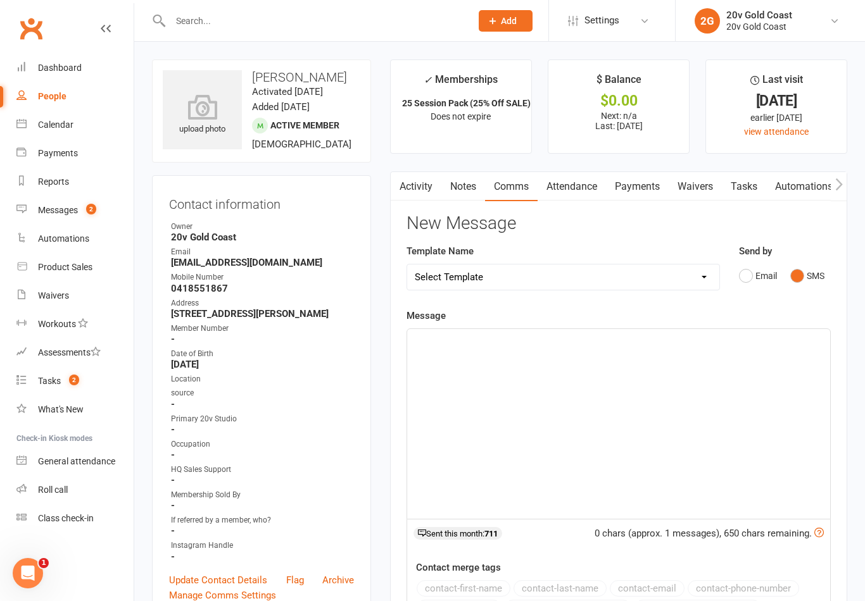
click at [667, 431] on div "﻿" at bounding box center [618, 424] width 423 height 190
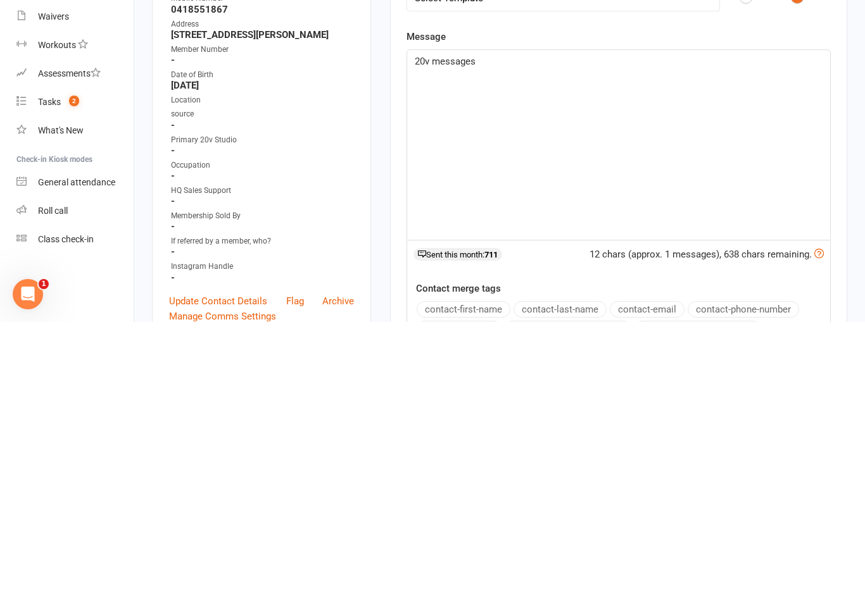
scroll to position [279, 0]
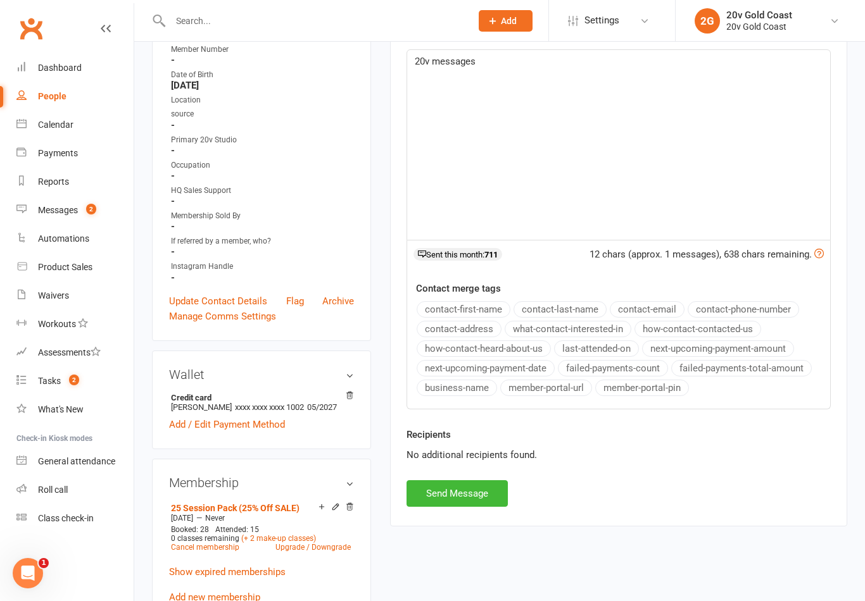
click at [461, 498] on button "Send Message" at bounding box center [456, 493] width 101 height 27
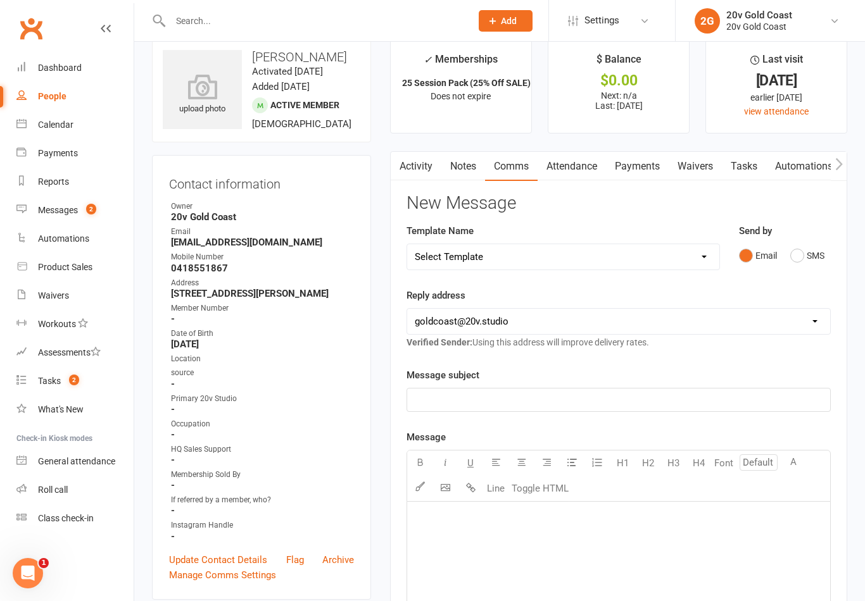
scroll to position [0, 0]
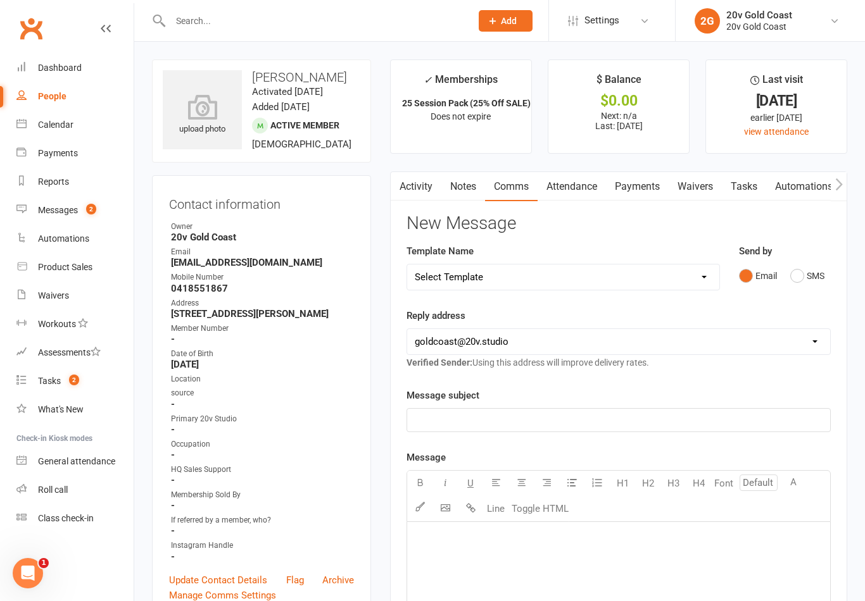
click at [418, 173] on link "Activity" at bounding box center [415, 186] width 51 height 29
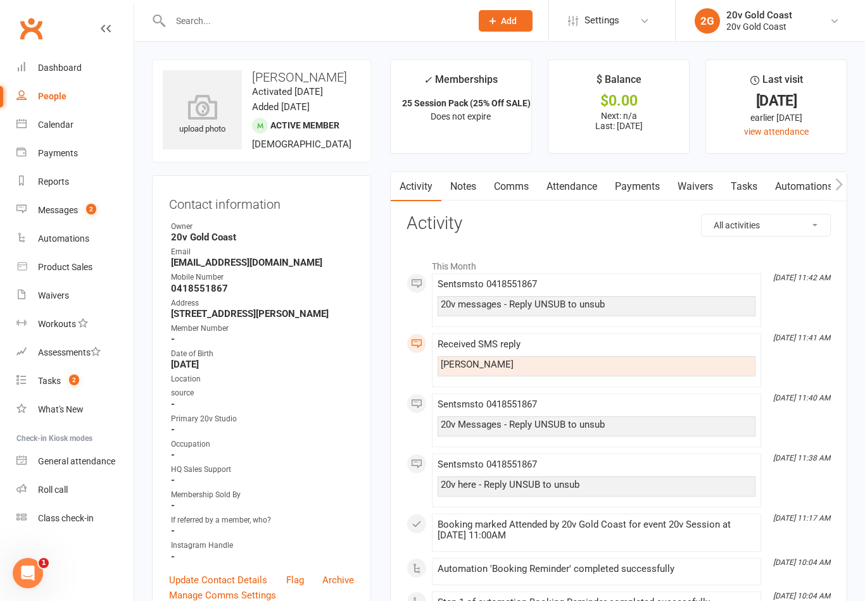
click at [268, 23] on input "text" at bounding box center [314, 21] width 296 height 18
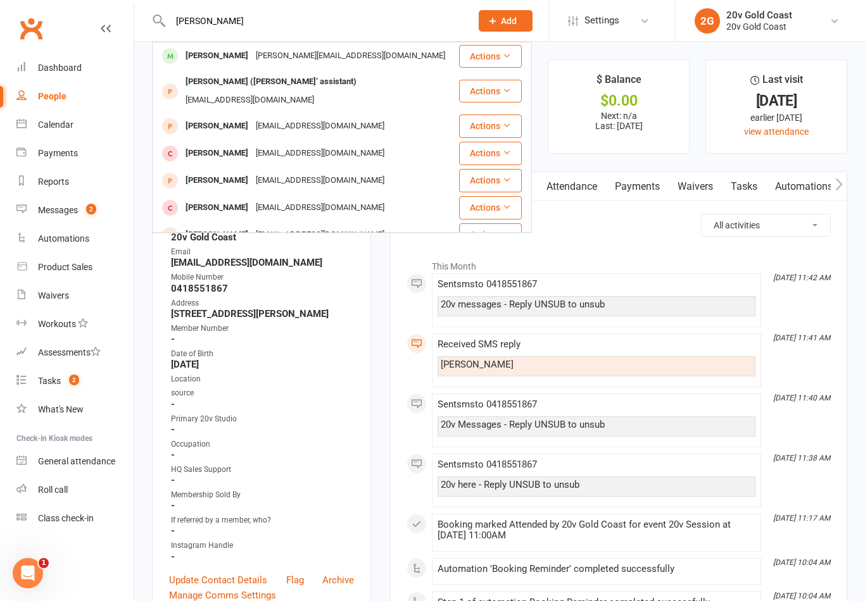
type input "Dianne"
click at [281, 82] on div "Dianne Cachia (Anthony Bates’ assistant)" at bounding box center [271, 82] width 178 height 18
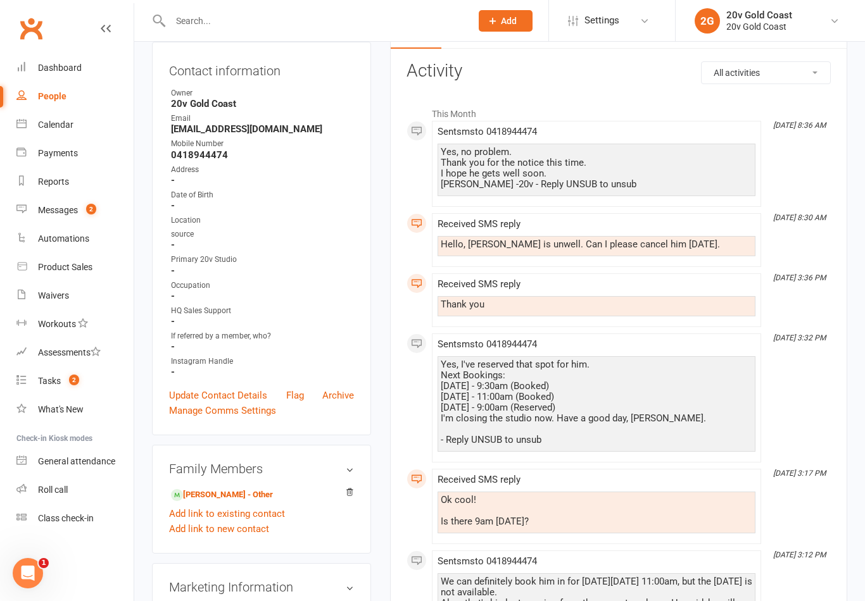
scroll to position [181, 0]
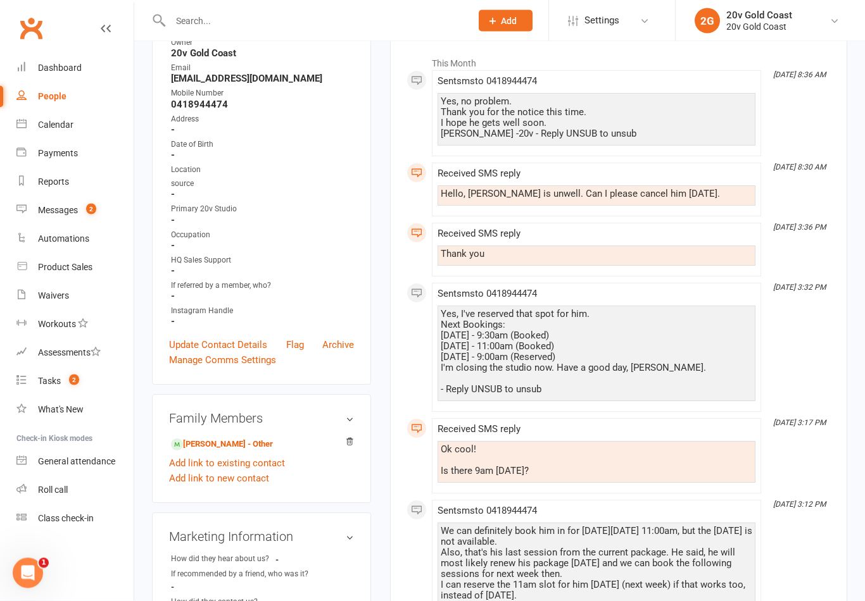
click at [234, 347] on link "Update Contact Details" at bounding box center [218, 345] width 98 height 15
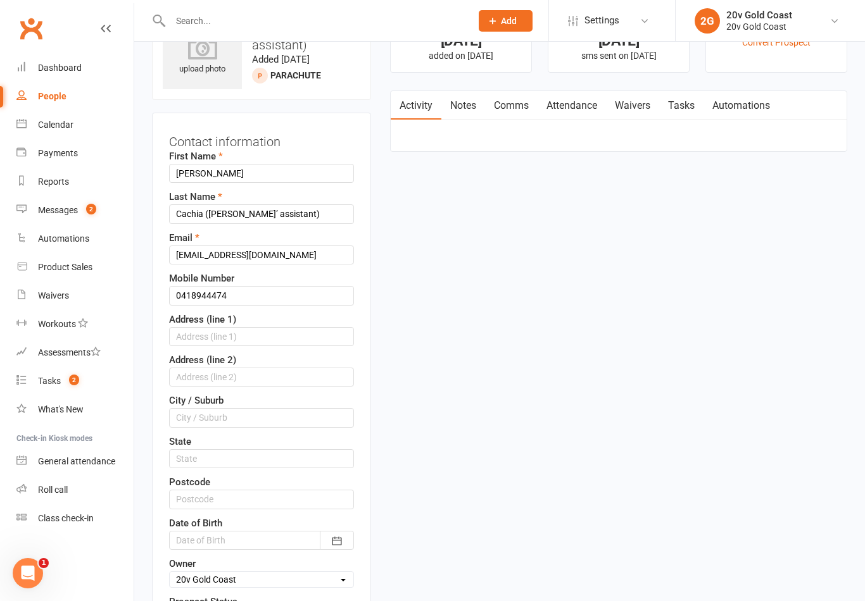
scroll to position [59, 0]
click at [228, 184] on input "Dianne" at bounding box center [261, 174] width 185 height 19
type input "D"
type input "Steph"
click at [208, 223] on input "Cachia (Anthony Bates’ assistant)" at bounding box center [261, 214] width 185 height 19
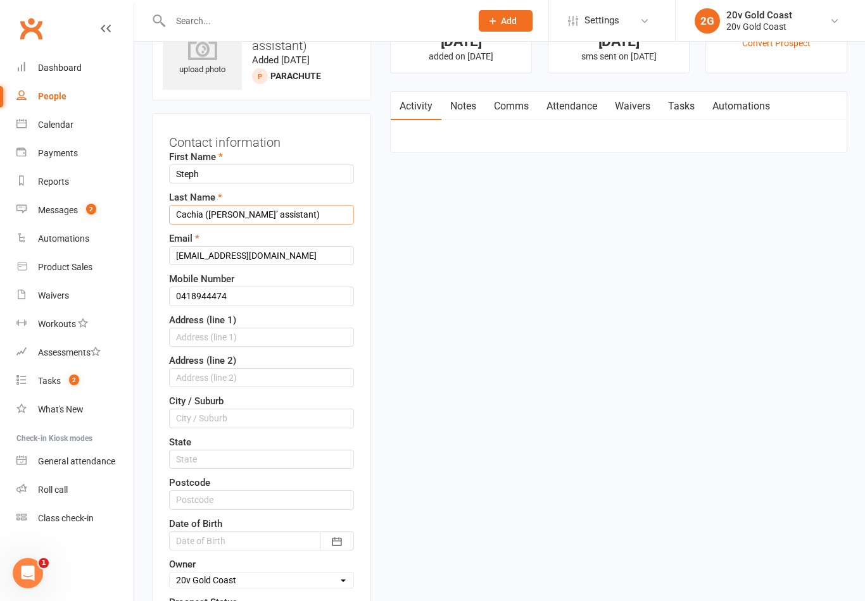
click at [203, 223] on input "Cachia (Anthony Bates’ assistant)" at bounding box center [261, 214] width 185 height 19
click at [201, 224] on input "Cachia (Anthony Bates’ assistant)" at bounding box center [261, 214] width 185 height 19
click at [199, 220] on input "Cachia (Anthony Bates’ assistant)" at bounding box center [261, 214] width 185 height 19
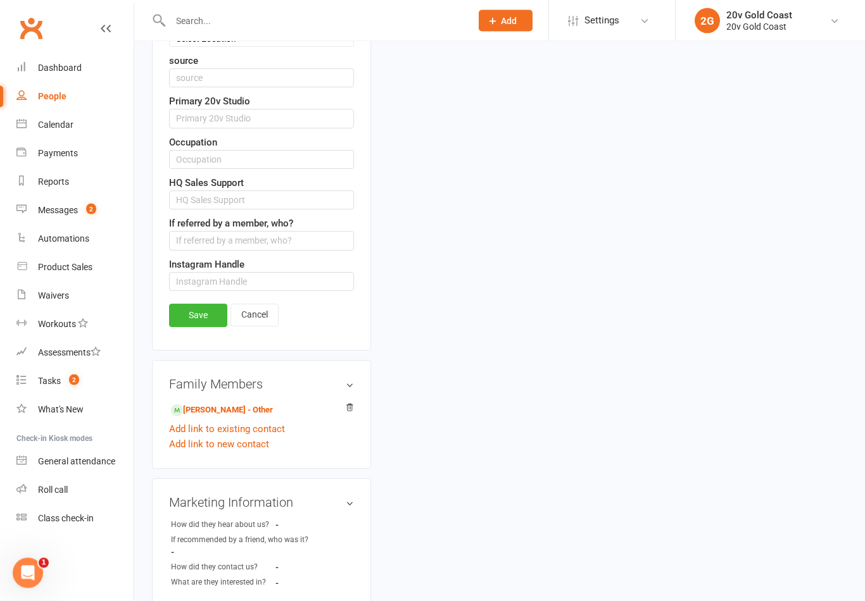
scroll to position [680, 0]
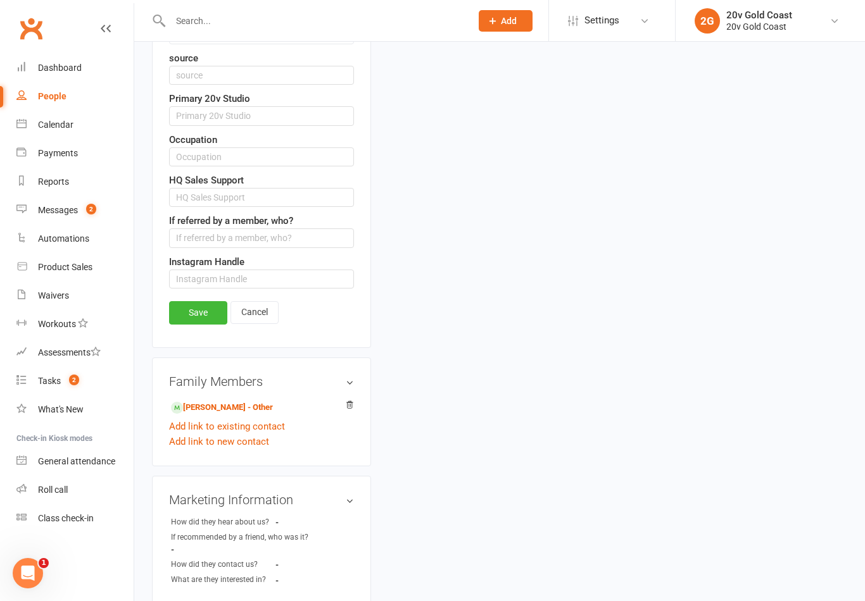
type input "(Anthony Bates’ assistant)"
click at [191, 322] on link "Save" at bounding box center [198, 312] width 58 height 23
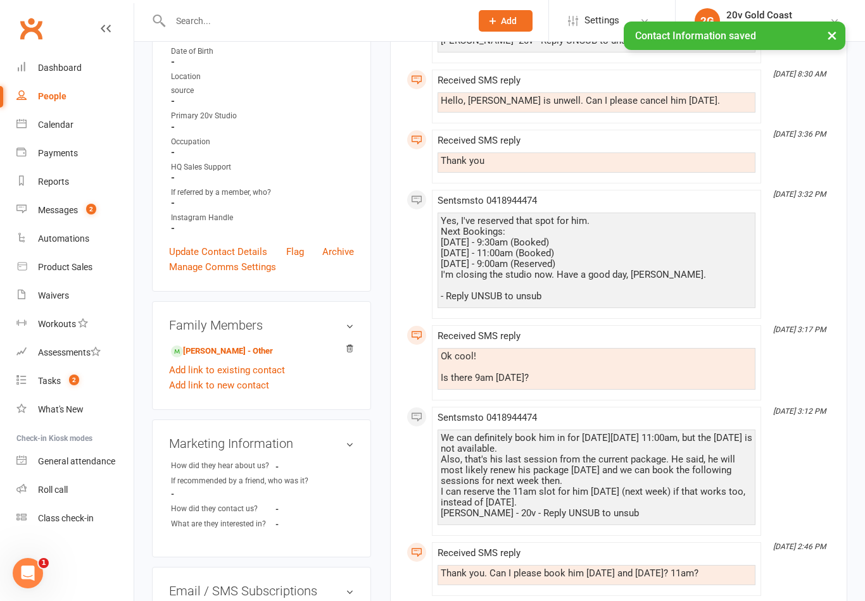
scroll to position [0, 0]
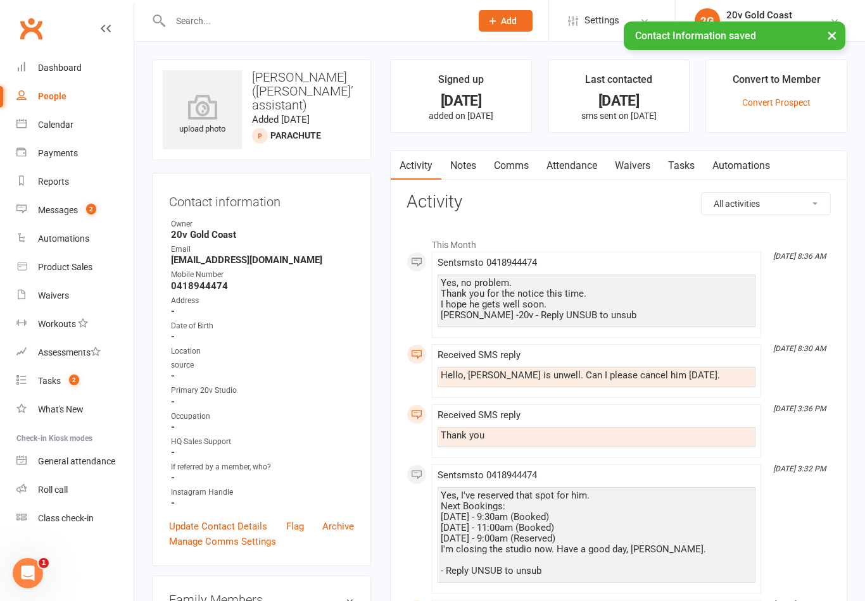
click at [287, 19] on input "text" at bounding box center [314, 21] width 296 height 18
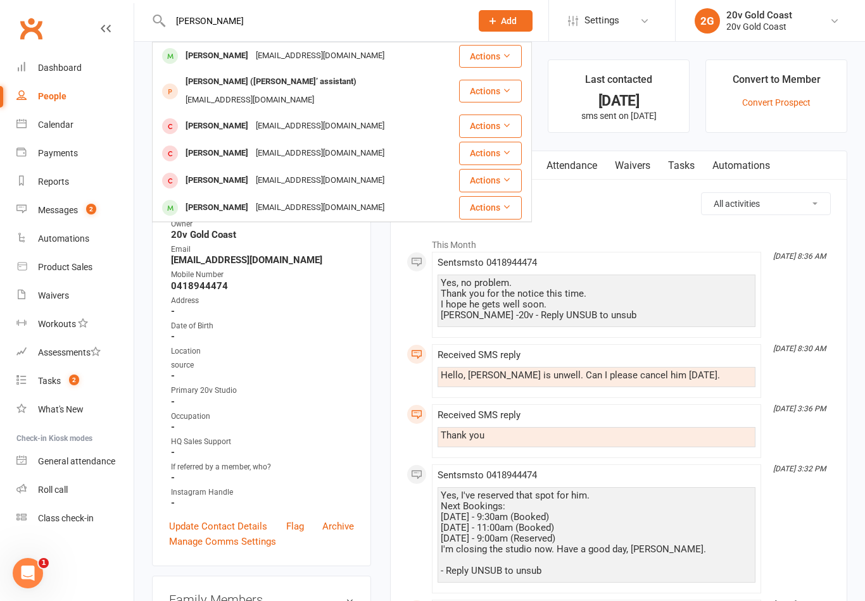
type input "[PERSON_NAME]"
click at [228, 49] on div "[PERSON_NAME]" at bounding box center [217, 56] width 70 height 18
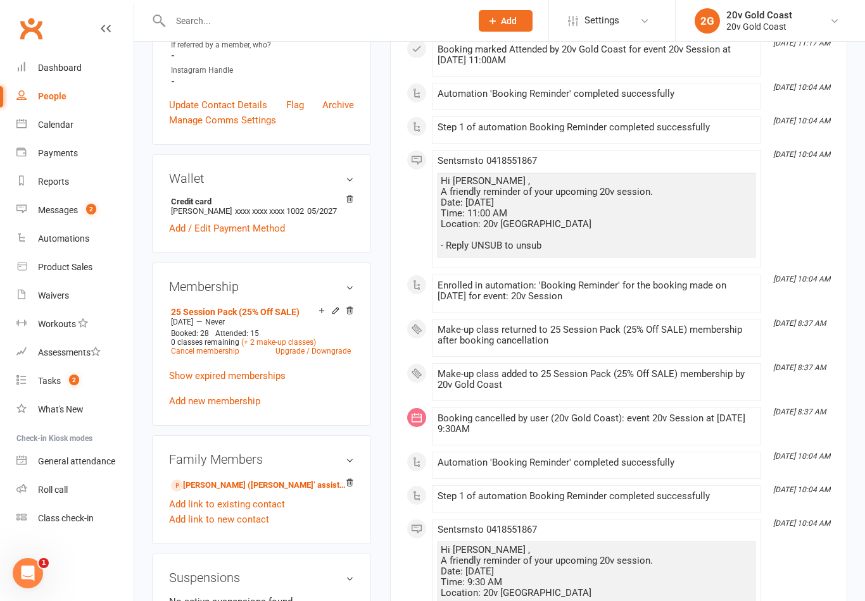
scroll to position [477, 0]
click at [235, 406] on link "Add new membership" at bounding box center [214, 399] width 91 height 11
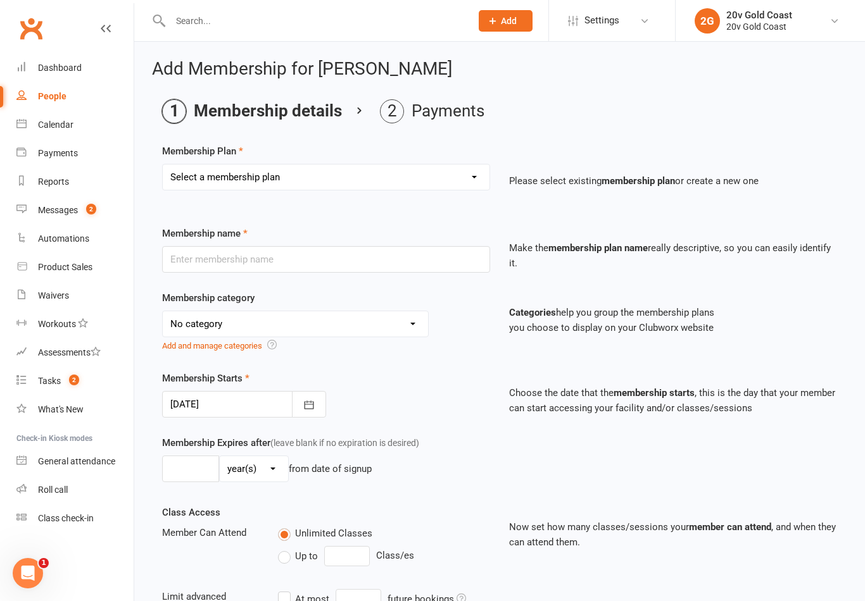
click at [451, 185] on select "Select a membership plan Create new Membership Plan 18 Month - Basic 18 Month -…" at bounding box center [326, 177] width 327 height 25
select select "11"
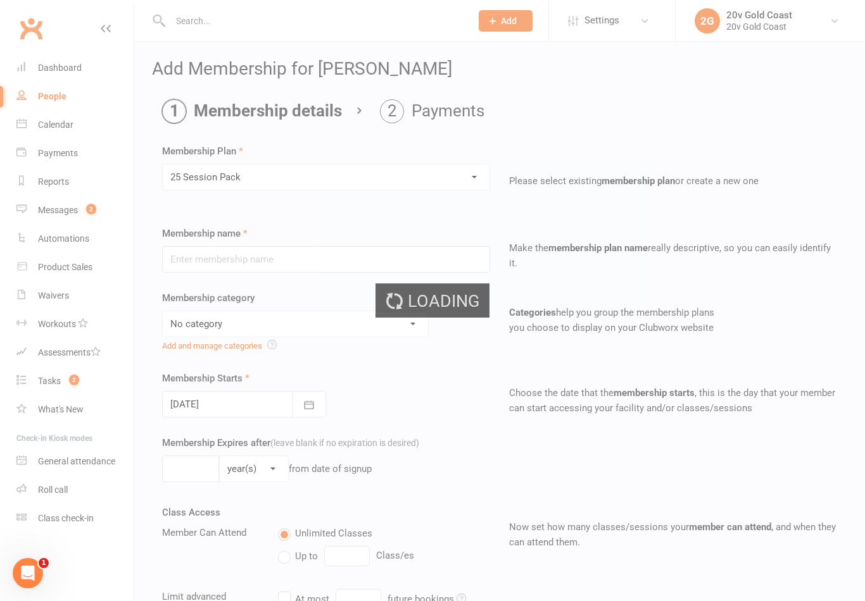
type input "25 Session Pack"
select select "7"
type input "0"
type input "25"
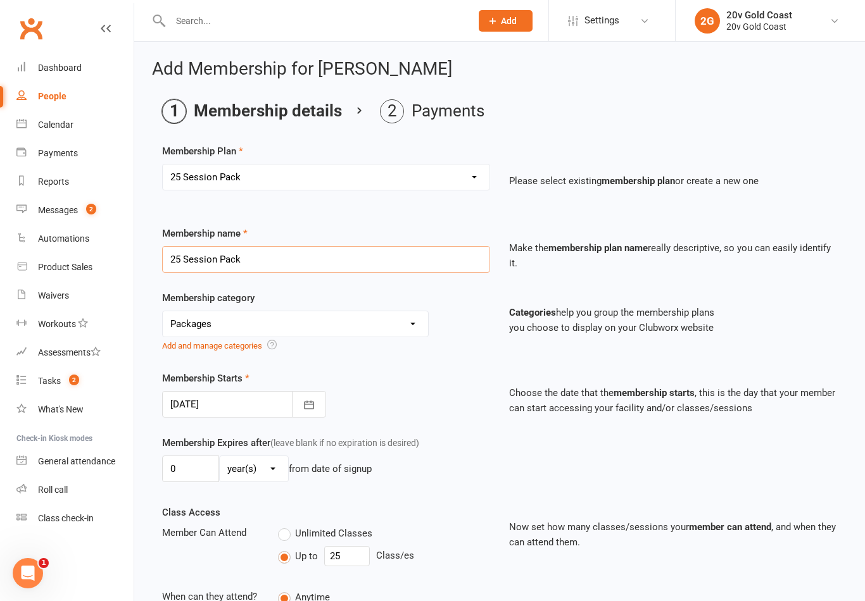
click at [309, 255] on input "25 Session Pack" at bounding box center [326, 259] width 328 height 27
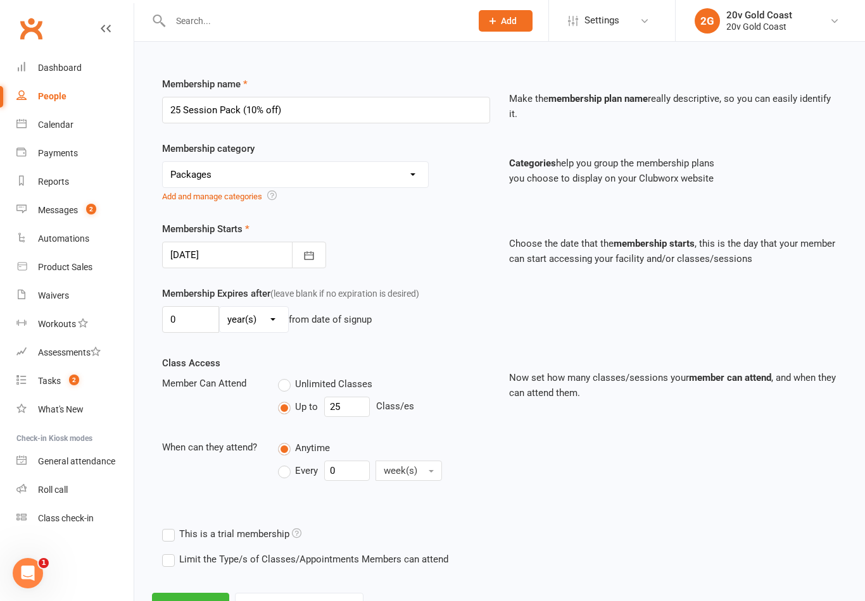
scroll to position [194, 0]
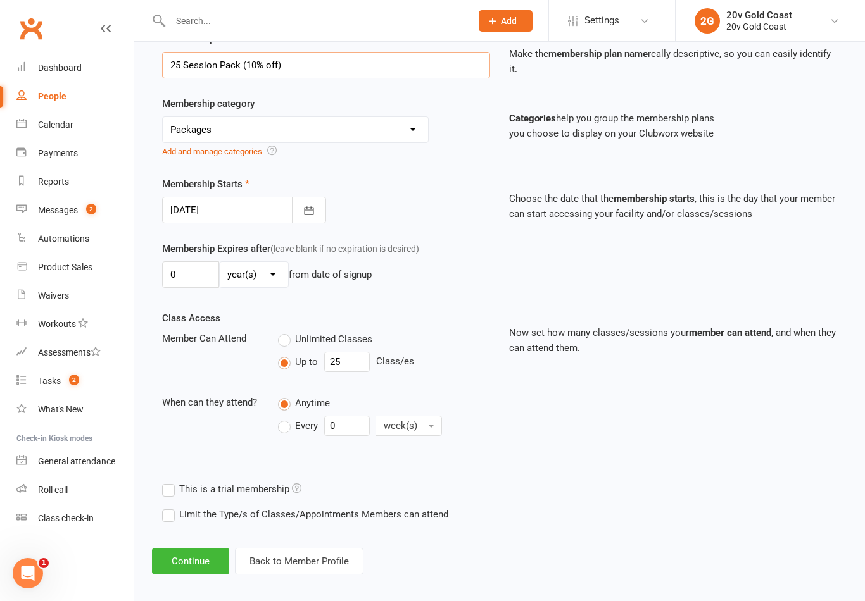
type input "25 Session Pack (10% off)"
click at [203, 554] on button "Continue" at bounding box center [190, 561] width 77 height 27
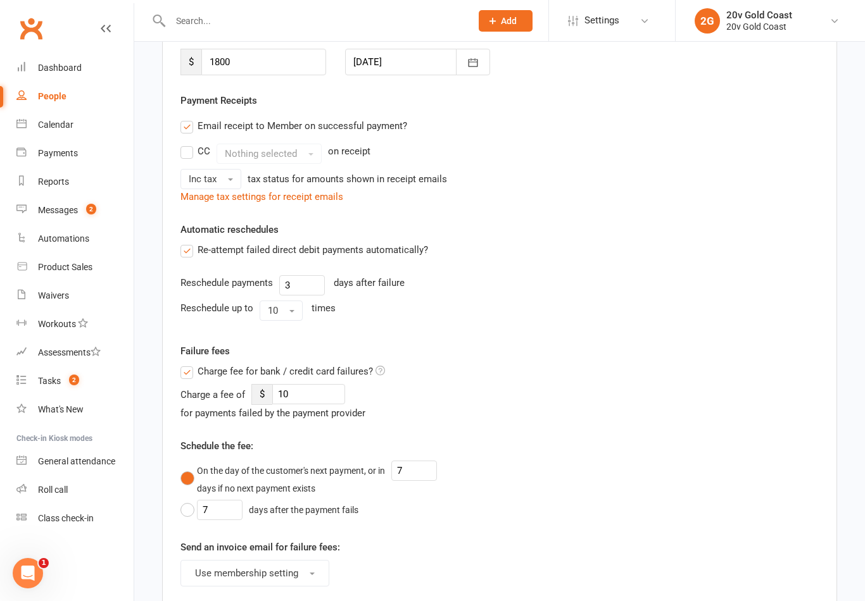
scroll to position [0, 0]
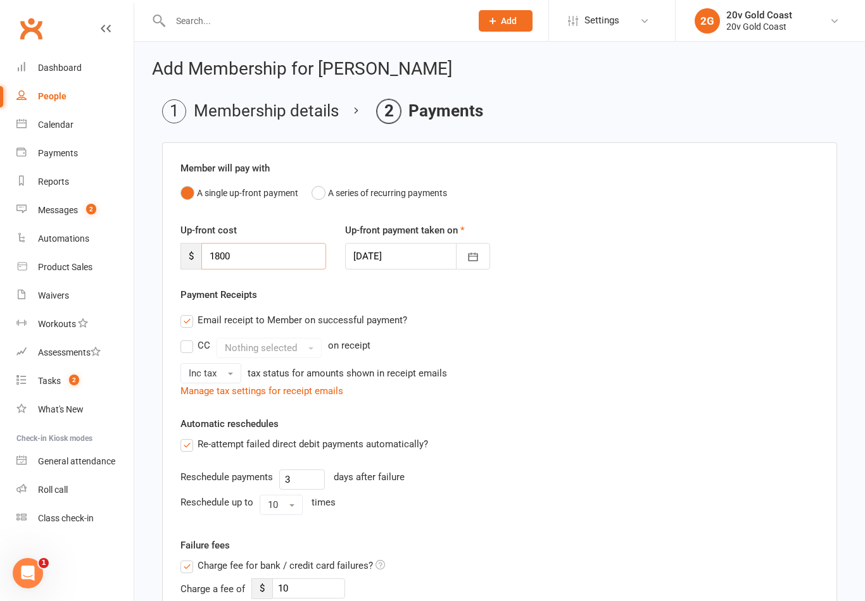
click at [272, 246] on input "1800" at bounding box center [263, 256] width 125 height 27
click at [273, 263] on input "1800" at bounding box center [263, 256] width 125 height 27
type input "1"
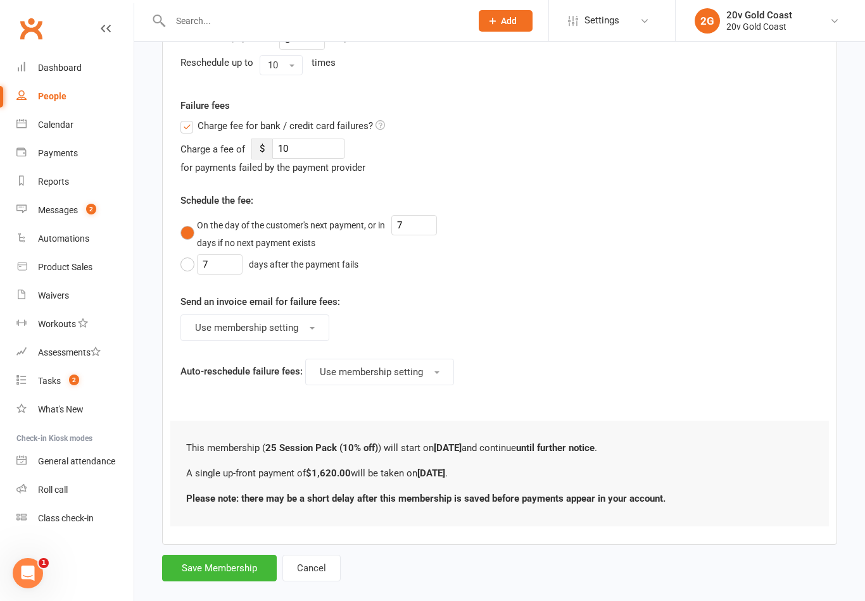
scroll to position [448, 0]
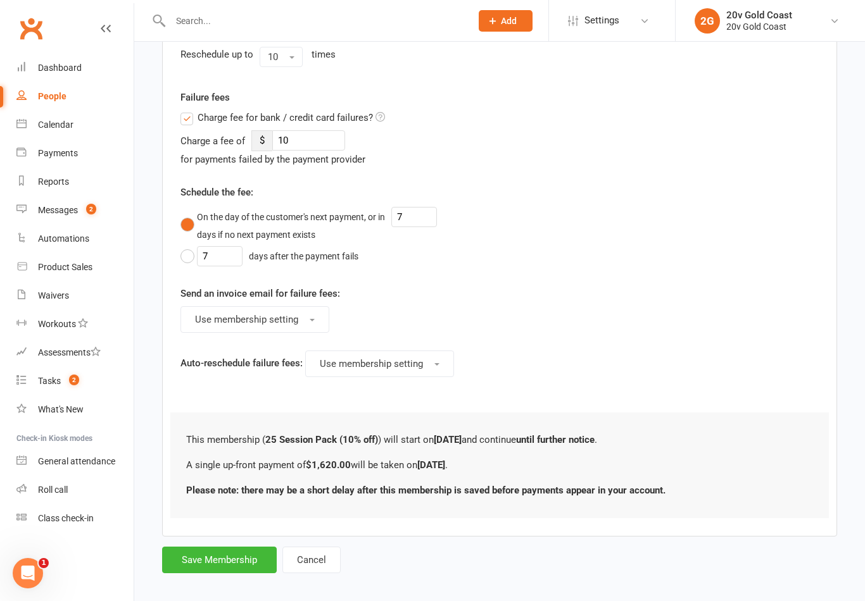
type input "1620"
click at [239, 556] on button "Save Membership" at bounding box center [219, 560] width 115 height 27
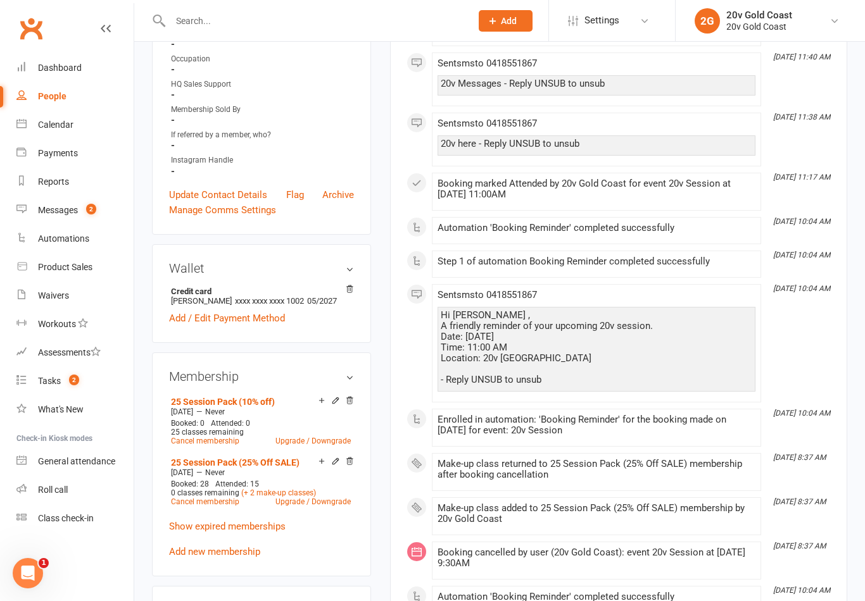
scroll to position [384, 0]
click at [263, 373] on aside "upload photo Anthony Bates Activated 31 October, 2022 Added 31 October, 2022 Ac…" at bounding box center [261, 513] width 219 height 1677
click at [264, 383] on div "Membership 25 Session Pack (10% off) Aug 12 2025 — Never Booked: 0 Attended: 0 …" at bounding box center [261, 466] width 219 height 225
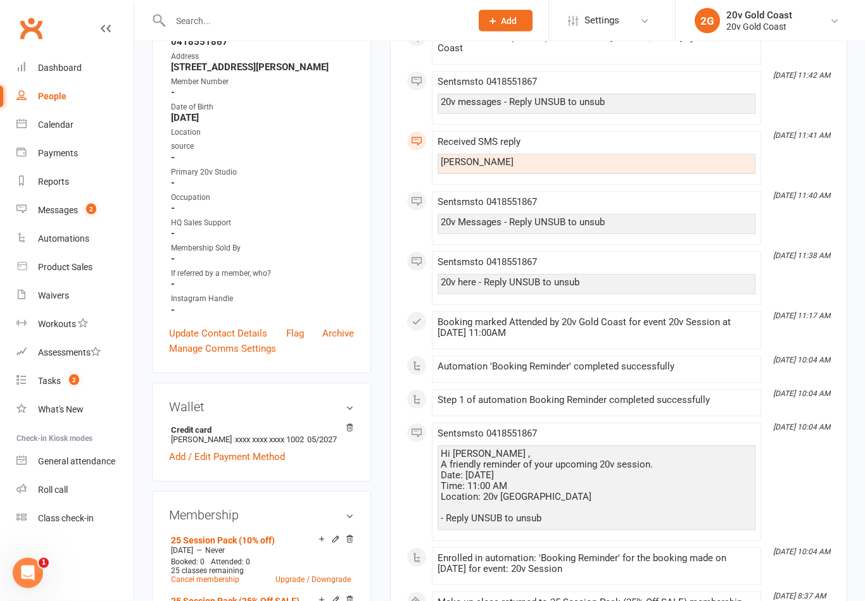
scroll to position [0, 0]
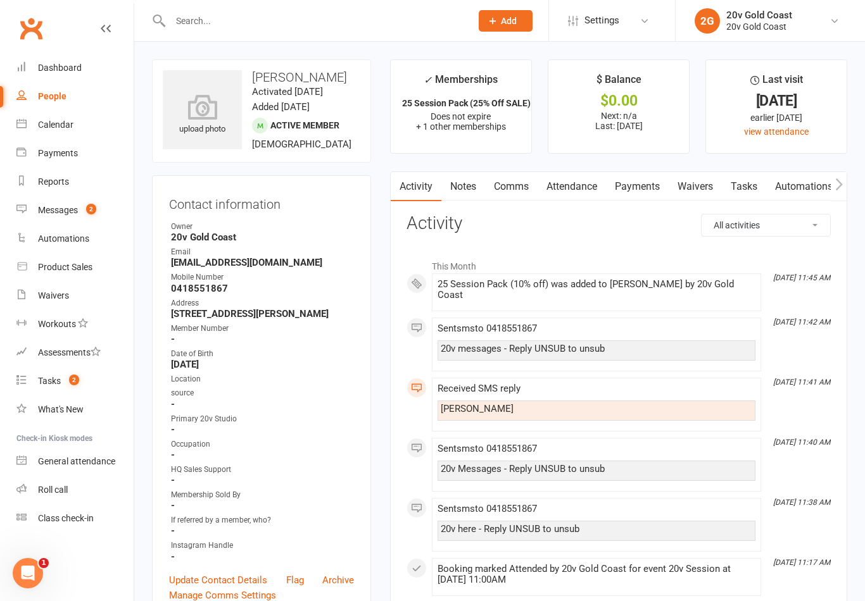
click at [568, 187] on link "Attendance" at bounding box center [571, 186] width 68 height 29
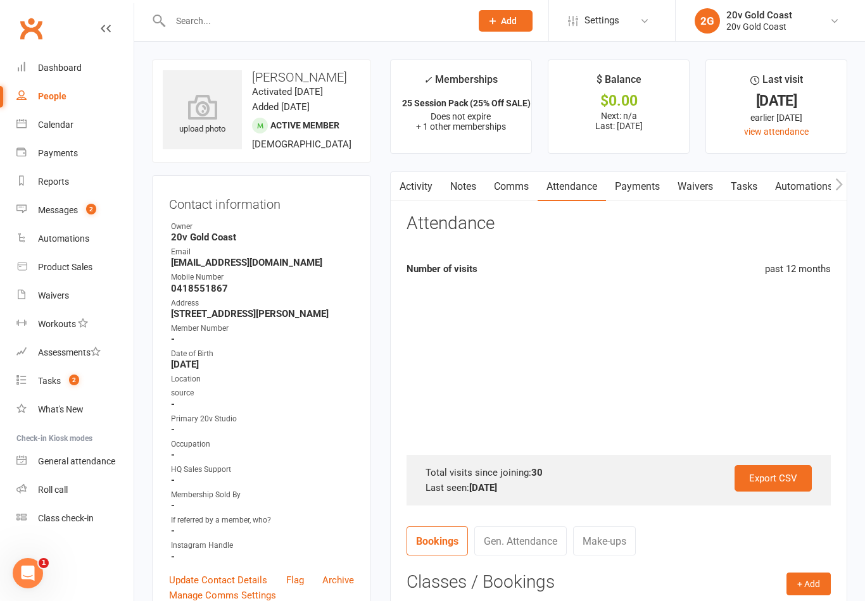
click at [639, 182] on link "Payments" at bounding box center [637, 186] width 63 height 29
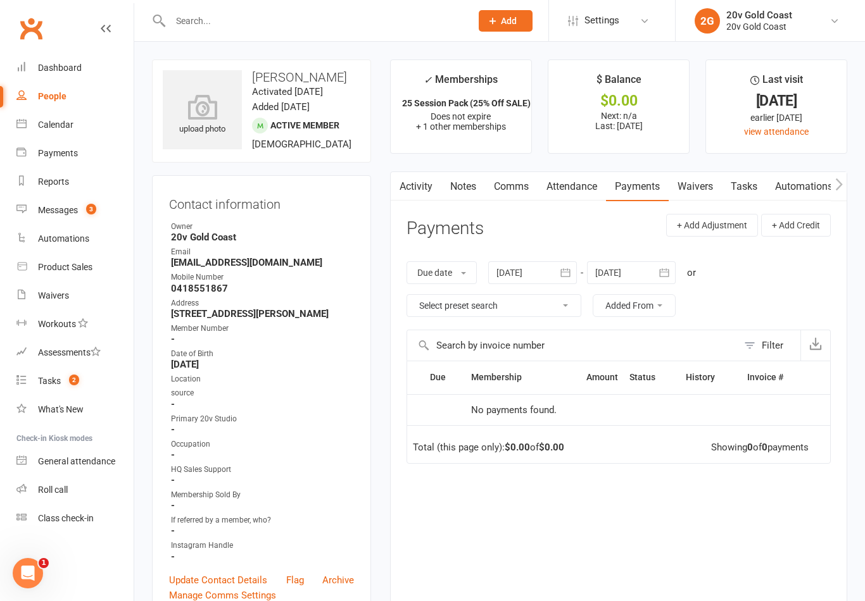
click at [57, 117] on link "Calendar" at bounding box center [74, 125] width 117 height 28
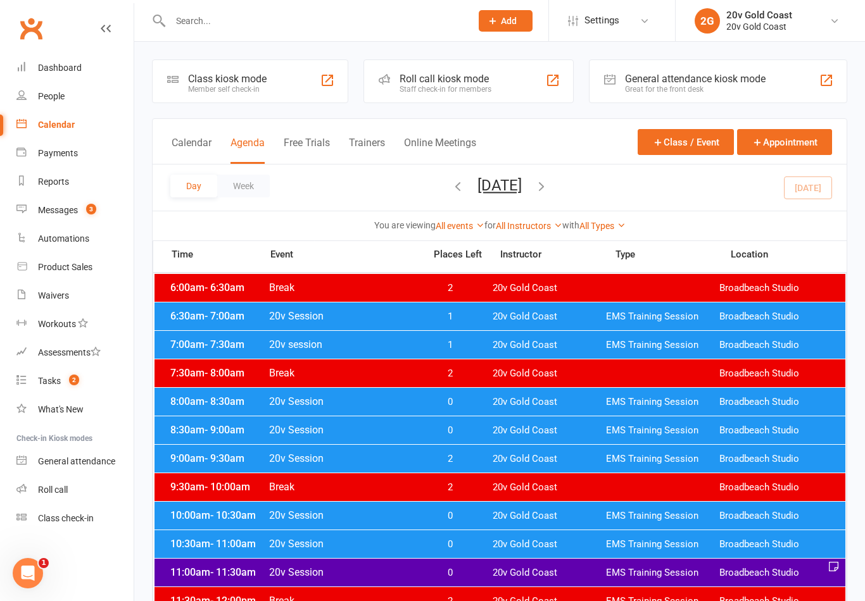
click at [457, 573] on span "0" at bounding box center [449, 573] width 66 height 12
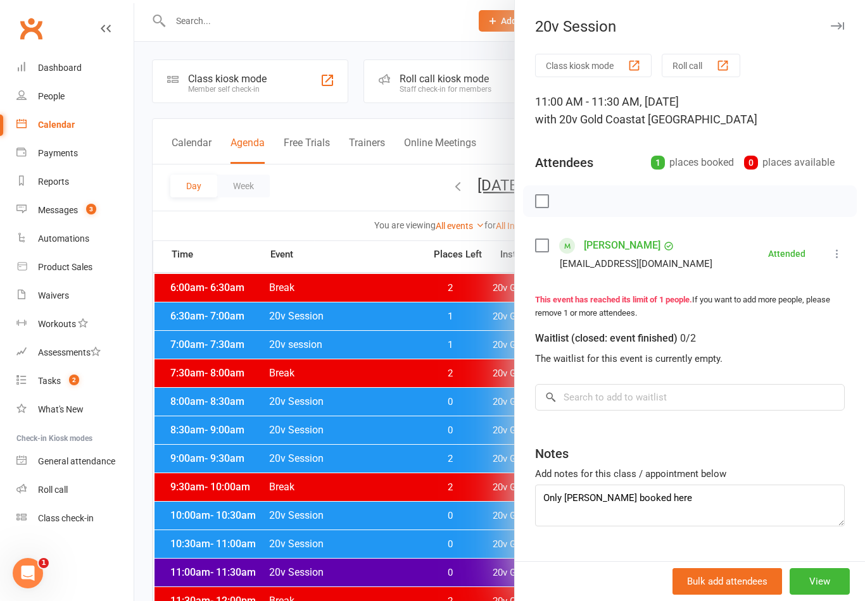
click at [618, 241] on link "[PERSON_NAME]" at bounding box center [622, 245] width 77 height 20
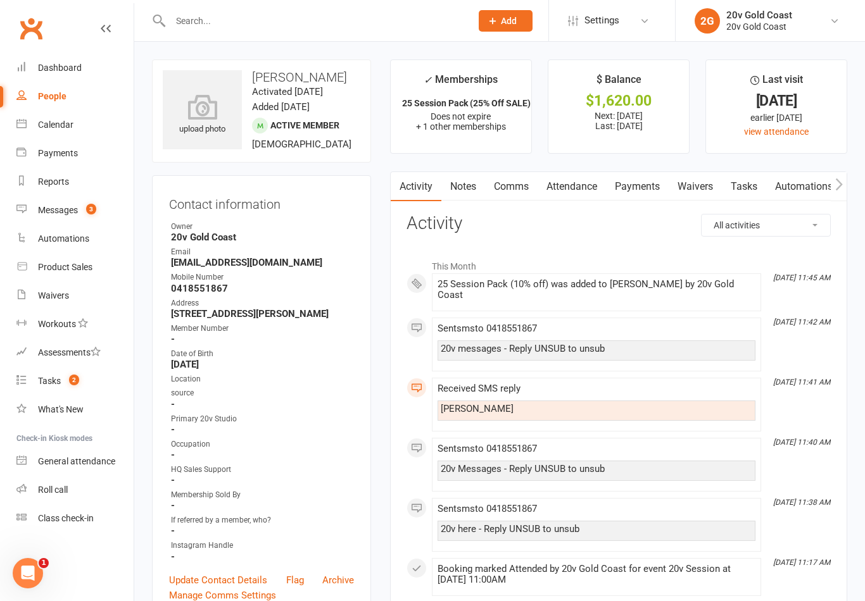
click at [573, 184] on link "Attendance" at bounding box center [571, 186] width 68 height 29
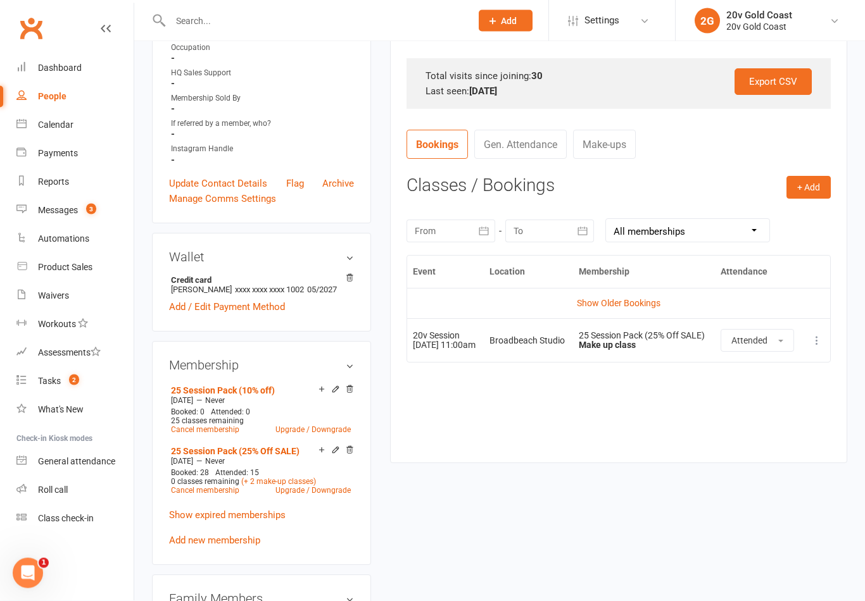
scroll to position [397, 0]
click at [63, 127] on div "Calendar" at bounding box center [55, 125] width 35 height 10
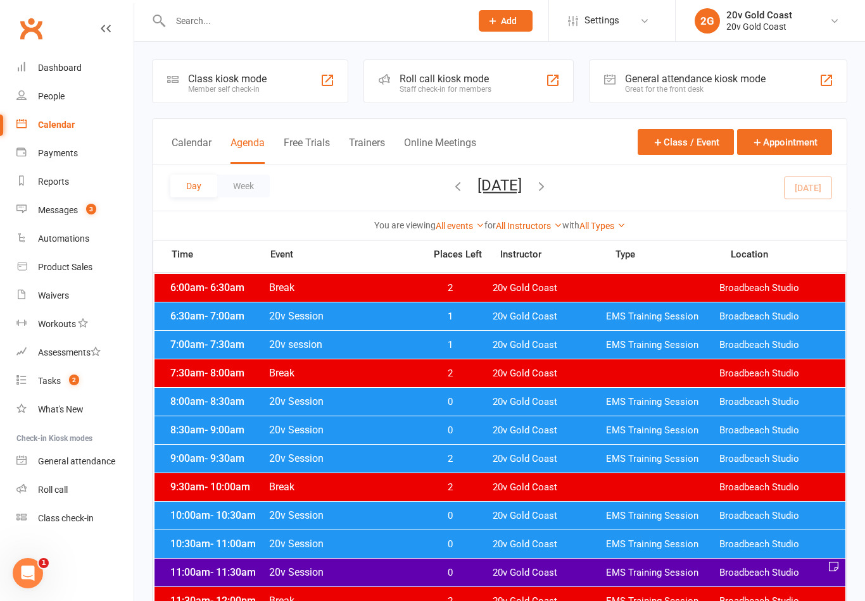
click at [518, 190] on button "[DATE]" at bounding box center [499, 186] width 44 height 18
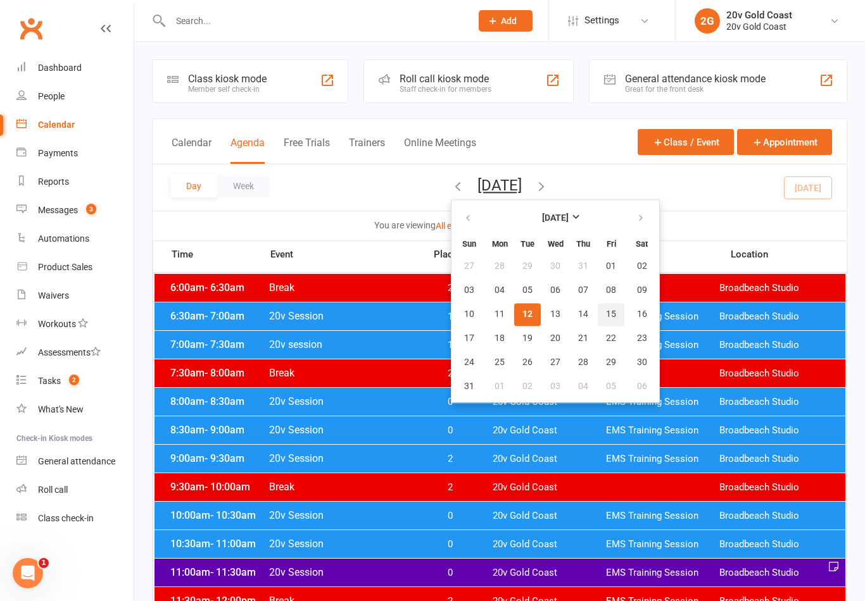
click at [606, 311] on span "15" at bounding box center [611, 314] width 10 height 10
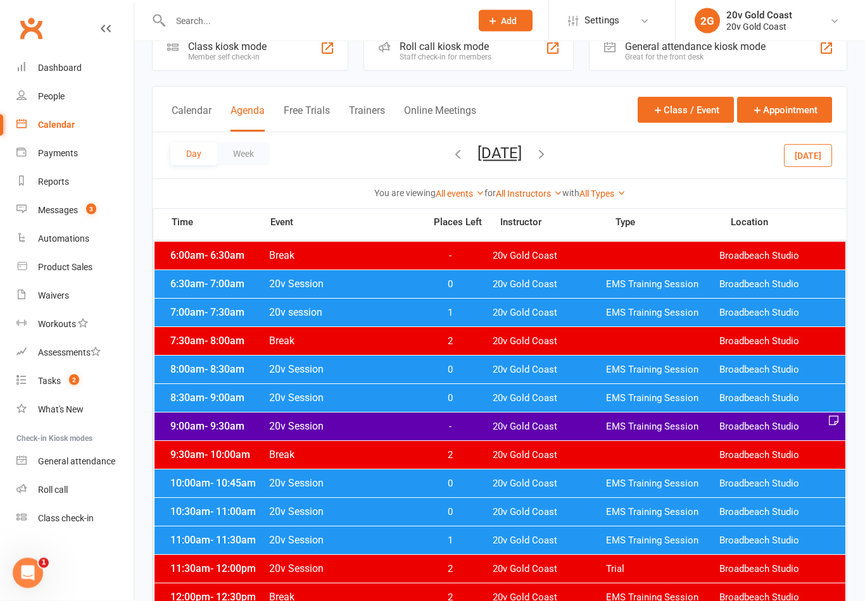
scroll to position [32, 0]
click at [454, 427] on span "-" at bounding box center [449, 427] width 66 height 12
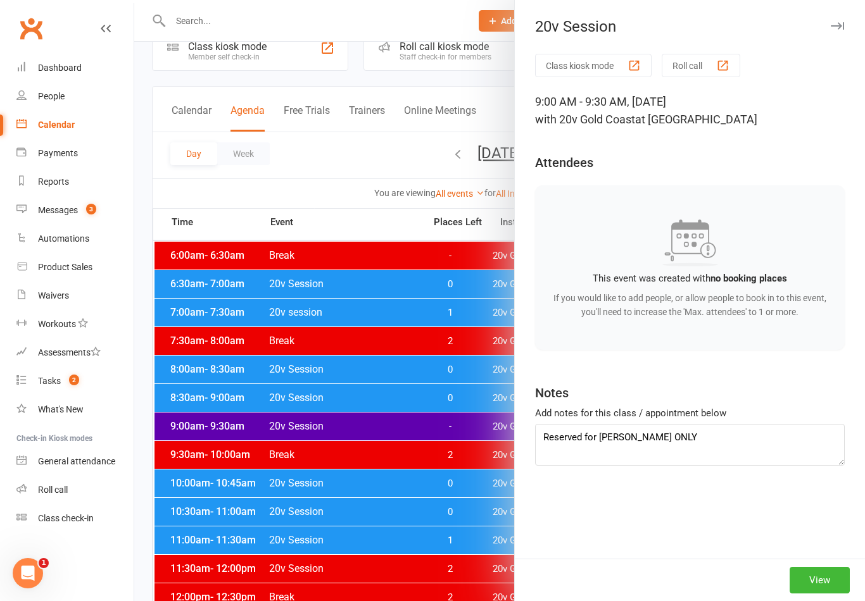
click at [828, 594] on button "View" at bounding box center [819, 580] width 60 height 27
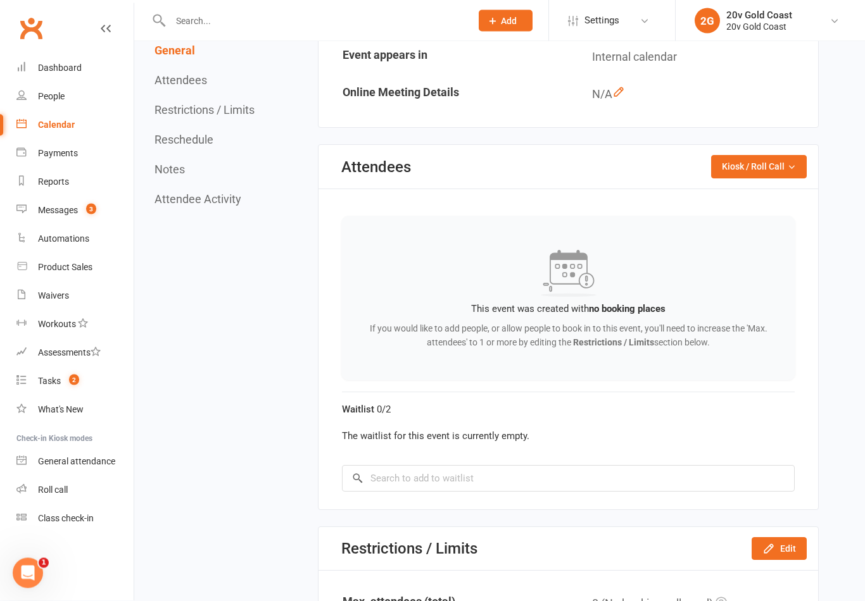
scroll to position [328, 0]
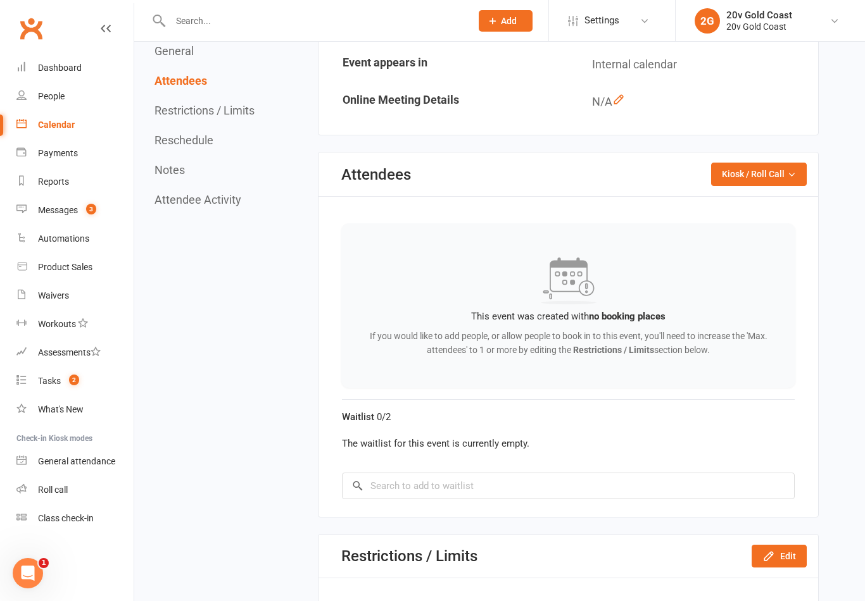
click at [782, 554] on button "Edit" at bounding box center [778, 556] width 55 height 23
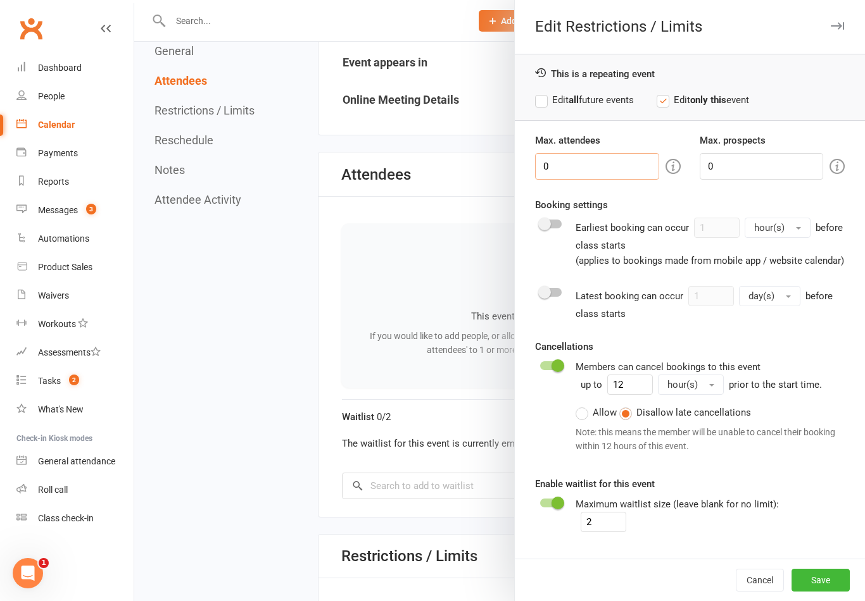
click at [610, 159] on input "0" at bounding box center [596, 166] width 123 height 27
type input "1"
click at [747, 161] on input "0" at bounding box center [760, 166] width 123 height 27
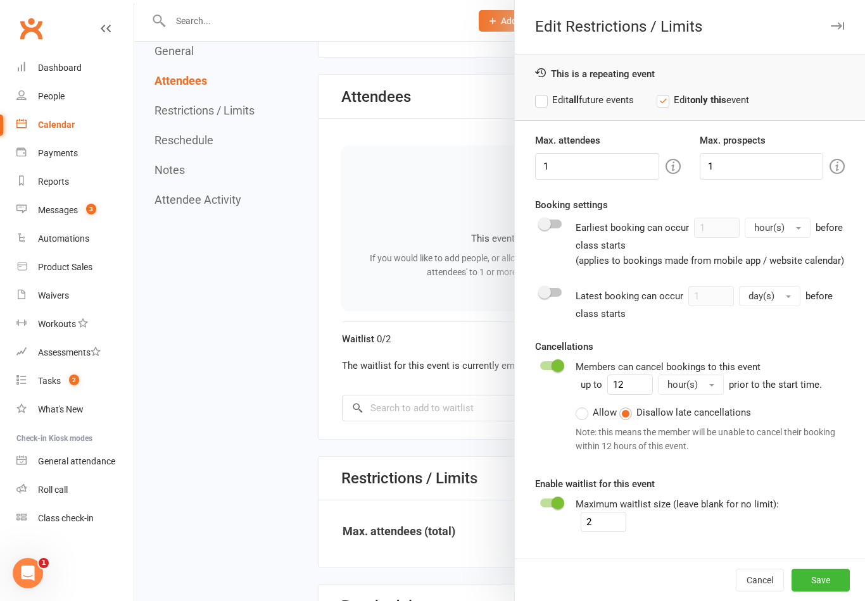
scroll to position [408, 0]
type input "1"
click at [830, 592] on button "Save" at bounding box center [820, 580] width 58 height 23
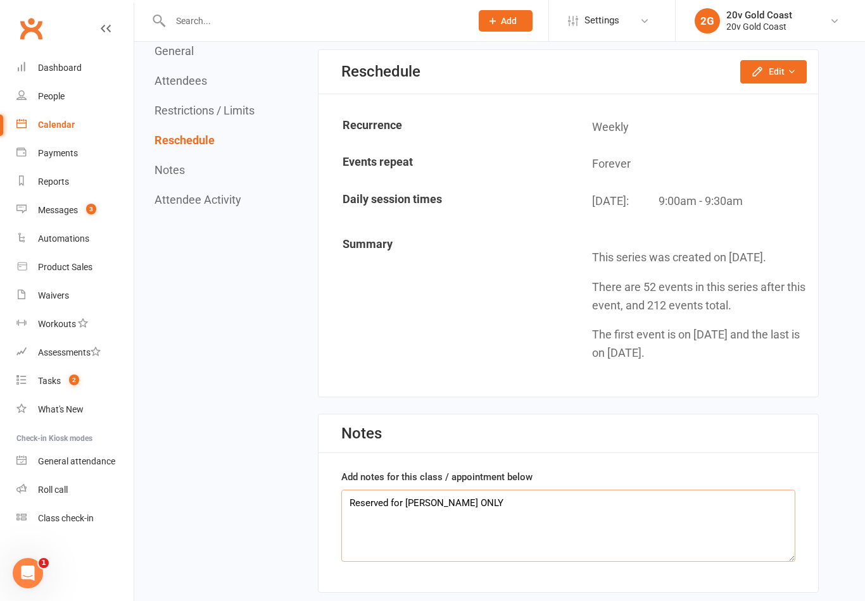
click at [524, 491] on textarea "Reserved for [PERSON_NAME] ONLY" at bounding box center [568, 526] width 454 height 72
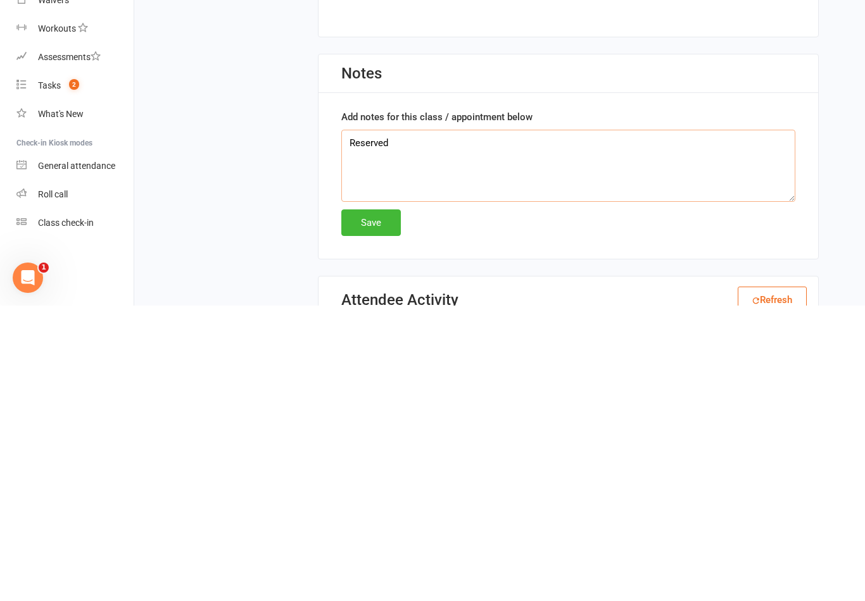
type textarea "Reserve"
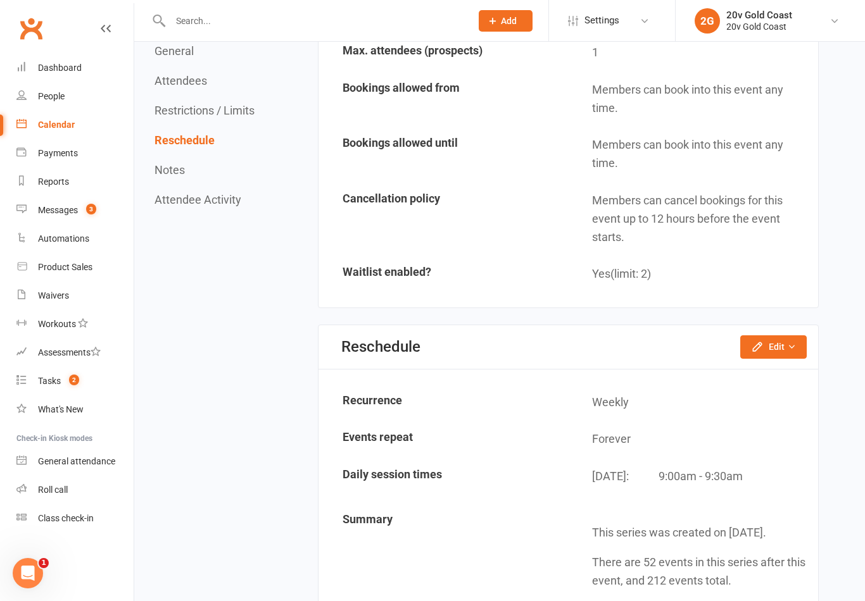
type textarea "Reserved for [PERSON_NAME] ONLY"
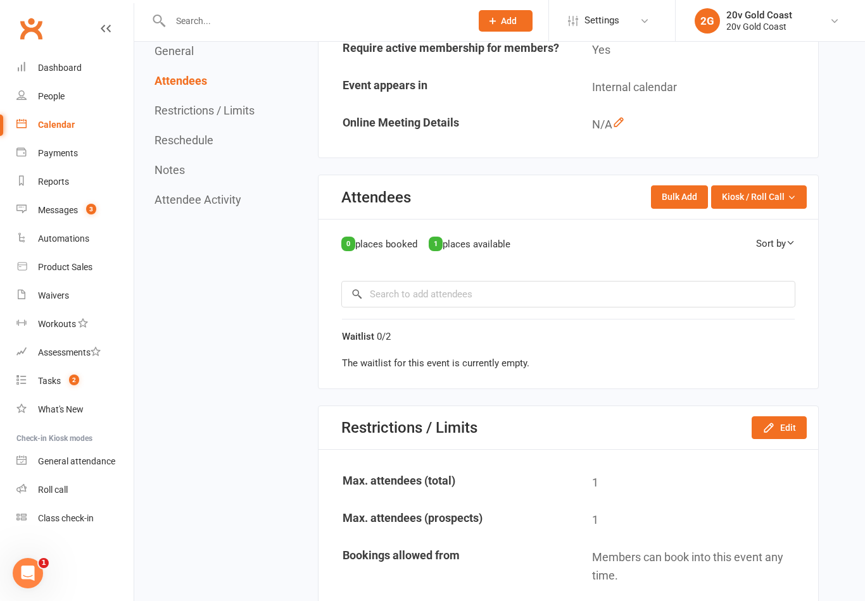
scroll to position [0, 0]
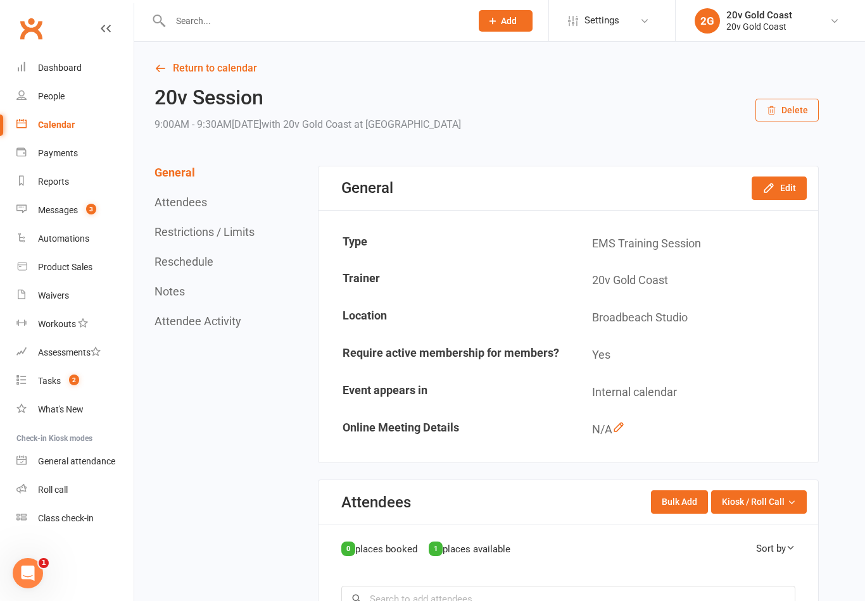
click at [77, 118] on link "Calendar" at bounding box center [74, 125] width 117 height 28
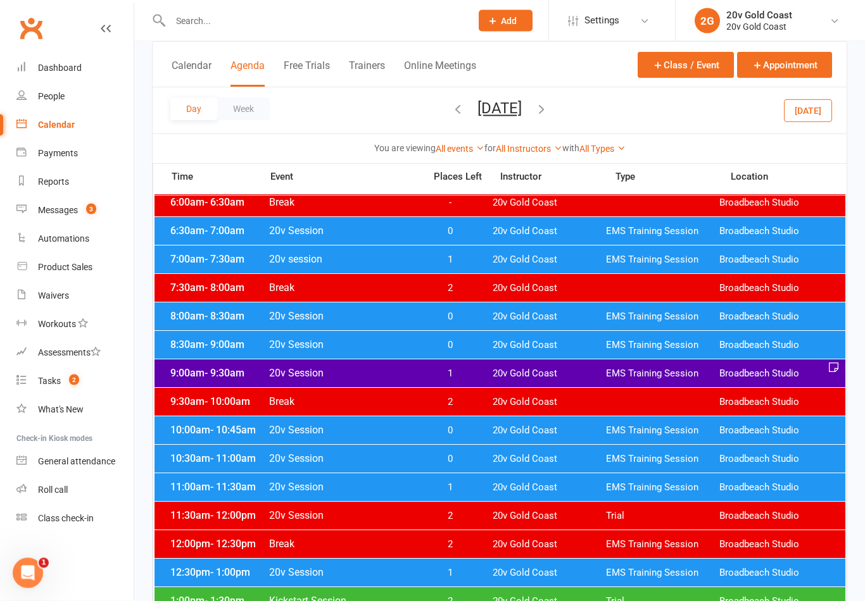
click at [461, 379] on span "1" at bounding box center [449, 374] width 66 height 12
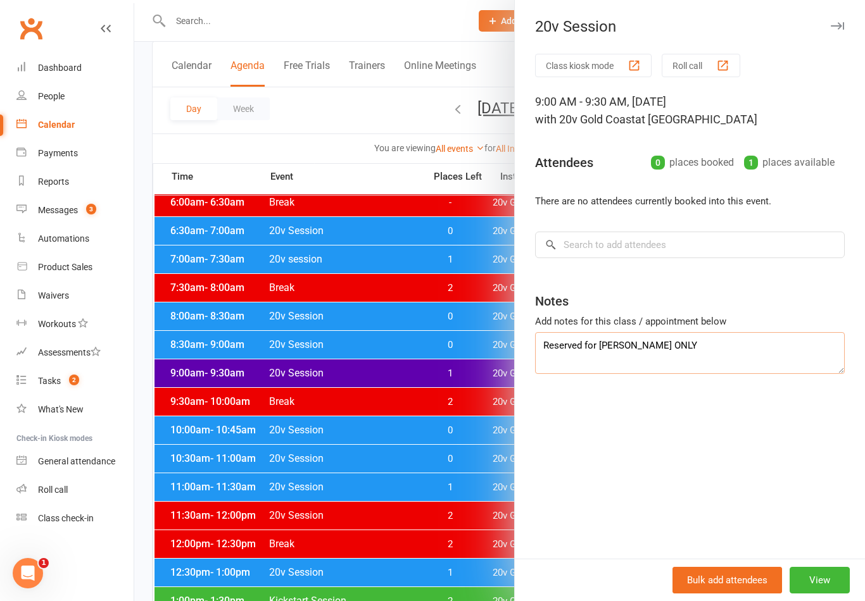
click at [701, 340] on textarea "Reserved for [PERSON_NAME] ONLY" at bounding box center [689, 353] width 309 height 42
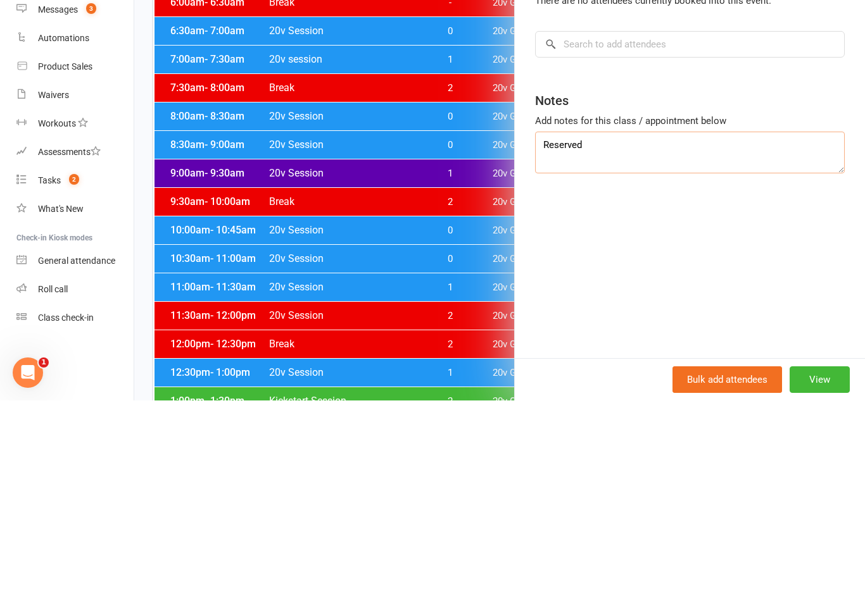
type textarea "Reserve"
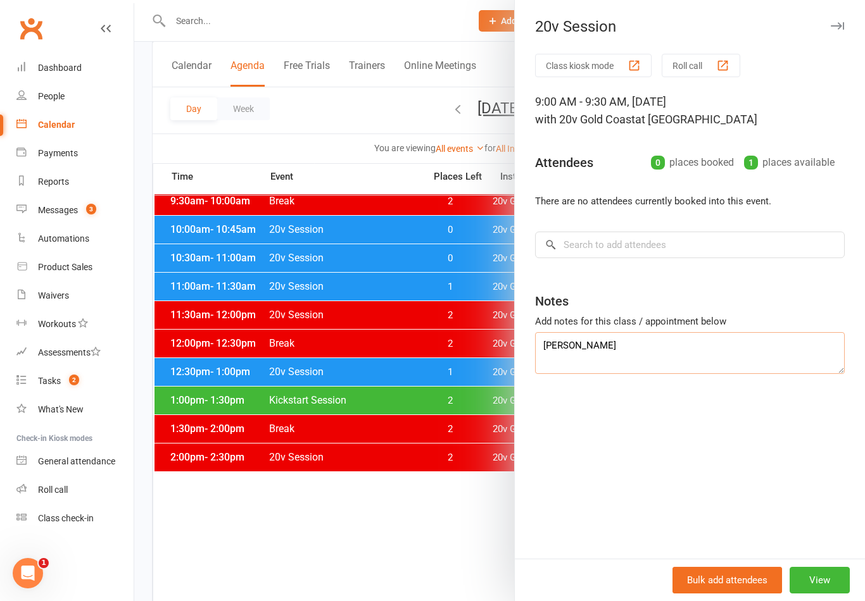
click at [597, 347] on textarea "Bates" at bounding box center [689, 353] width 309 height 42
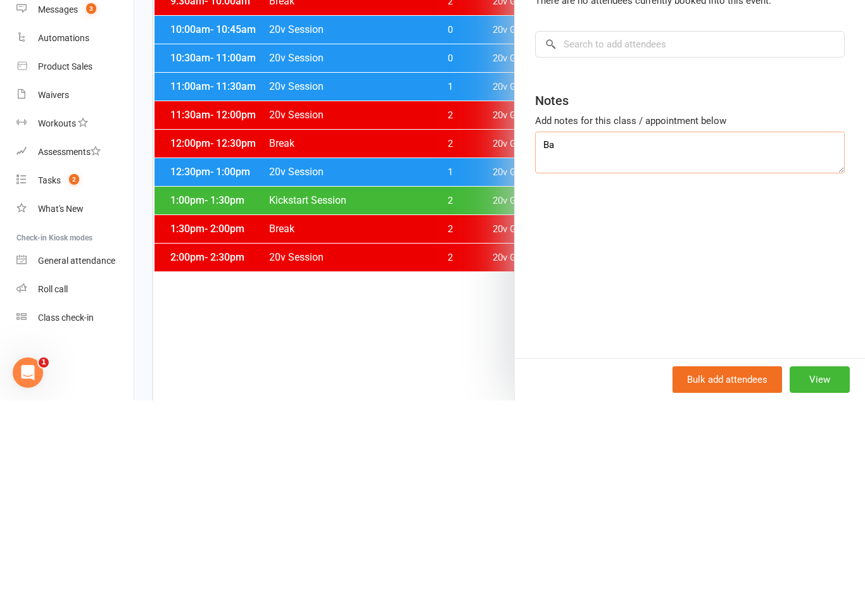
type textarea "B"
click at [676, 232] on input "search" at bounding box center [689, 245] width 309 height 27
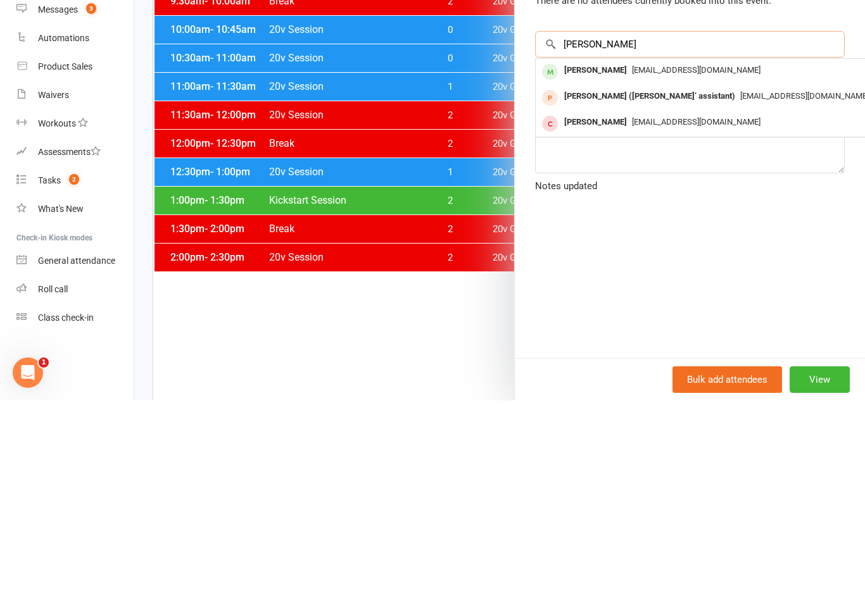
type input "Bates"
click at [604, 262] on div "[PERSON_NAME]" at bounding box center [595, 271] width 73 height 18
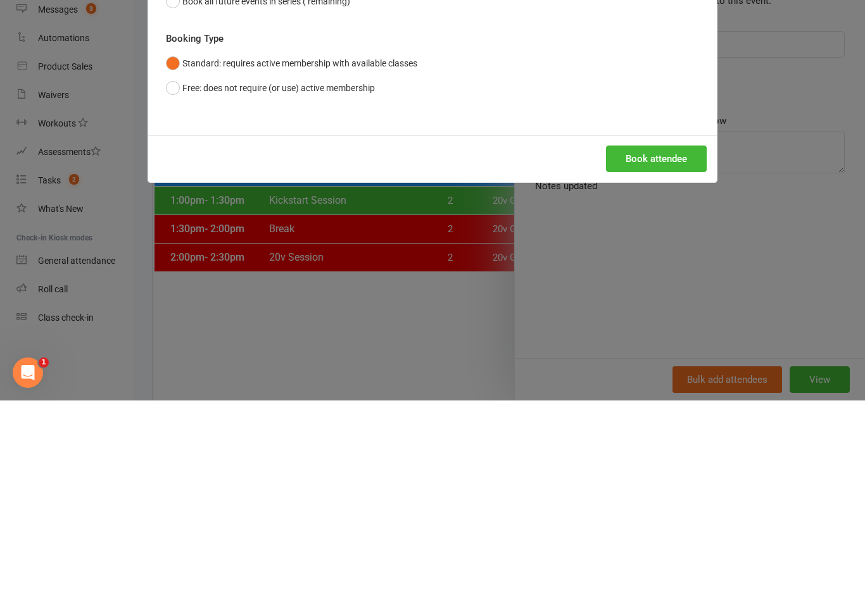
scroll to position [487, 0]
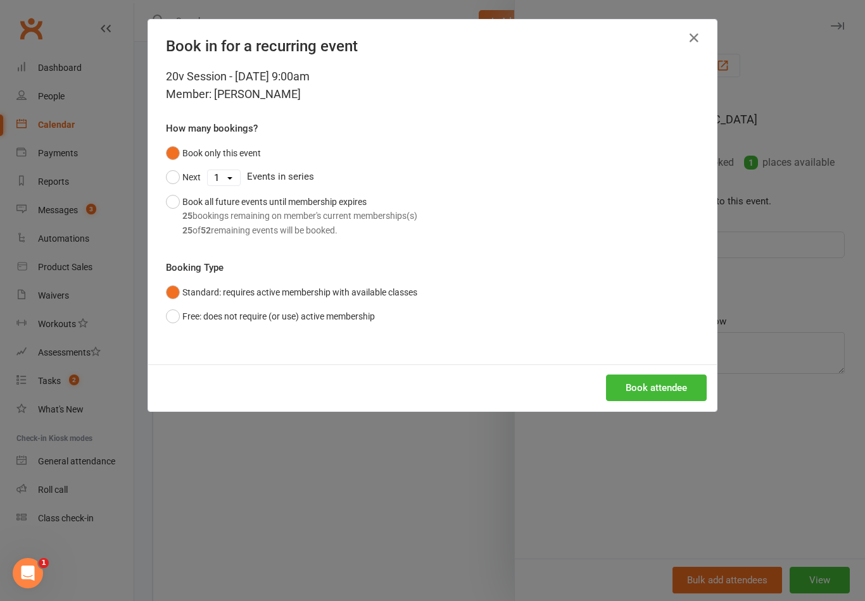
click at [675, 390] on button "Book attendee" at bounding box center [656, 388] width 101 height 27
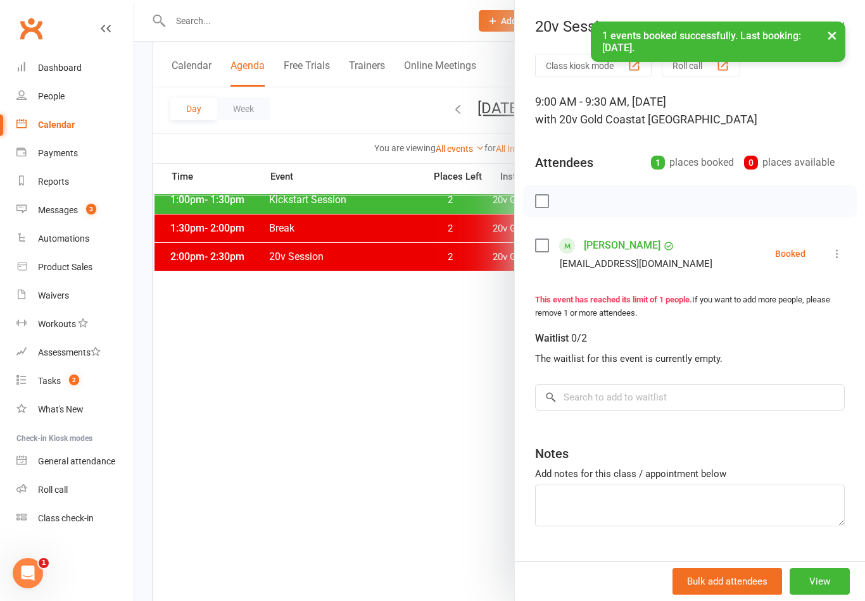
click at [411, 478] on div at bounding box center [499, 300] width 730 height 601
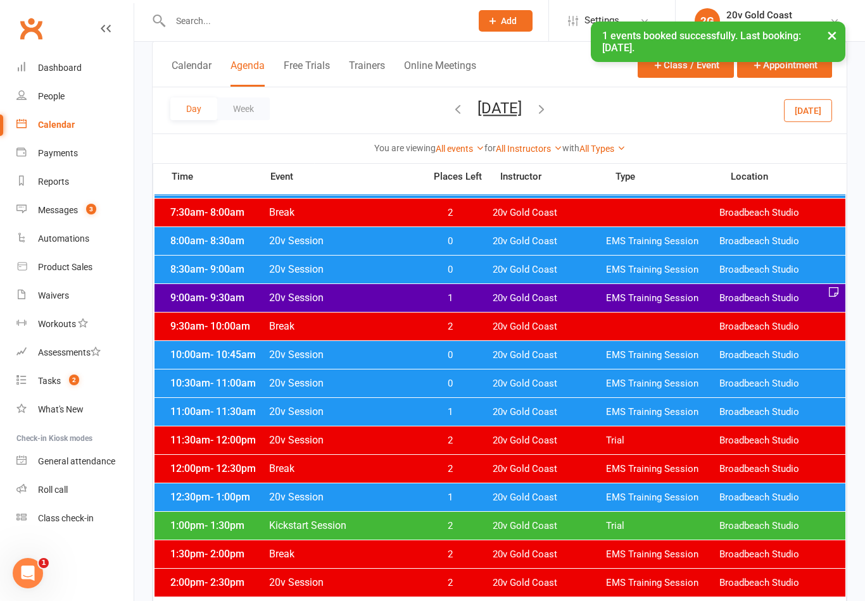
scroll to position [0, 0]
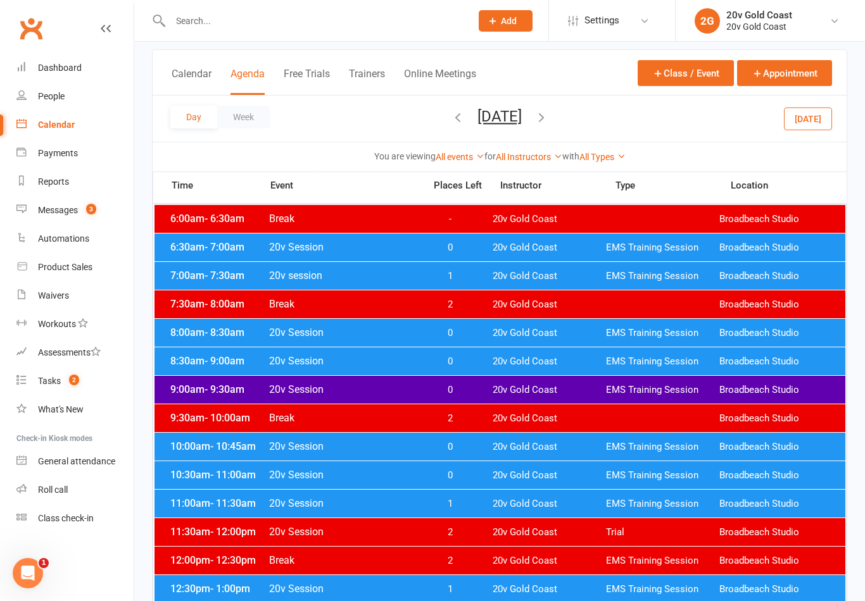
scroll to position [72, 0]
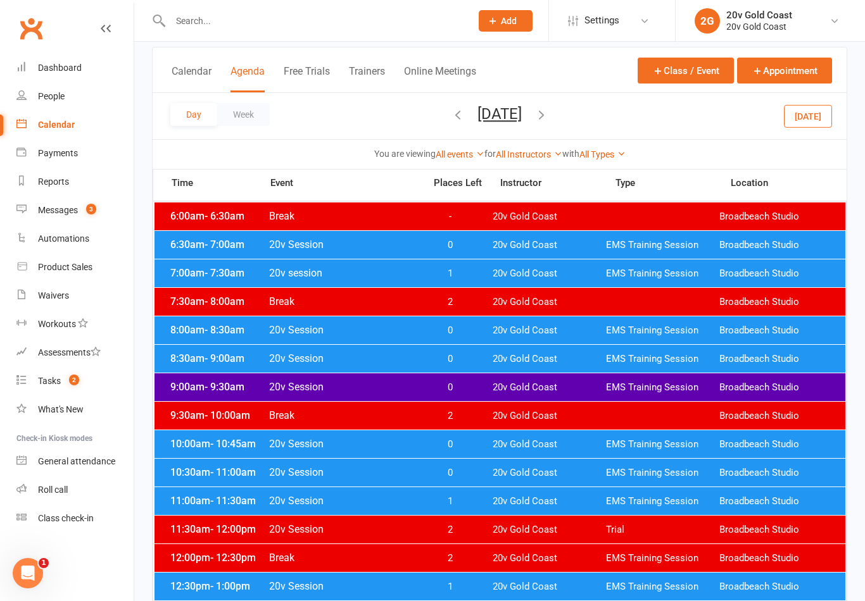
click at [460, 392] on span "0" at bounding box center [449, 388] width 66 height 12
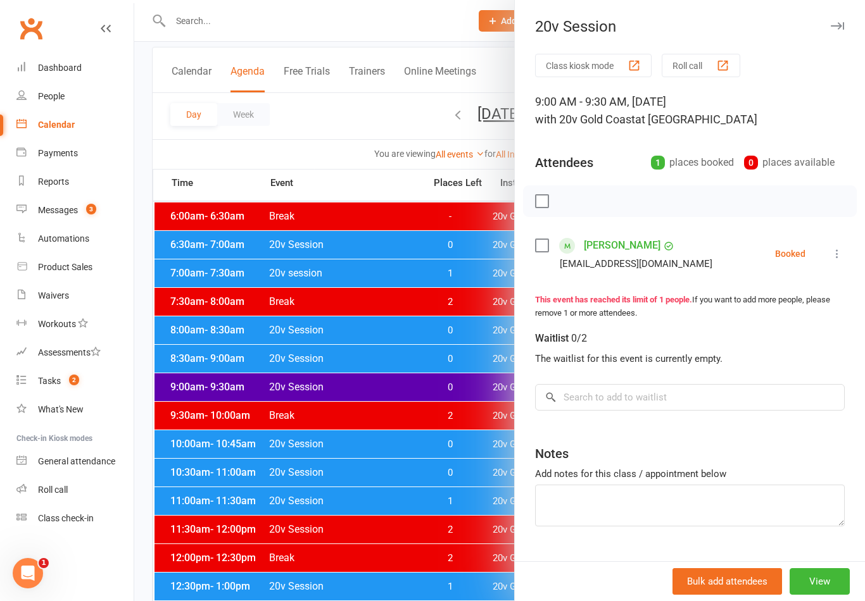
click at [630, 244] on link "[PERSON_NAME]" at bounding box center [622, 245] width 77 height 20
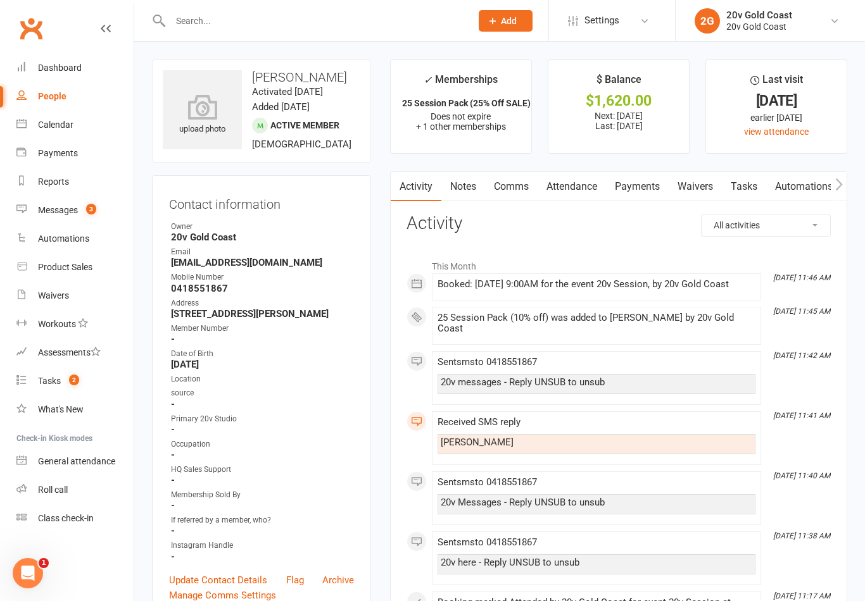
click at [56, 128] on div "Calendar" at bounding box center [55, 125] width 35 height 10
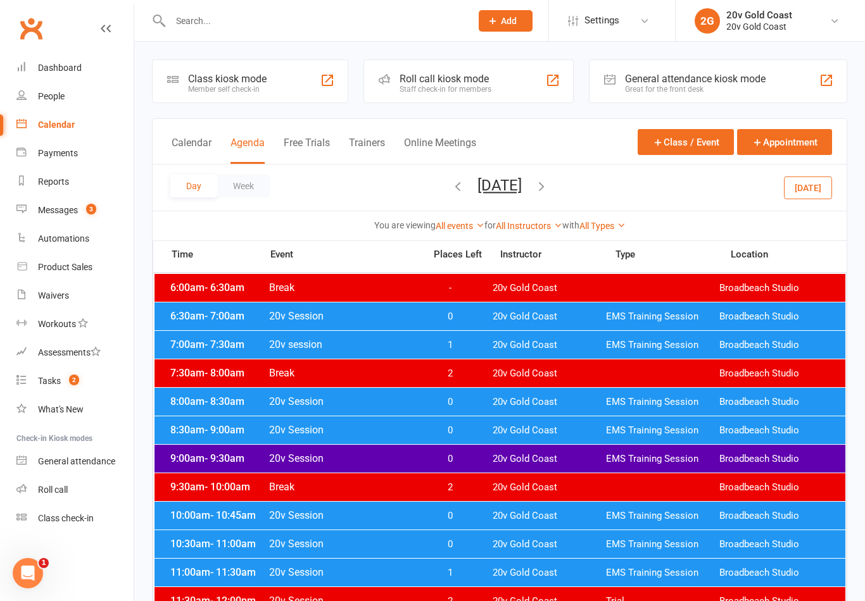
click at [799, 196] on button "[DATE]" at bounding box center [808, 187] width 48 height 23
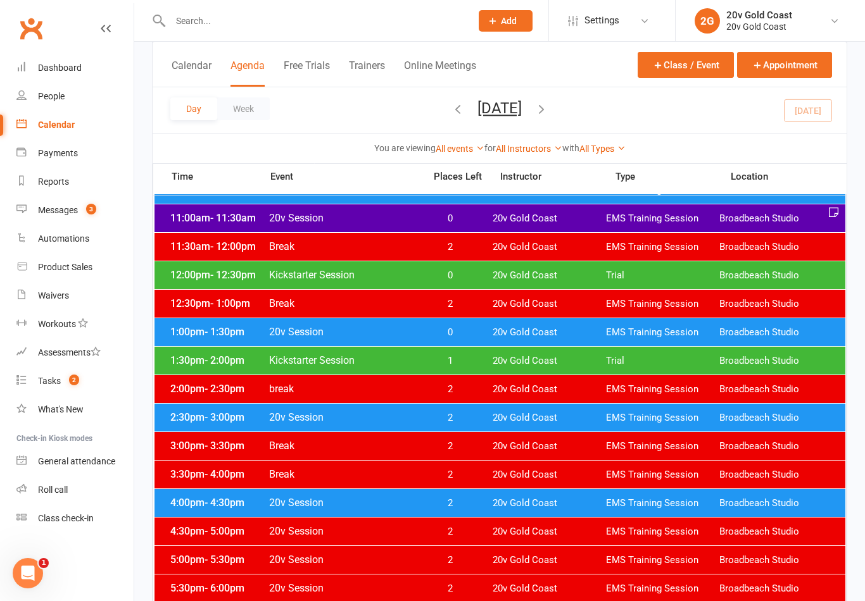
scroll to position [359, 0]
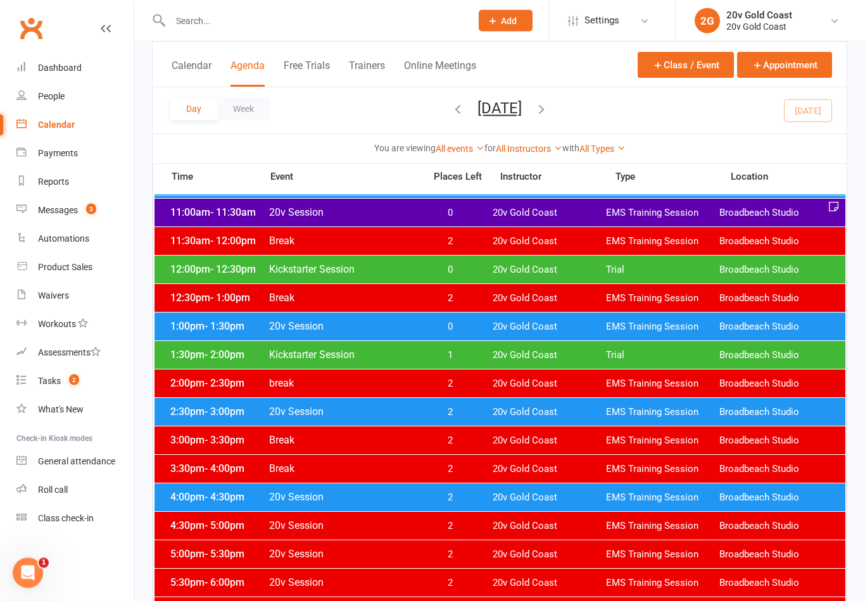
click at [81, 223] on link "Messages 3" at bounding box center [74, 210] width 117 height 28
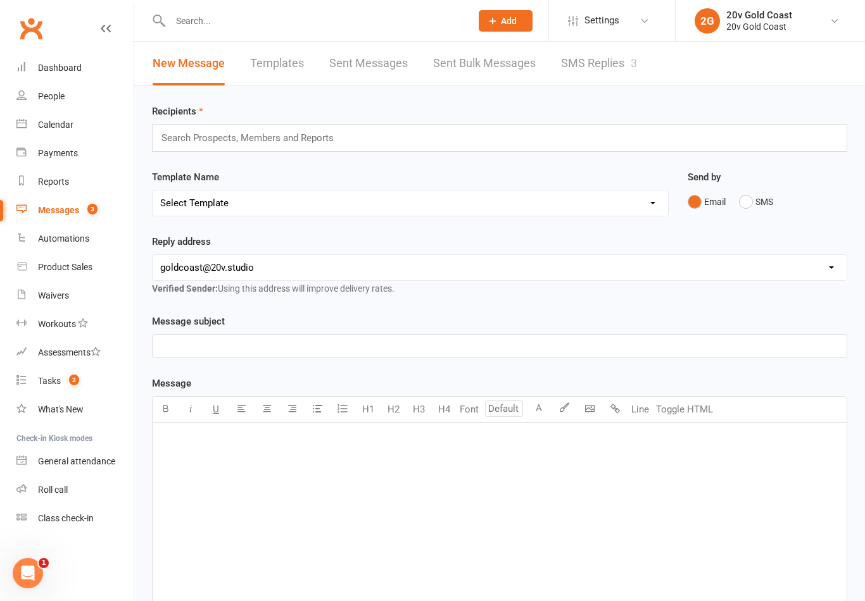
click at [606, 58] on link "SMS Replies 3" at bounding box center [599, 64] width 76 height 44
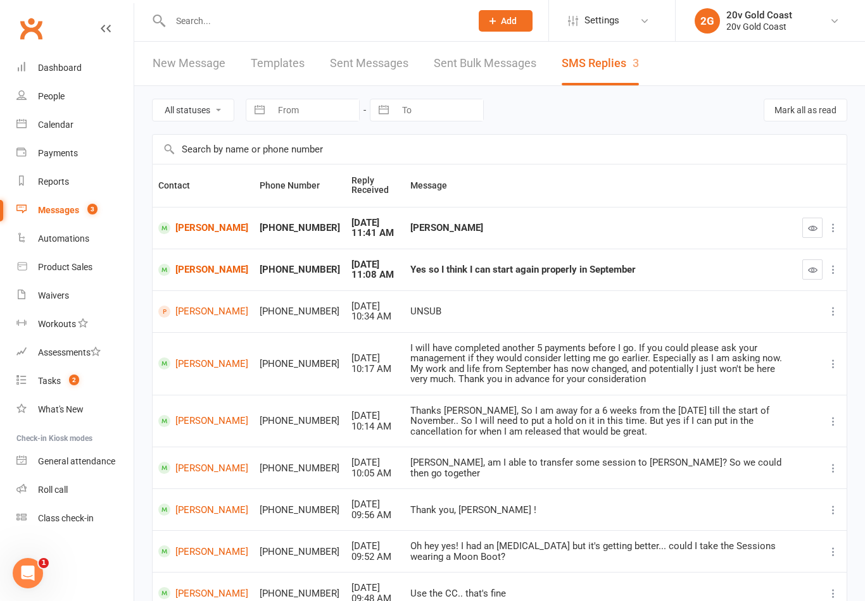
click at [809, 228] on icon "button" at bounding box center [812, 227] width 9 height 9
